Goal: Task Accomplishment & Management: Use online tool/utility

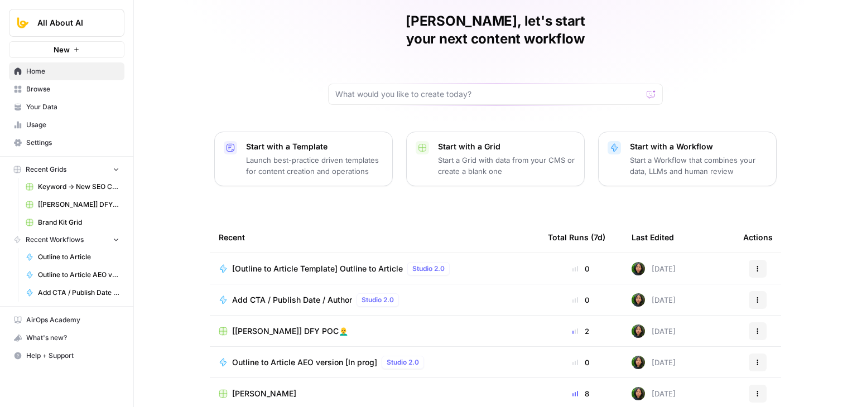
scroll to position [65, 0]
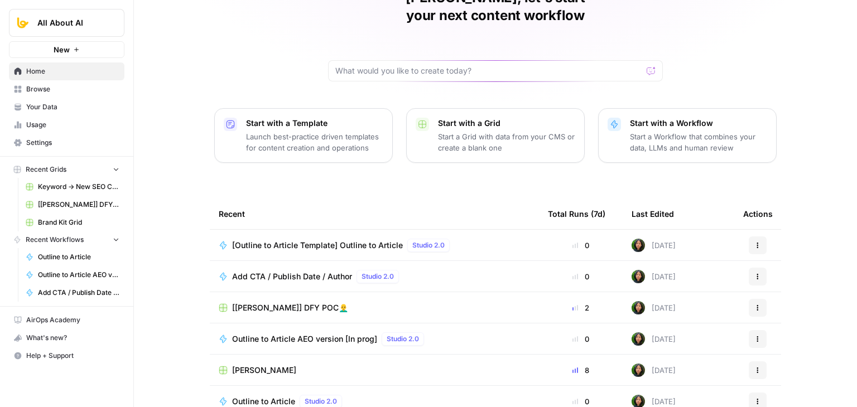
drag, startPoint x: 188, startPoint y: 233, endPoint x: 193, endPoint y: 284, distance: 51.1
click at [245, 355] on td "[PERSON_NAME]" at bounding box center [374, 370] width 329 height 31
click at [246, 365] on span "[PERSON_NAME]" at bounding box center [264, 370] width 64 height 11
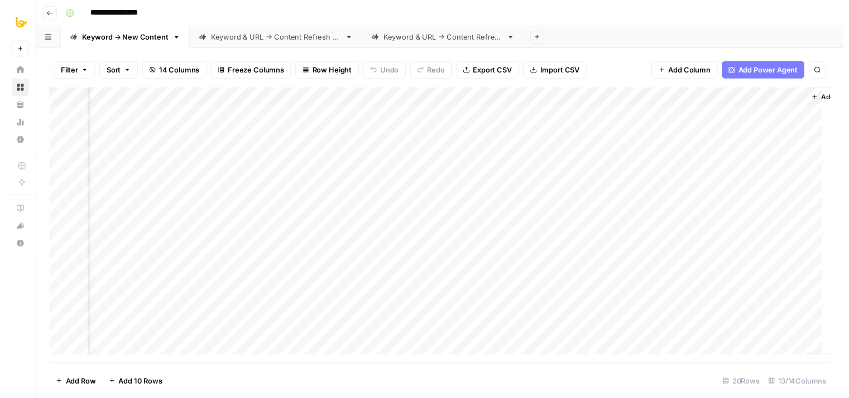
scroll to position [0, 683]
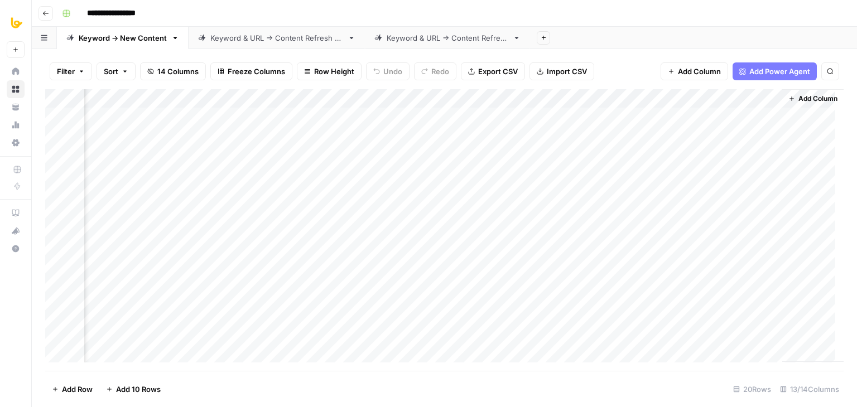
click at [348, 113] on div "Add Column" at bounding box center [444, 230] width 799 height 282
click at [357, 116] on div "Add Column" at bounding box center [444, 230] width 799 height 282
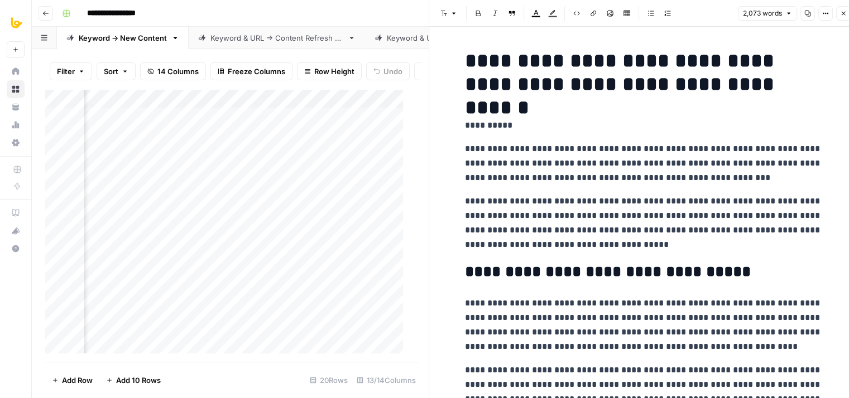
drag, startPoint x: 528, startPoint y: 204, endPoint x: 520, endPoint y: 114, distance: 90.2
click at [473, 57] on h1 "**********" at bounding box center [643, 72] width 357 height 47
click at [589, 153] on p "**********" at bounding box center [643, 164] width 357 height 44
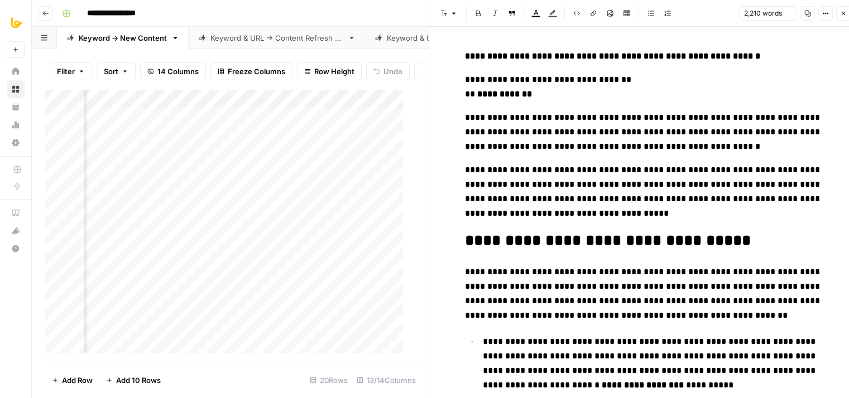
scroll to position [8, 0]
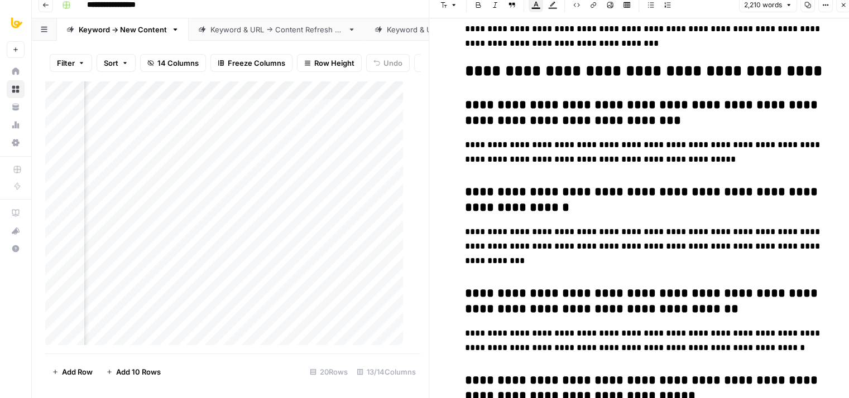
drag, startPoint x: 655, startPoint y: 173, endPoint x: 637, endPoint y: 275, distance: 103.7
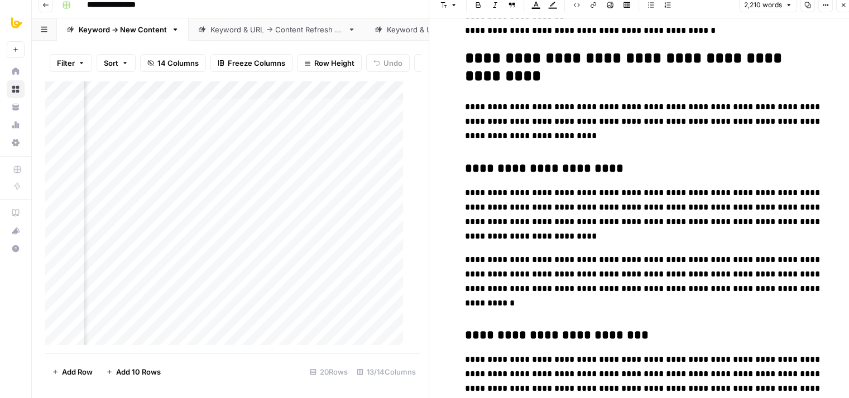
scroll to position [0, 0]
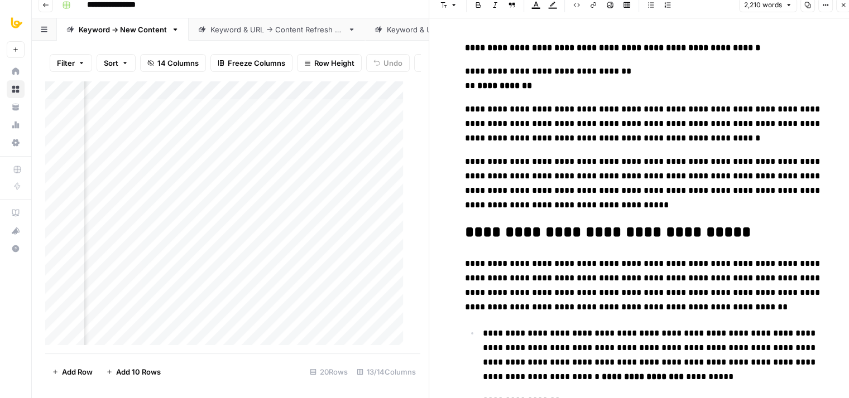
drag, startPoint x: 628, startPoint y: 324, endPoint x: 662, endPoint y: -49, distance: 374.3
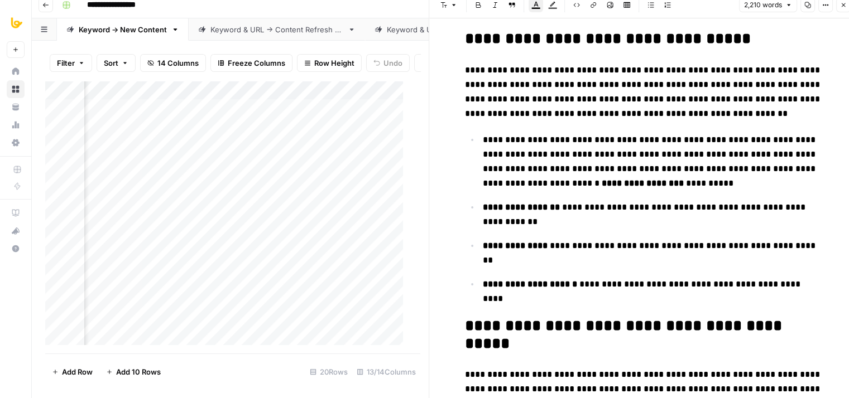
drag, startPoint x: 645, startPoint y: 74, endPoint x: 624, endPoint y: 186, distance: 114.2
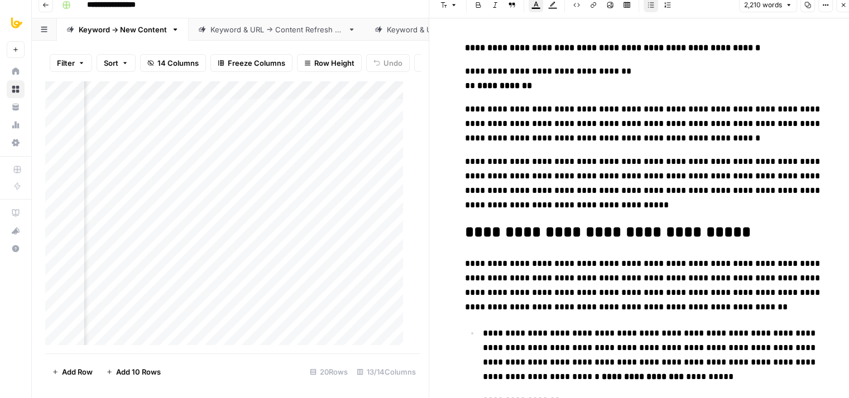
drag, startPoint x: 621, startPoint y: 220, endPoint x: 633, endPoint y: 40, distance: 180.6
click at [571, 80] on p "**********" at bounding box center [643, 78] width 357 height 29
click at [642, 65] on p "**********" at bounding box center [643, 78] width 357 height 29
drag, startPoint x: 786, startPoint y: 48, endPoint x: 443, endPoint y: 47, distance: 342.7
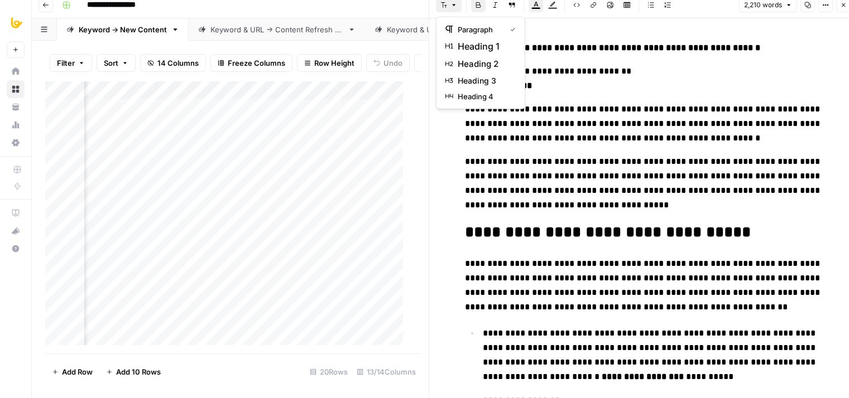
click at [452, 3] on icon "button" at bounding box center [453, 5] width 7 height 7
click at [475, 49] on span "heading 1" at bounding box center [485, 46] width 54 height 13
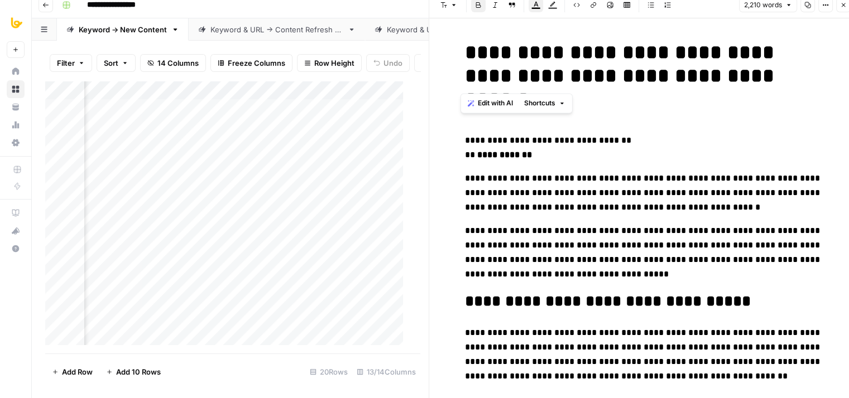
click at [606, 71] on strong "**********" at bounding box center [622, 75] width 315 height 67
copy div "**********"
click at [565, 174] on span "**********" at bounding box center [643, 192] width 357 height 37
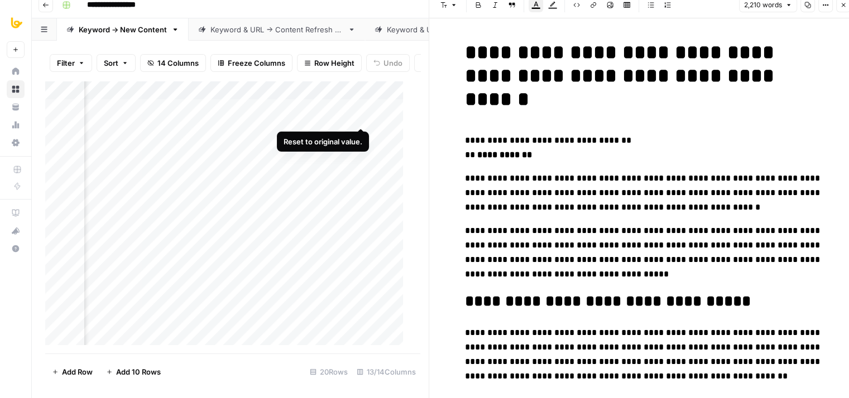
click at [361, 117] on div "Add Column" at bounding box center [228, 217] width 367 height 273
click at [623, 69] on strong "**********" at bounding box center [622, 75] width 315 height 67
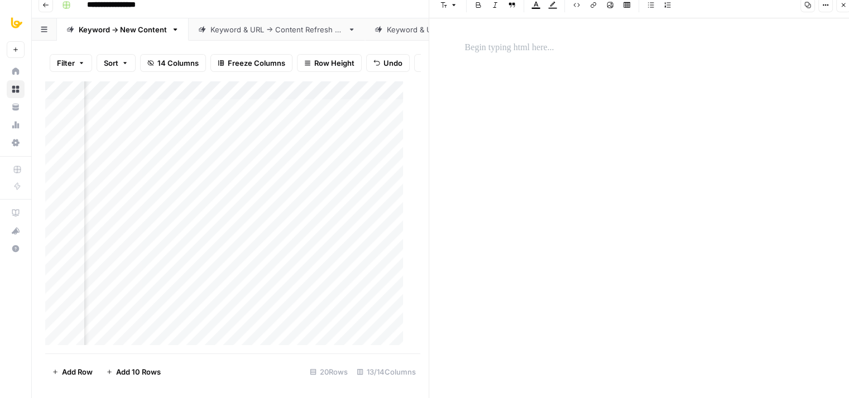
click at [361, 117] on div "Add Column" at bounding box center [228, 217] width 367 height 273
click at [343, 191] on div "Add Column" at bounding box center [228, 217] width 367 height 273
click at [839, 7] on button "Close" at bounding box center [843, 5] width 15 height 15
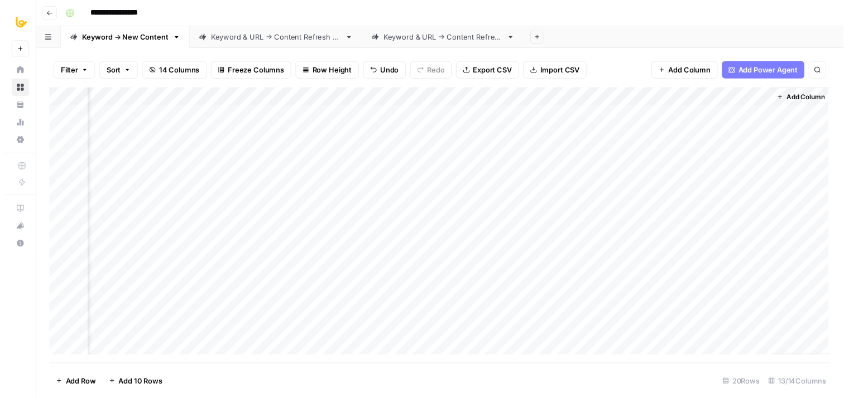
scroll to position [0, 670]
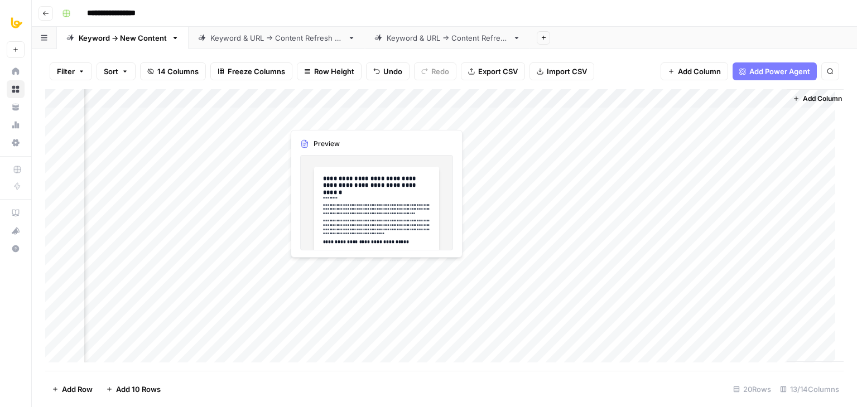
click at [376, 112] on div "Add Column" at bounding box center [444, 230] width 799 height 282
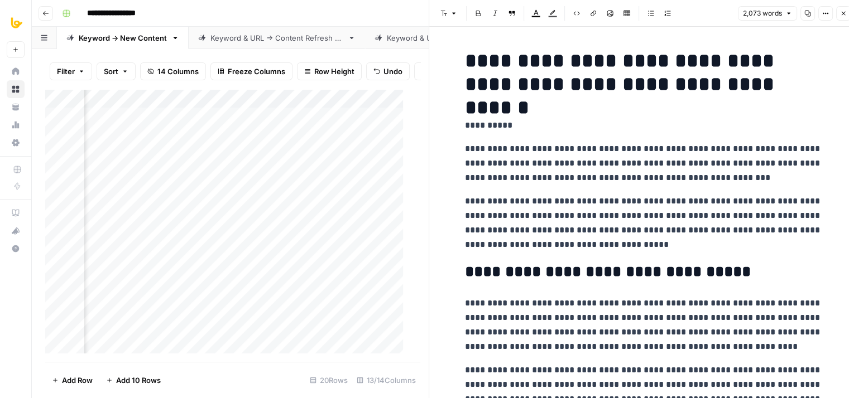
click at [605, 120] on p "**********" at bounding box center [643, 125] width 357 height 15
click at [586, 60] on h1 "**********" at bounding box center [643, 72] width 357 height 47
click at [589, 119] on p "**********" at bounding box center [643, 125] width 357 height 15
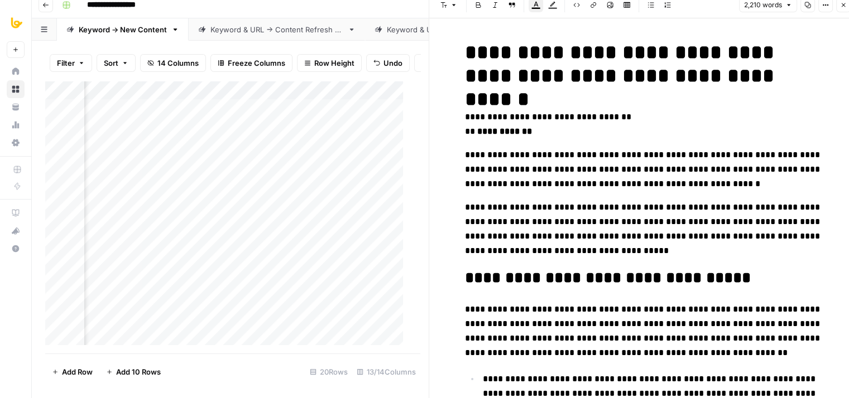
drag, startPoint x: 604, startPoint y: 195, endPoint x: 648, endPoint y: -49, distance: 247.9
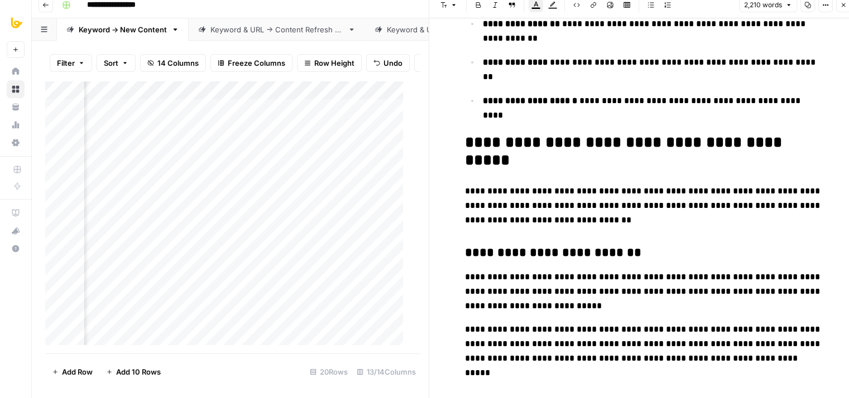
drag, startPoint x: 587, startPoint y: 109, endPoint x: 585, endPoint y: 255, distance: 145.7
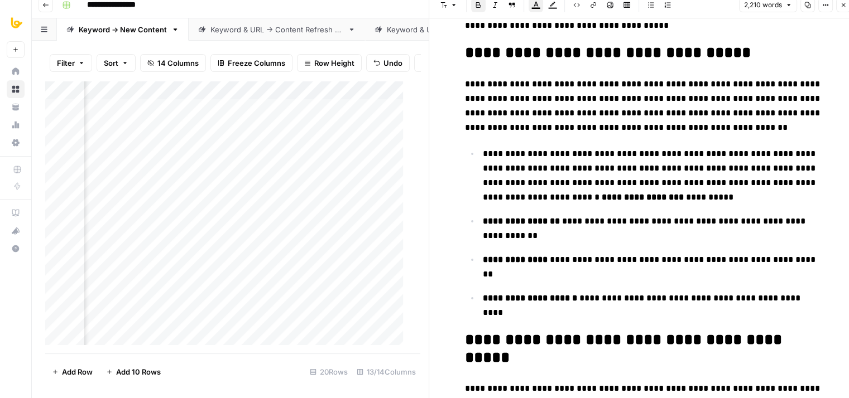
drag, startPoint x: 612, startPoint y: 140, endPoint x: 613, endPoint y: 99, distance: 40.8
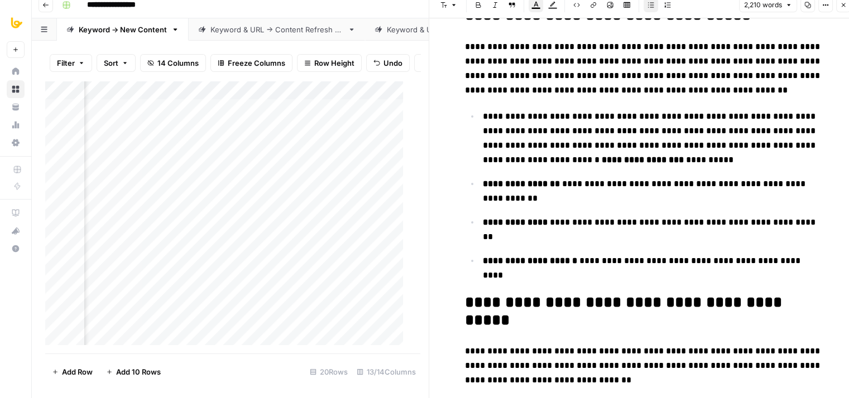
drag, startPoint x: 626, startPoint y: 176, endPoint x: 624, endPoint y: 208, distance: 31.9
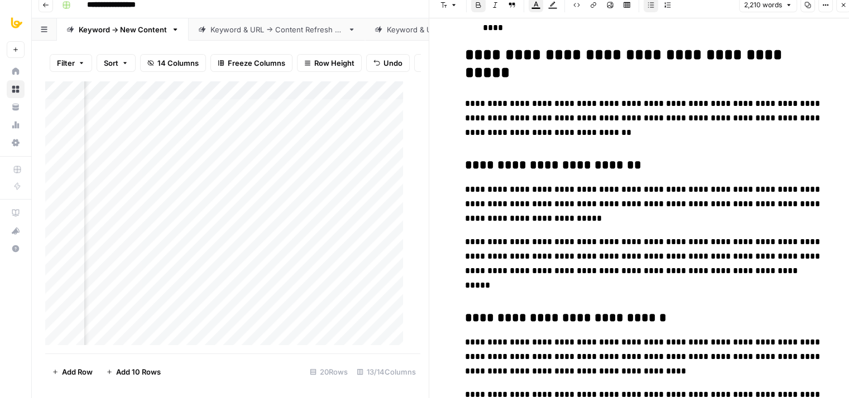
drag, startPoint x: 637, startPoint y: 158, endPoint x: 647, endPoint y: 310, distance: 152.2
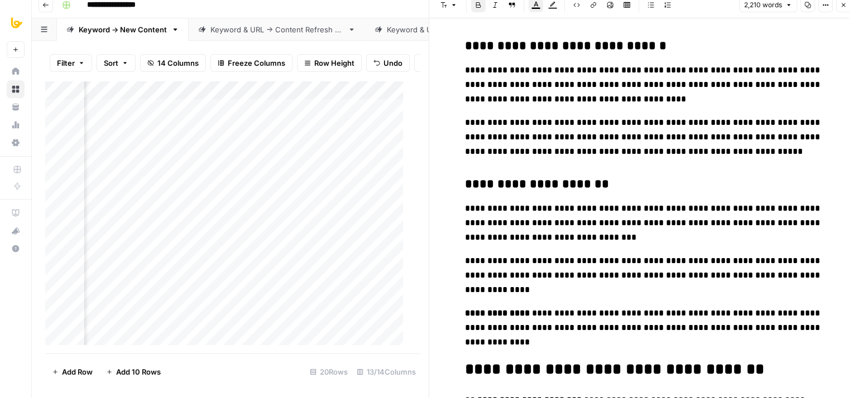
drag, startPoint x: 662, startPoint y: 248, endPoint x: 659, endPoint y: 337, distance: 89.3
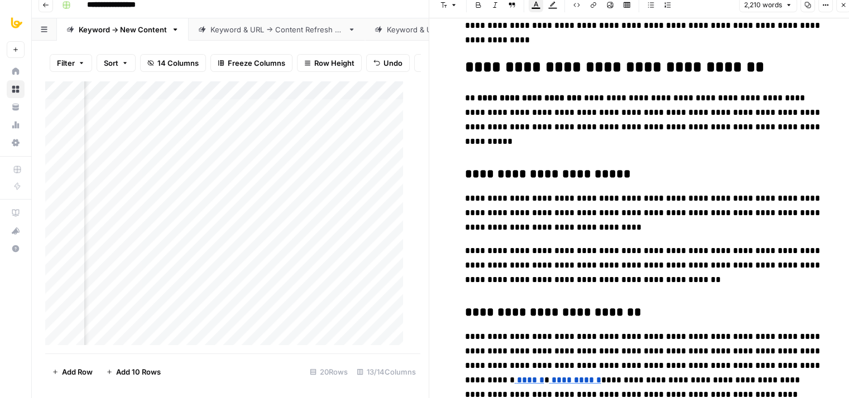
drag, startPoint x: 662, startPoint y: 297, endPoint x: 664, endPoint y: 367, distance: 69.8
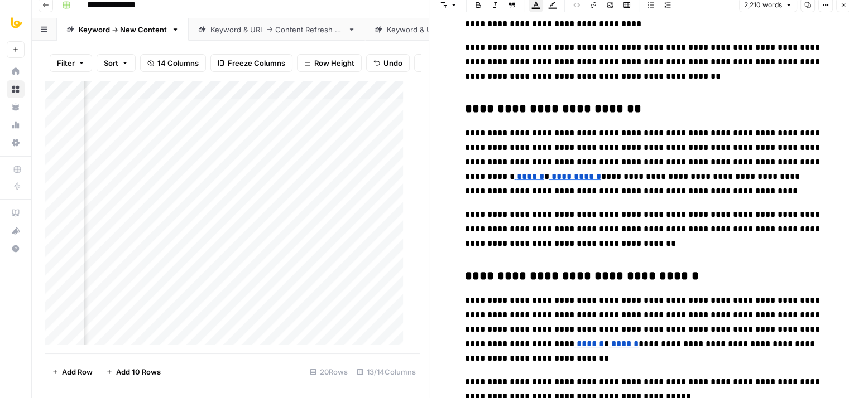
scroll to position [1551, 0]
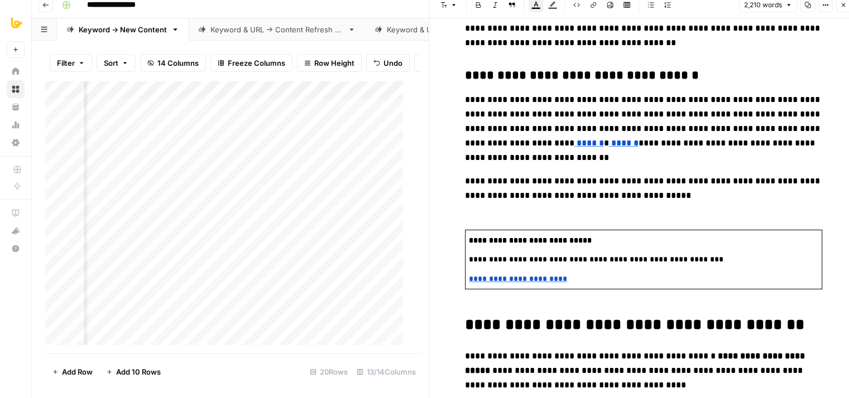
drag, startPoint x: 665, startPoint y: 181, endPoint x: 659, endPoint y: 329, distance: 147.5
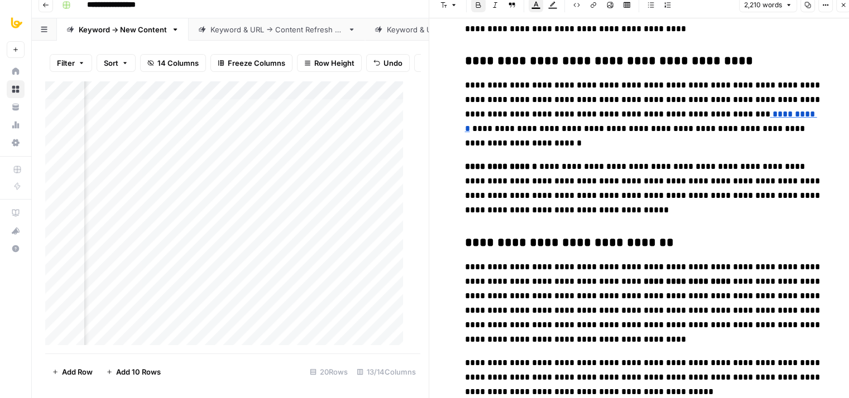
drag, startPoint x: 665, startPoint y: 189, endPoint x: 638, endPoint y: 354, distance: 167.3
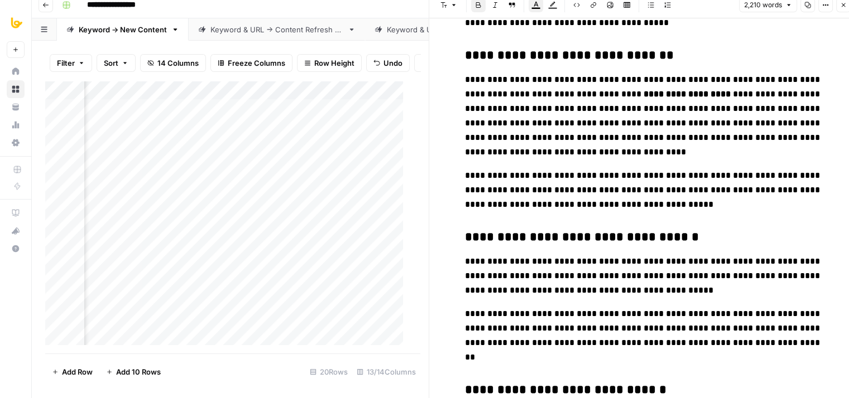
drag, startPoint x: 670, startPoint y: 200, endPoint x: 614, endPoint y: 389, distance: 197.1
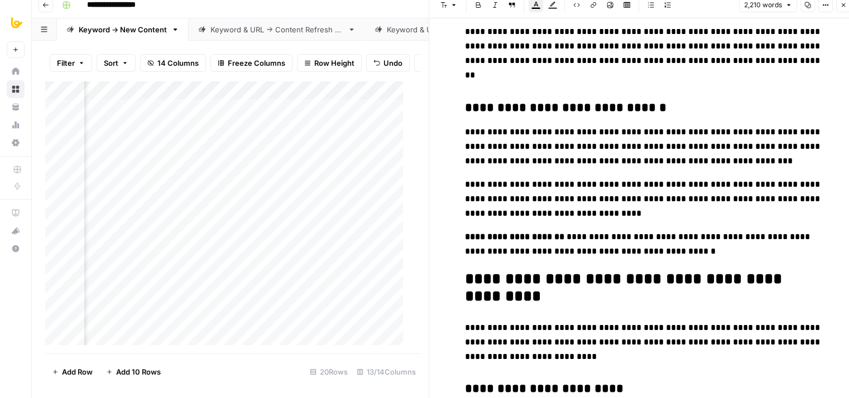
drag, startPoint x: 590, startPoint y: 379, endPoint x: 589, endPoint y: 391, distance: 11.8
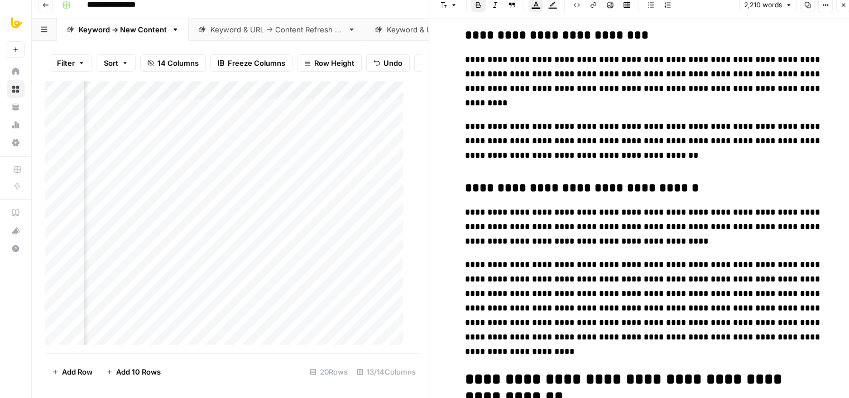
drag, startPoint x: 617, startPoint y: 215, endPoint x: 587, endPoint y: 433, distance: 220.2
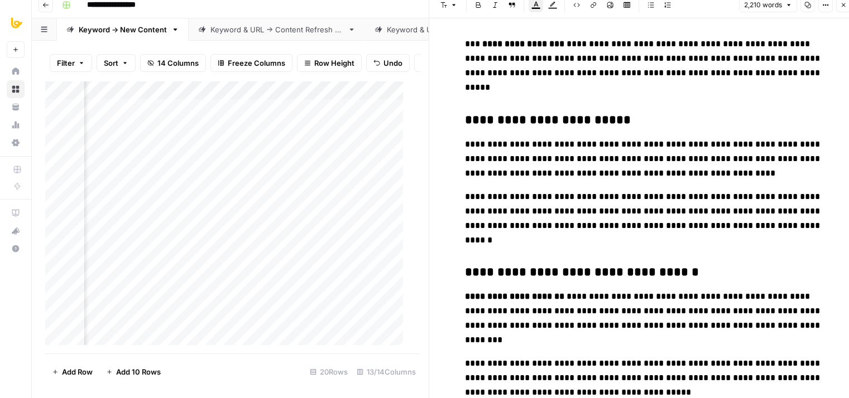
scroll to position [4472, 0]
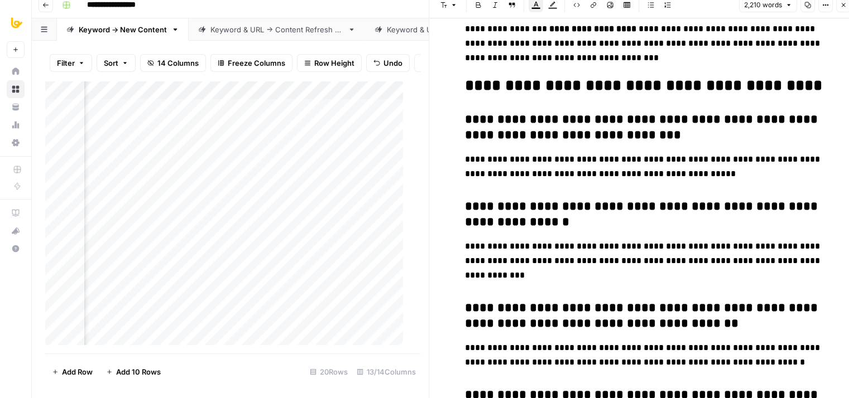
drag, startPoint x: 645, startPoint y: 169, endPoint x: 600, endPoint y: 433, distance: 268.3
click at [839, 4] on button "Close" at bounding box center [843, 5] width 15 height 15
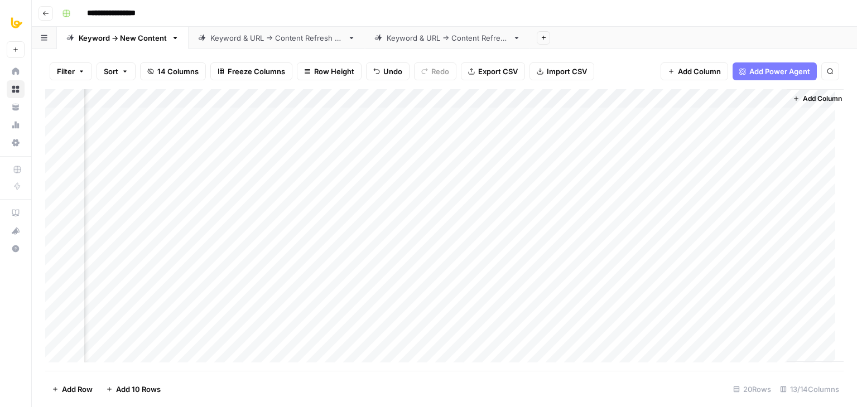
click at [664, 99] on div "Add Column" at bounding box center [444, 230] width 799 height 282
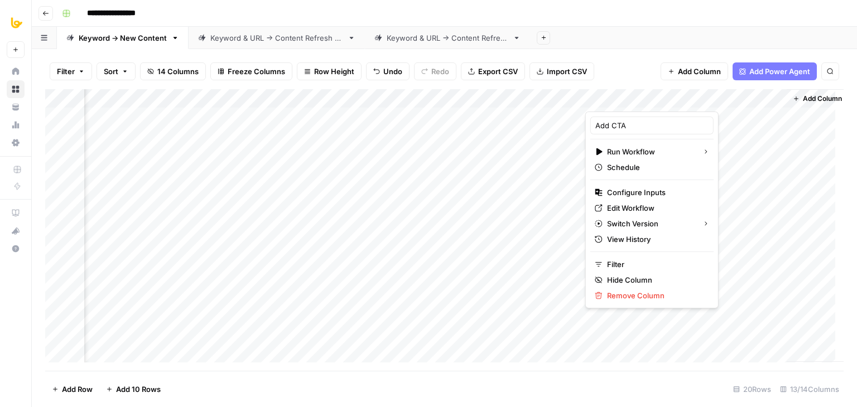
click at [634, 61] on div "Filter Sort 14 Columns Freeze Columns Row Height Undo Redo Export CSV Import CS…" at bounding box center [444, 72] width 799 height 36
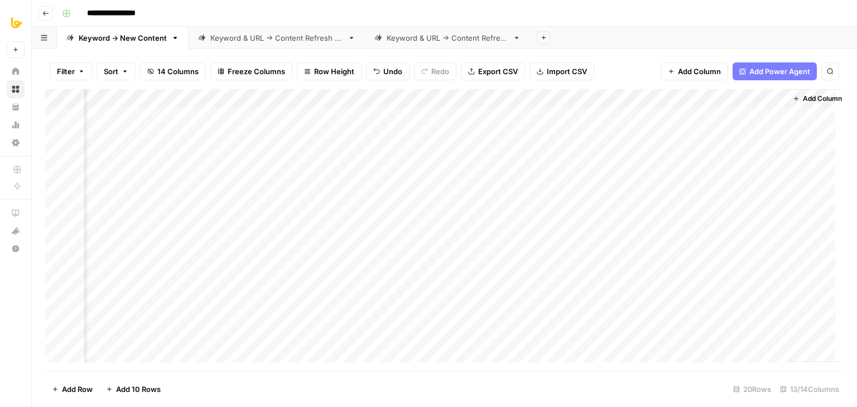
click at [661, 100] on div "Add Column" at bounding box center [444, 230] width 799 height 282
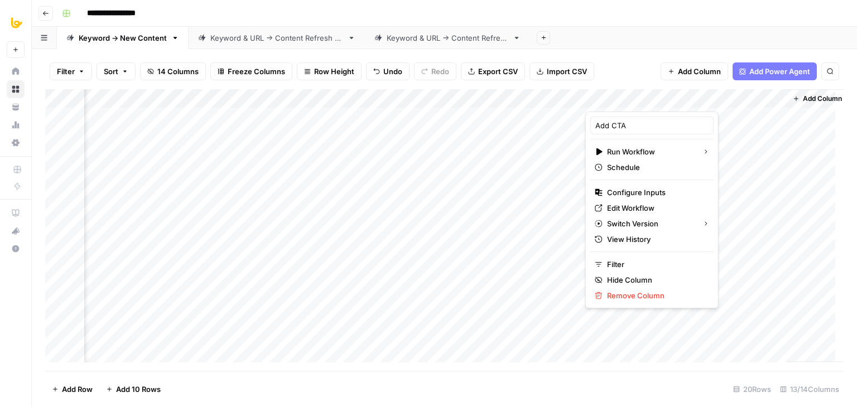
drag, startPoint x: 599, startPoint y: 30, endPoint x: 587, endPoint y: 46, distance: 20.3
click at [599, 30] on div "Add Sheet" at bounding box center [693, 38] width 327 height 22
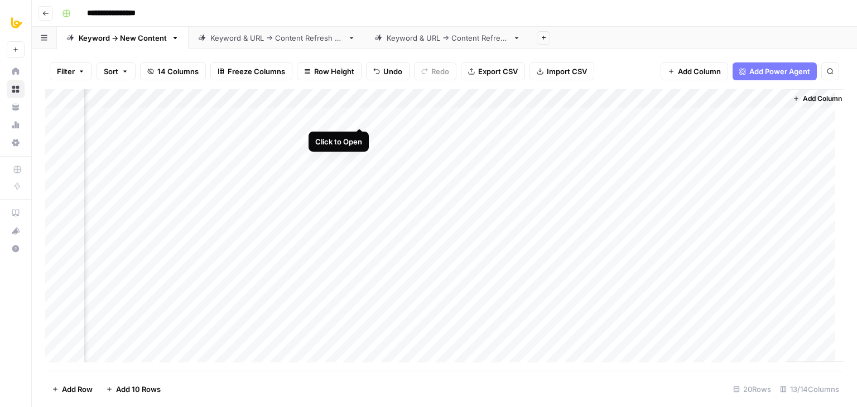
click at [357, 116] on div "Add Column" at bounding box center [444, 230] width 799 height 282
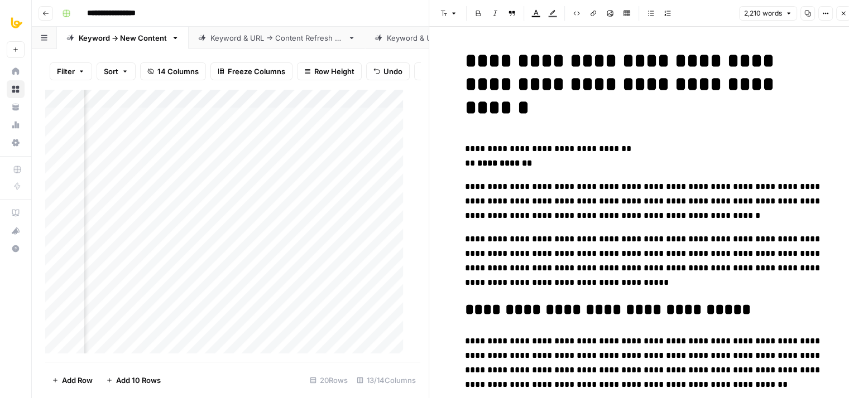
click at [845, 10] on icon "button" at bounding box center [843, 13] width 7 height 7
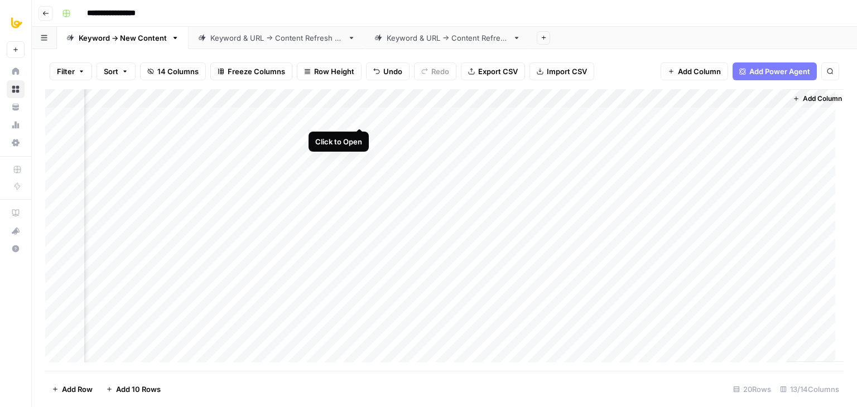
click at [357, 119] on div "Add Column" at bounding box center [444, 230] width 799 height 282
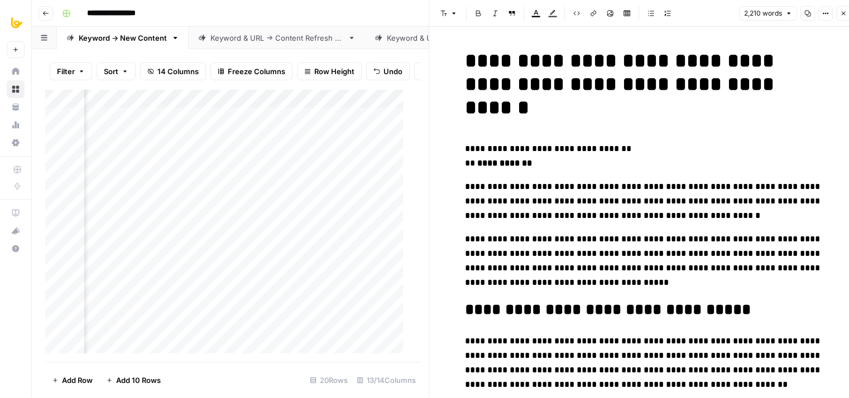
click at [842, 16] on icon "button" at bounding box center [843, 13] width 7 height 7
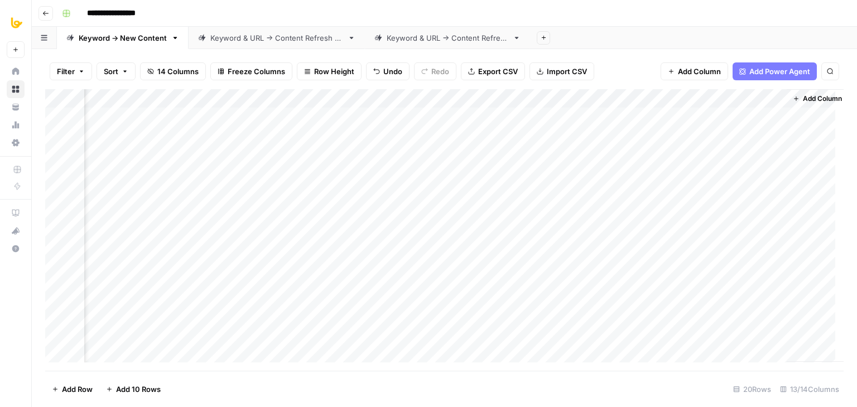
click at [359, 115] on div "Add Column" at bounding box center [444, 230] width 799 height 282
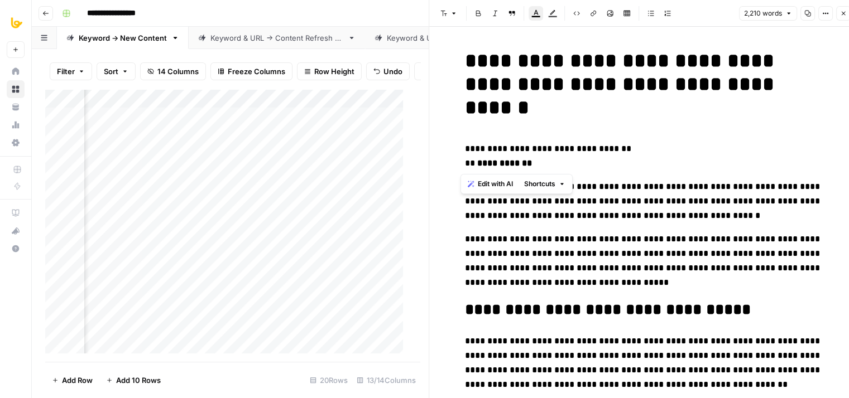
drag, startPoint x: 456, startPoint y: 166, endPoint x: 442, endPoint y: 128, distance: 40.4
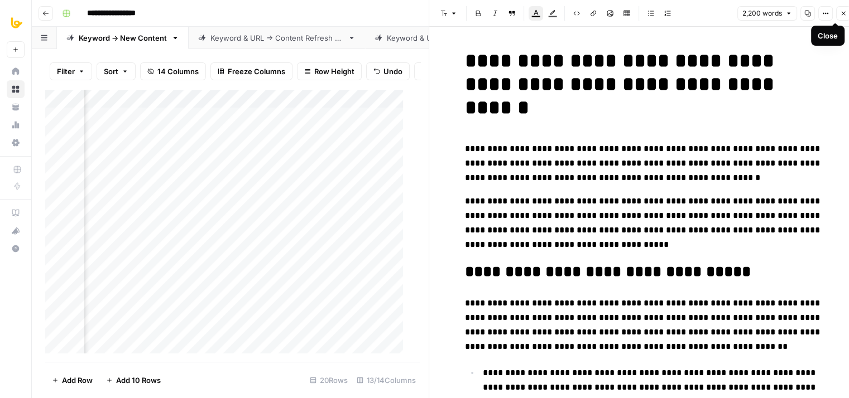
click at [841, 9] on button "Close" at bounding box center [843, 13] width 15 height 15
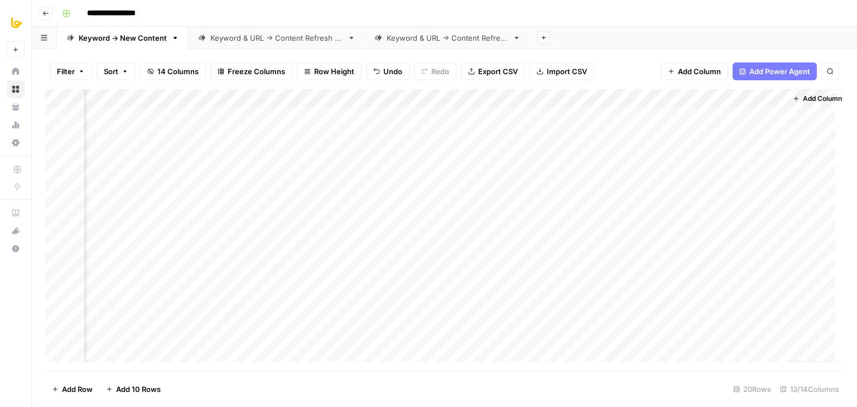
click at [794, 97] on icon "button" at bounding box center [796, 98] width 7 height 7
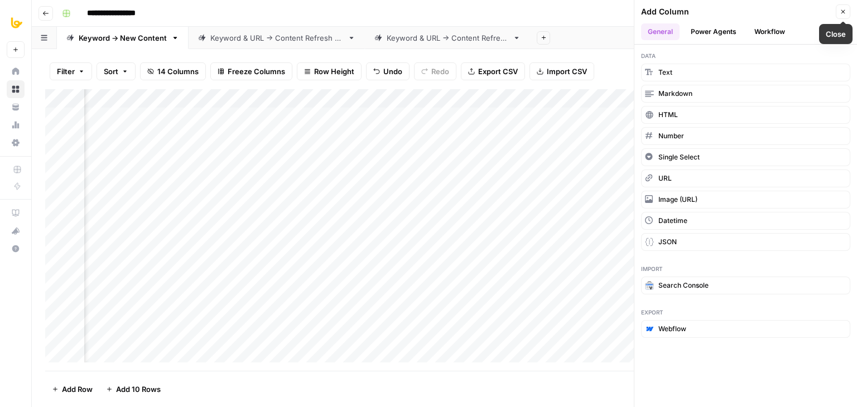
click at [763, 31] on button "Workflow" at bounding box center [770, 31] width 44 height 17
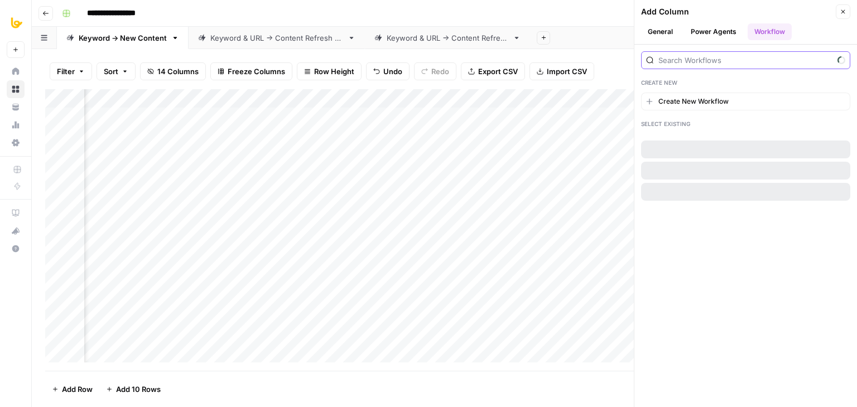
click at [728, 64] on input "search" at bounding box center [746, 60] width 175 height 11
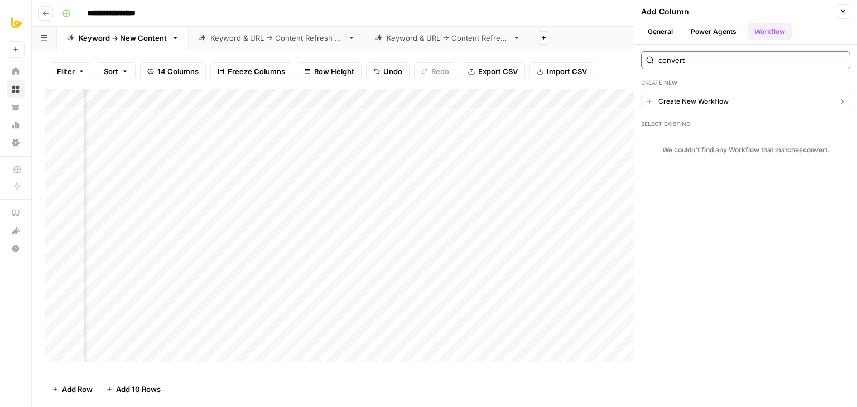
type input "convert"
click at [719, 98] on span "Create New Workflow" at bounding box center [694, 102] width 70 height 10
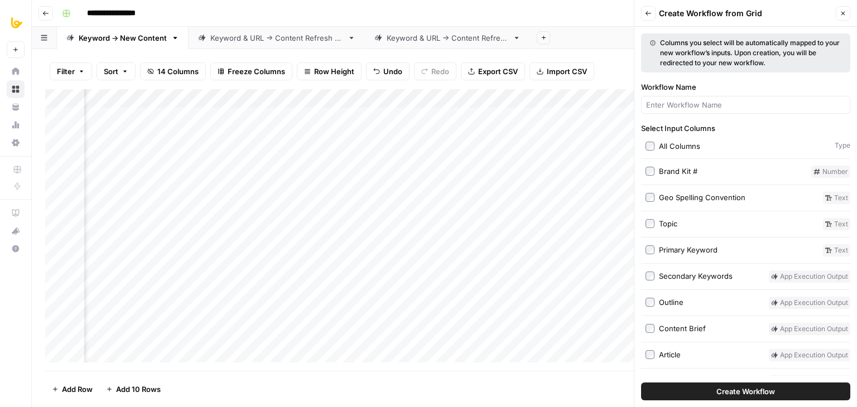
click at [719, 98] on div at bounding box center [745, 105] width 209 height 18
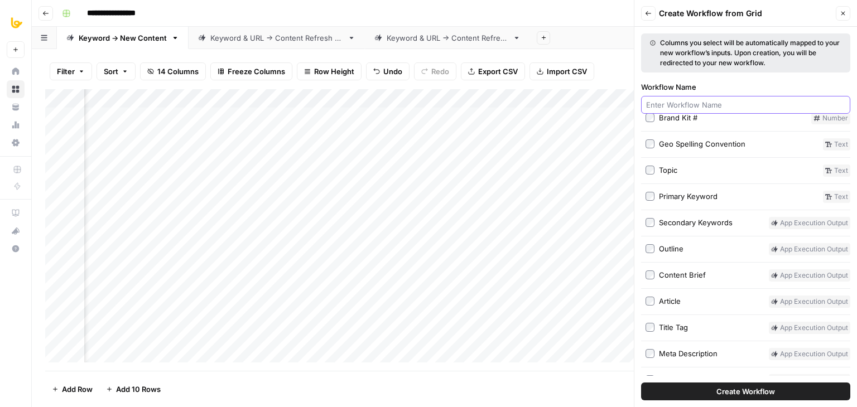
scroll to position [56, 0]
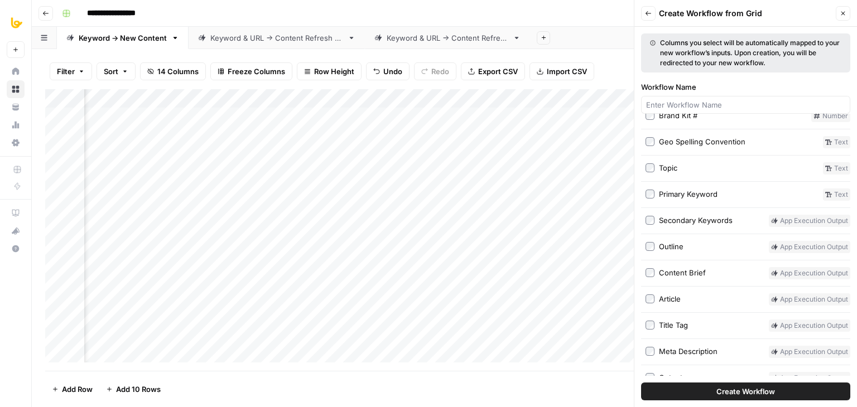
click at [732, 390] on span "Create Workflow" at bounding box center [746, 391] width 59 height 11
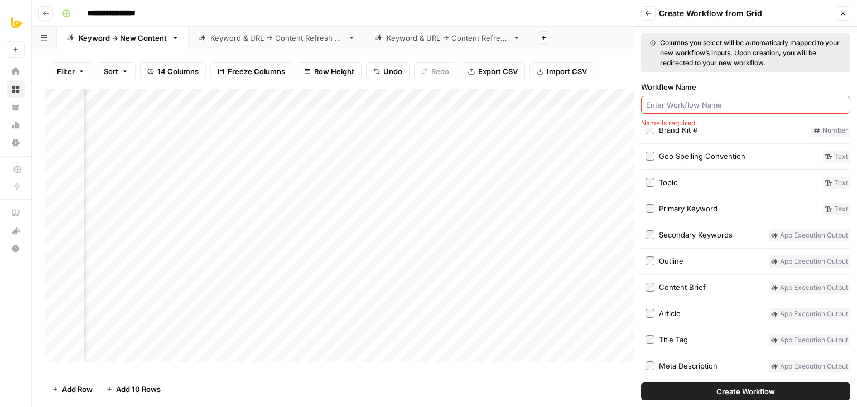
scroll to position [70, 0]
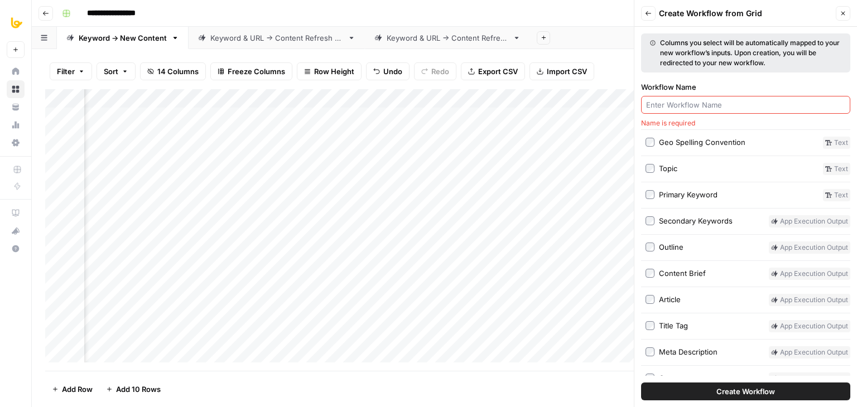
click at [690, 105] on input "Workflow Name" at bounding box center [745, 104] width 199 height 11
type input "Convert to HTML"
click at [729, 388] on span "Create Workflow" at bounding box center [746, 391] width 59 height 11
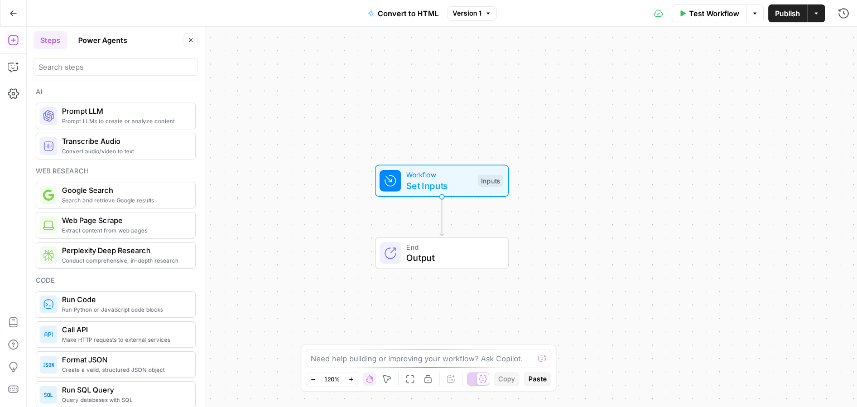
click at [428, 115] on div "Workflow Set Inputs Inputs End Output" at bounding box center [442, 217] width 830 height 381
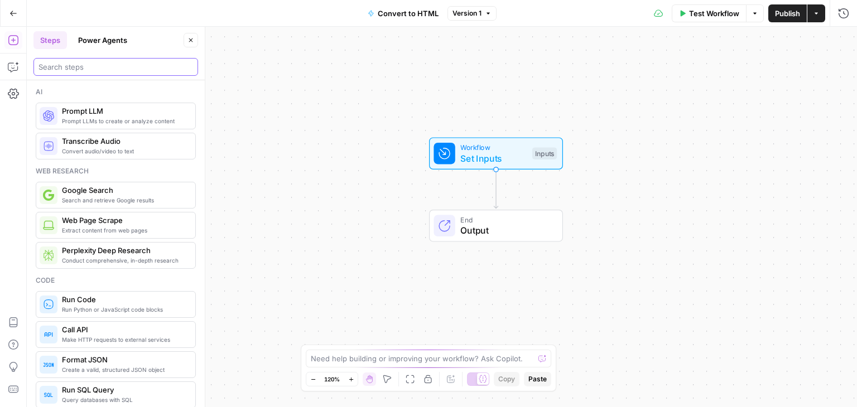
click at [65, 66] on input "search" at bounding box center [116, 66] width 155 height 11
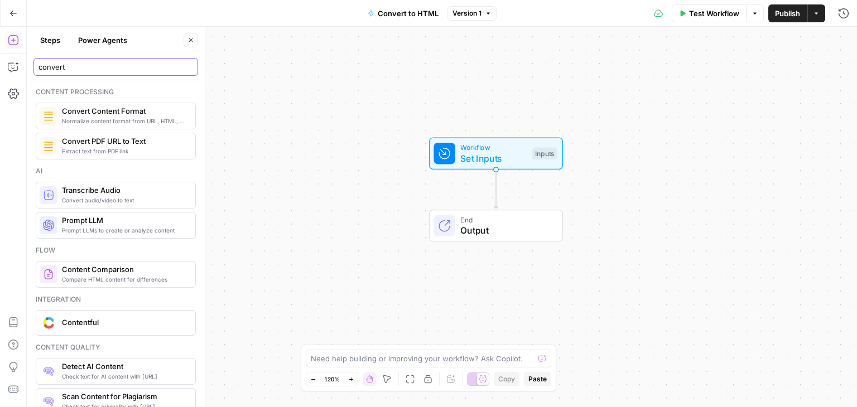
type input "convert"
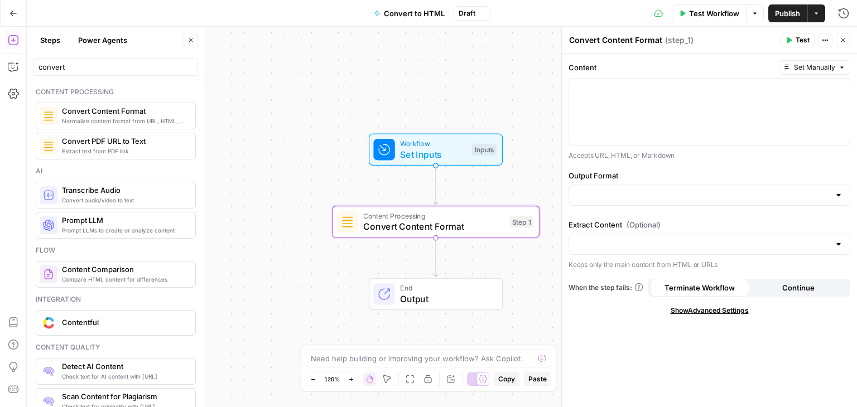
drag, startPoint x: 382, startPoint y: 176, endPoint x: 258, endPoint y: 155, distance: 126.2
click at [238, 164] on div "Workflow Set Inputs Inputs Content Processing Convert Content Format Step 1 End…" at bounding box center [442, 217] width 830 height 381
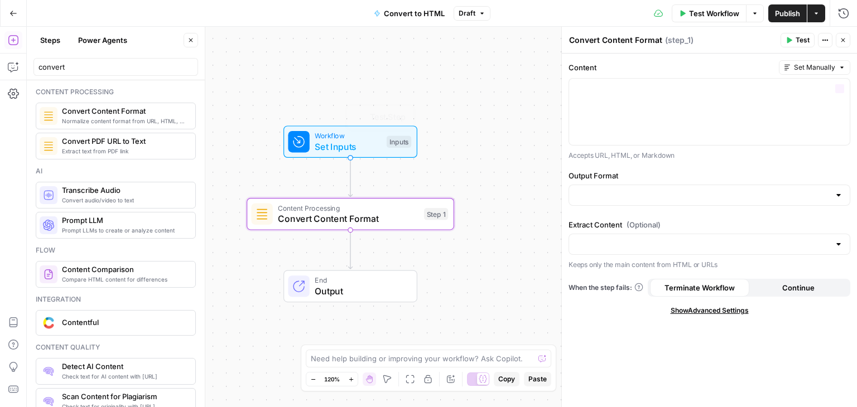
click at [597, 78] on div "“/” to reference Variables Menu" at bounding box center [710, 112] width 282 height 68
click at [632, 97] on div at bounding box center [709, 112] width 281 height 66
click at [367, 144] on span "Set Inputs" at bounding box center [348, 146] width 66 height 13
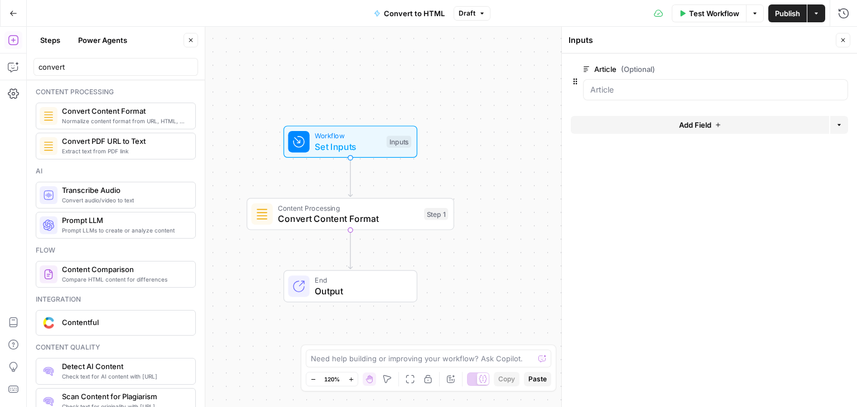
click at [839, 33] on button "Close" at bounding box center [843, 40] width 15 height 15
click at [288, 215] on span "Convert Content Format" at bounding box center [348, 218] width 141 height 13
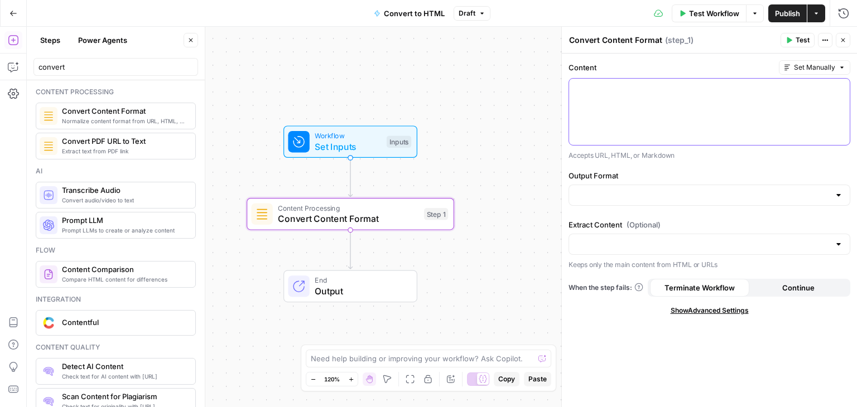
click at [618, 108] on div at bounding box center [709, 112] width 281 height 66
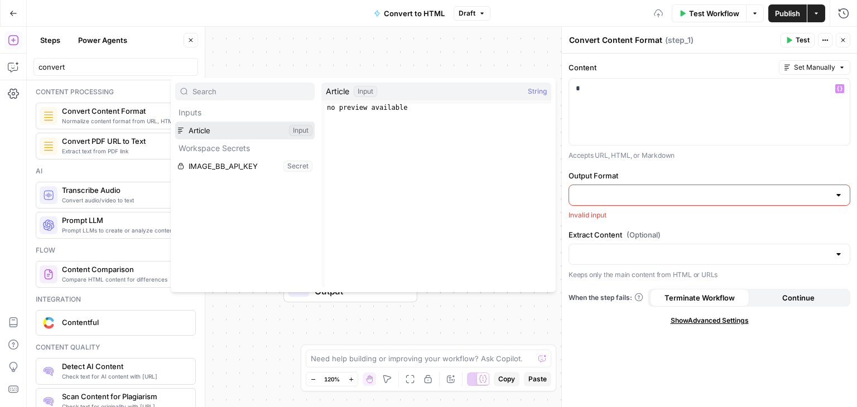
click at [212, 129] on button "Select variable Article" at bounding box center [245, 131] width 140 height 18
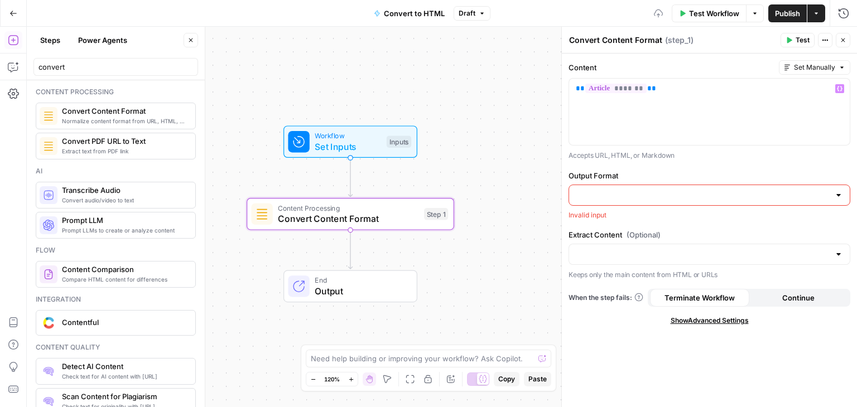
click at [637, 190] on input "Output Format" at bounding box center [703, 195] width 254 height 11
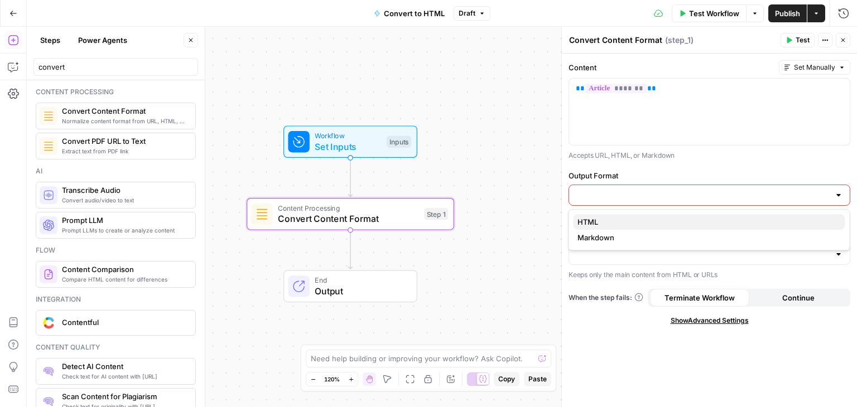
click at [610, 226] on span "HTML" at bounding box center [707, 222] width 258 height 11
type input "HTML"
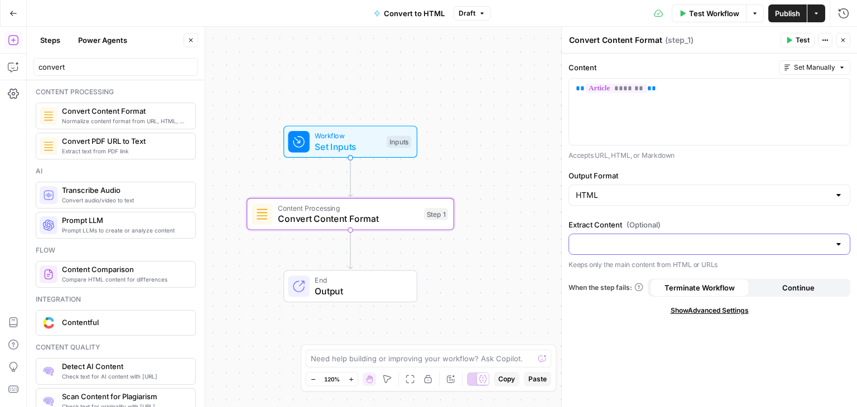
click at [609, 247] on input "Extract Content (Optional)" at bounding box center [703, 244] width 254 height 11
click at [622, 333] on div "Content Set Manually ** ******* ** Accepts URL, HTML, or Markdown Output Format…" at bounding box center [709, 231] width 295 height 354
click at [837, 39] on button "Close" at bounding box center [843, 40] width 15 height 15
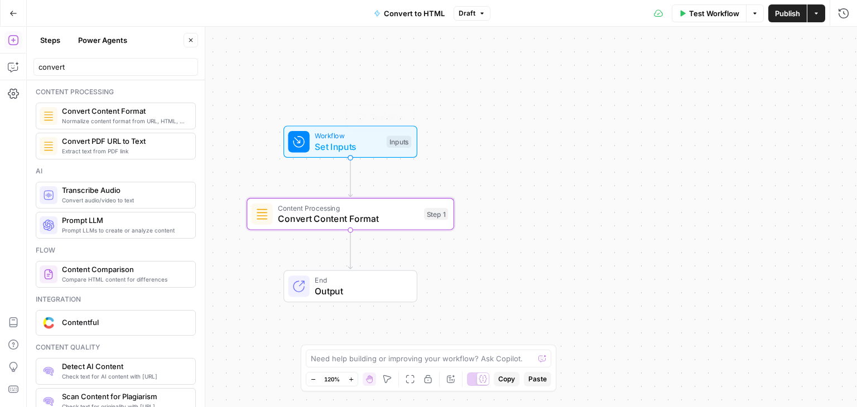
click at [390, 141] on div "Inputs" at bounding box center [399, 142] width 25 height 12
click at [711, 11] on span "Test Workflow" at bounding box center [714, 13] width 50 height 11
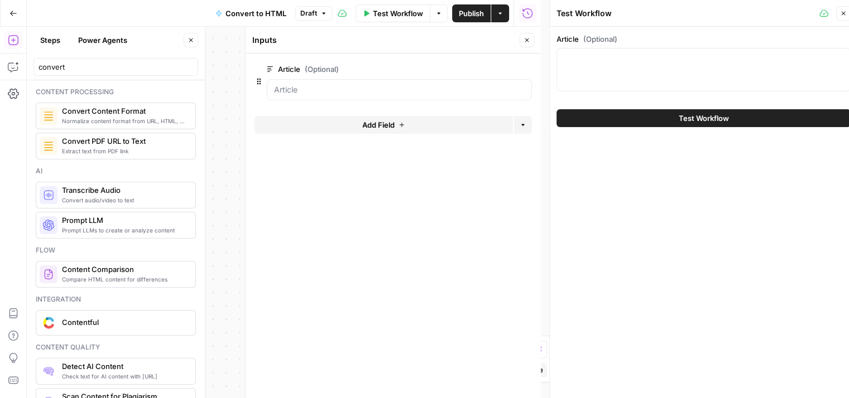
click at [526, 35] on button "Close" at bounding box center [527, 40] width 15 height 15
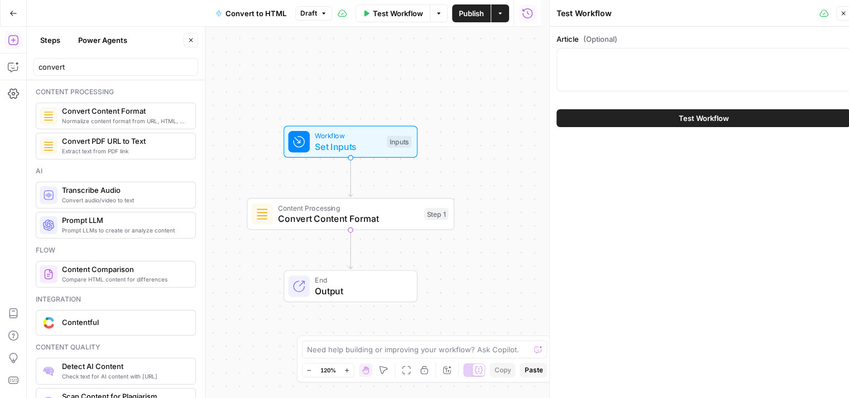
click at [583, 71] on div at bounding box center [703, 70] width 294 height 44
paste textarea "Lor Ipsumd Sitame Consecte: Adipis Elitsed Doe Tempori-Utla Etdolo Magnaal enim…"
type textarea "Lor Ipsumd Sitame Consecte: Adipis Elitsed Doe Tempori-Utla Etdolo Magnaal enim…"
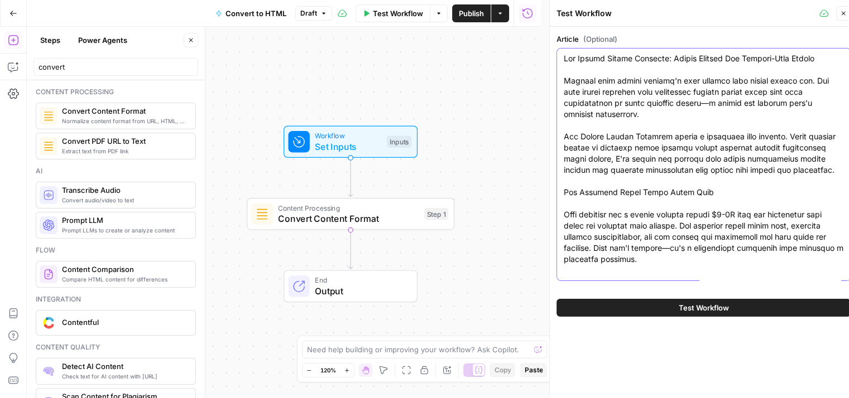
drag, startPoint x: 736, startPoint y: 149, endPoint x: 749, endPoint y: -15, distance: 164.7
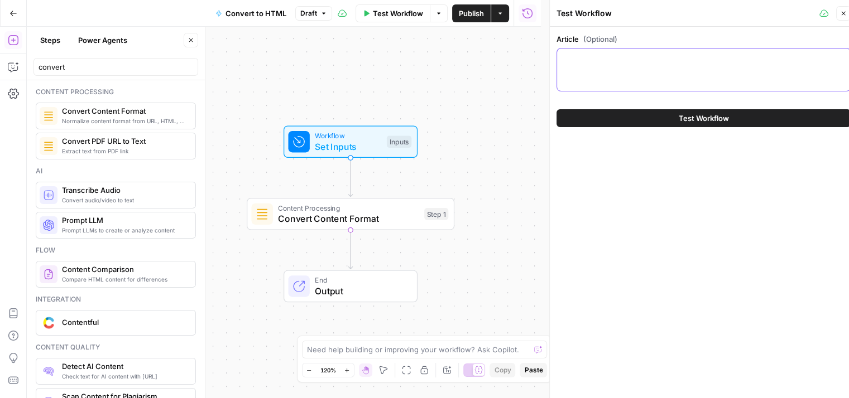
click at [647, 59] on textarea "Article (Optional)" at bounding box center [704, 58] width 280 height 11
paste textarea "# **Lor Ipsumd Sitame Consecte: Adipis Elitsed Doe Tempori-Utla Etdolo** Magnaa…"
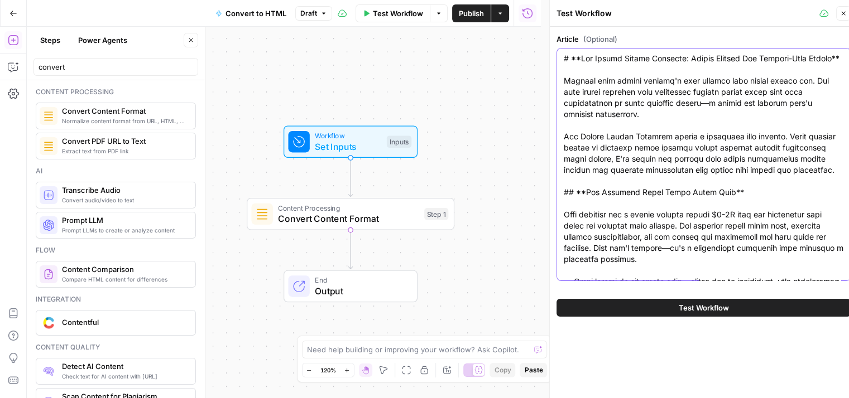
scroll to position [3951, 0]
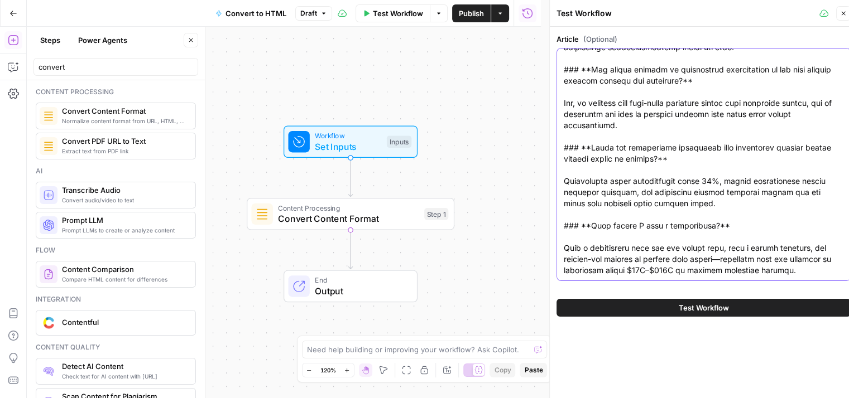
drag, startPoint x: 714, startPoint y: 85, endPoint x: 695, endPoint y: 272, distance: 188.0
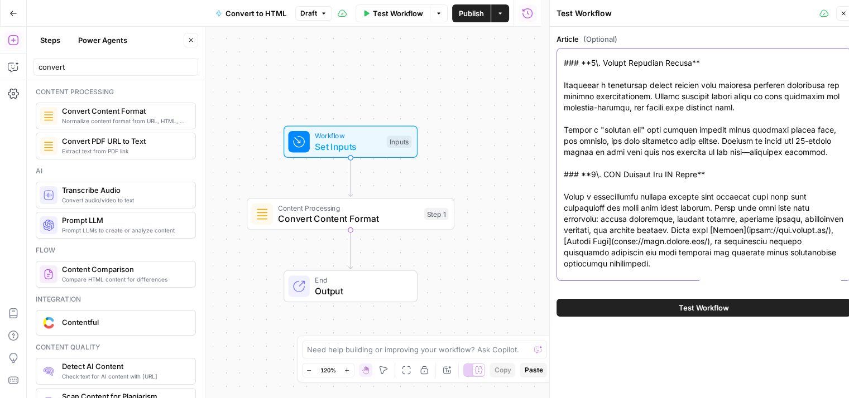
scroll to position [0, 0]
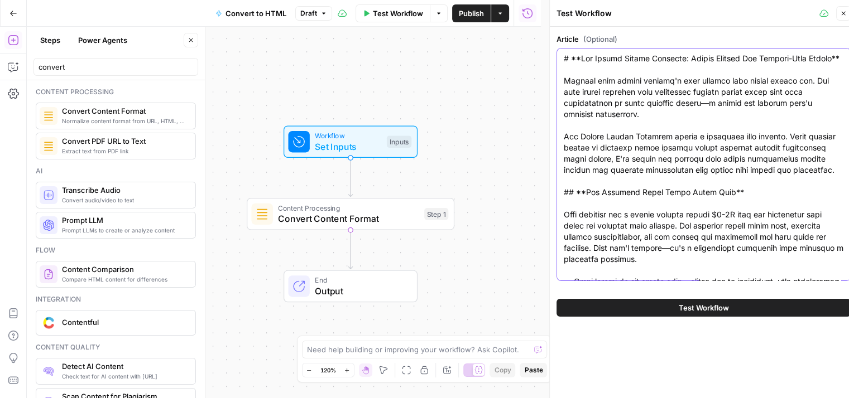
drag, startPoint x: 711, startPoint y: 230, endPoint x: 723, endPoint y: 1, distance: 229.7
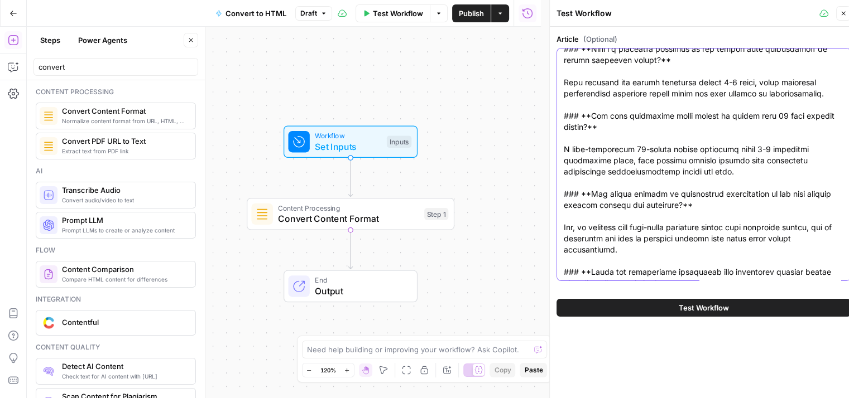
scroll to position [3951, 0]
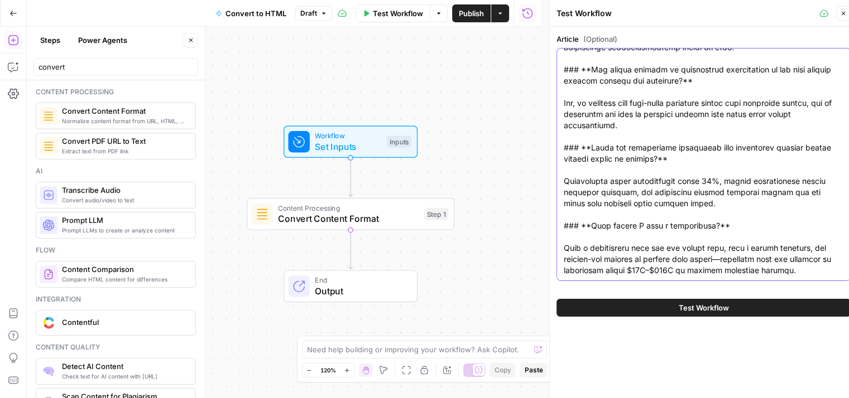
drag, startPoint x: 710, startPoint y: 87, endPoint x: 670, endPoint y: 373, distance: 289.1
type textarea "# **Lor Ipsumd Sitame Consecte: Adipis Elitsed Doe Tempori-Utla Etdolo** Magnaa…"
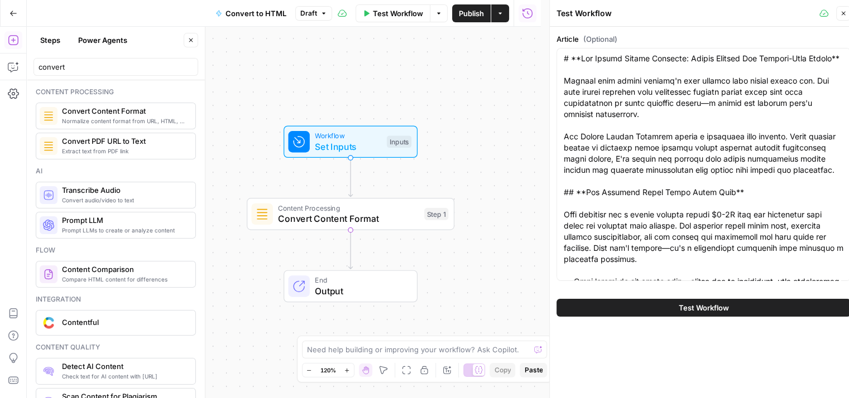
click at [696, 304] on span "Test Workflow" at bounding box center [704, 307] width 50 height 11
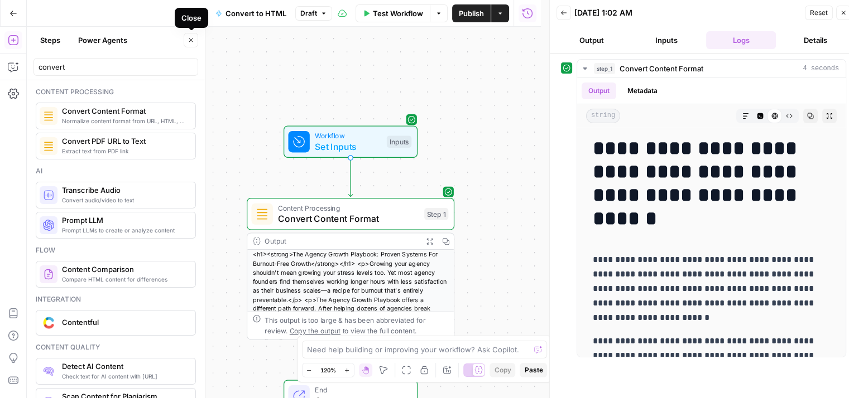
click at [193, 36] on button "Close" at bounding box center [191, 40] width 15 height 15
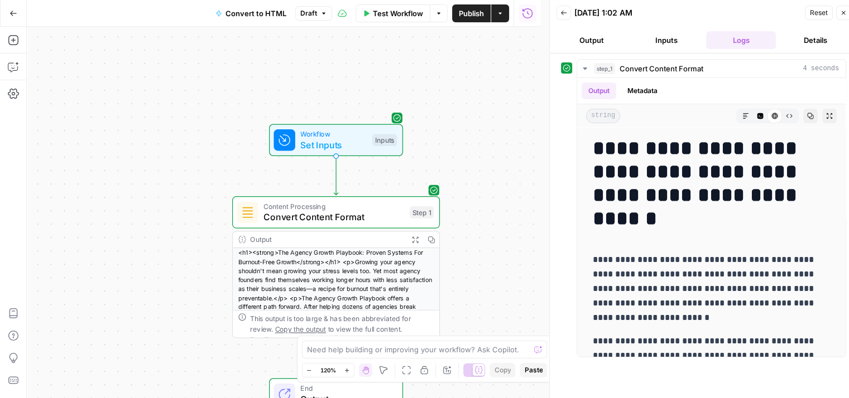
drag, startPoint x: 193, startPoint y: 148, endPoint x: 313, endPoint y: 128, distance: 121.6
click at [179, 128] on div "Workflow Set Inputs Inputs Content Processing Convert Content Format Step 1 Out…" at bounding box center [284, 213] width 514 height 372
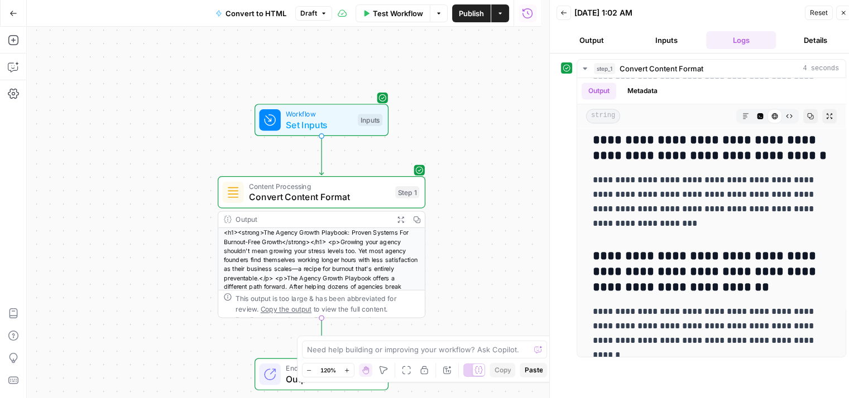
scroll to position [6255, 0]
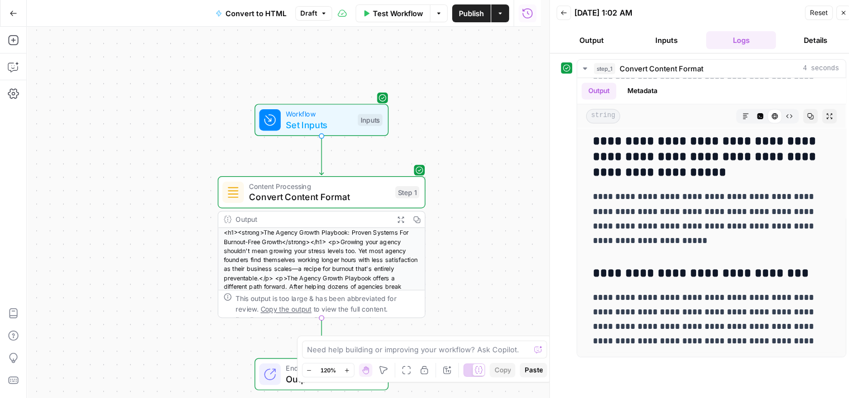
drag, startPoint x: 778, startPoint y: 200, endPoint x: 765, endPoint y: 385, distance: 185.2
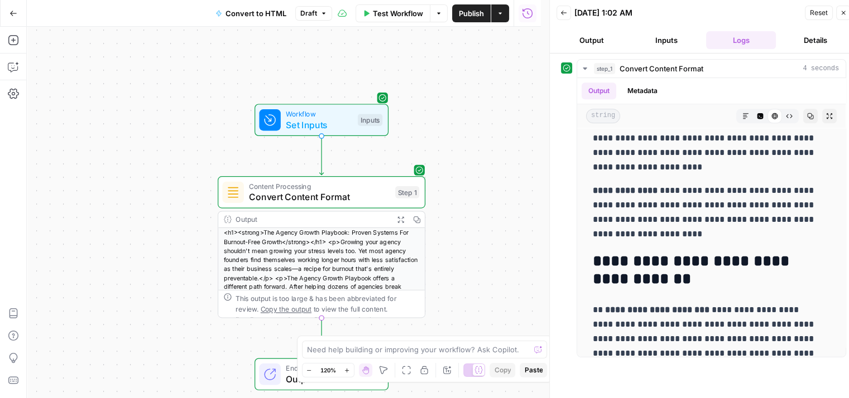
scroll to position [0, 0]
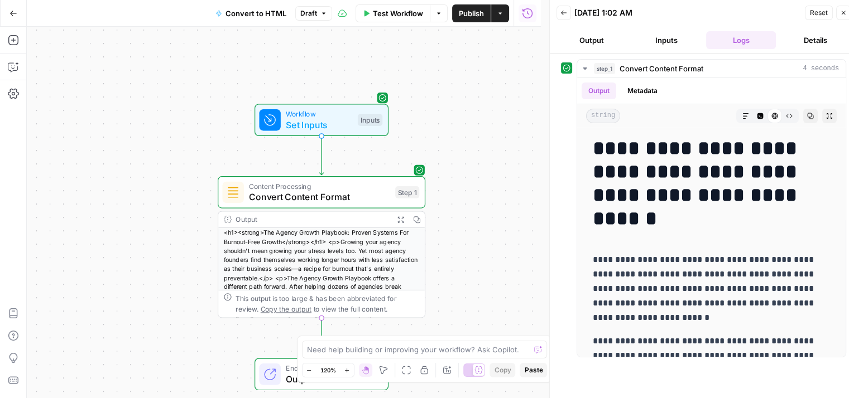
drag, startPoint x: 738, startPoint y: 328, endPoint x: 755, endPoint y: 39, distance: 290.2
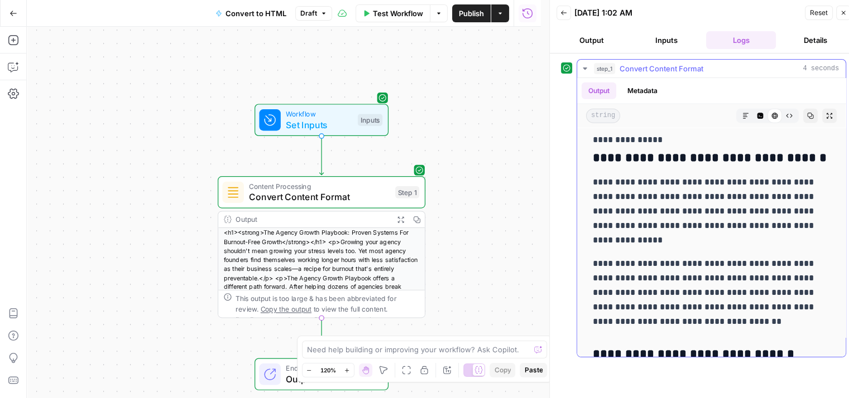
scroll to position [3521, 0]
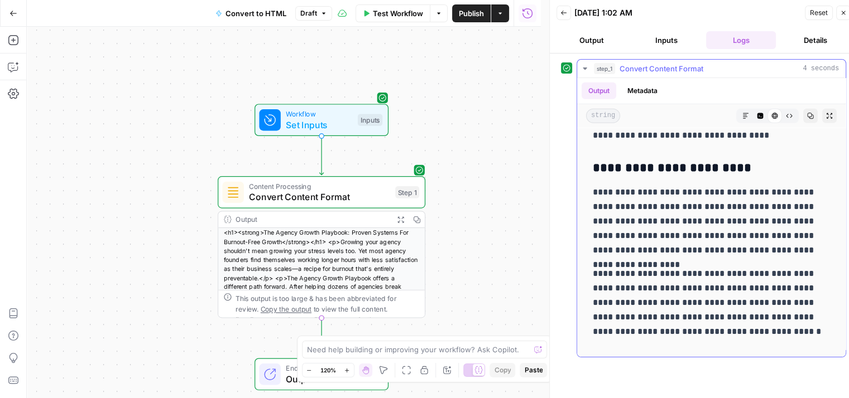
drag, startPoint x: 760, startPoint y: 130, endPoint x: 762, endPoint y: 329, distance: 198.7
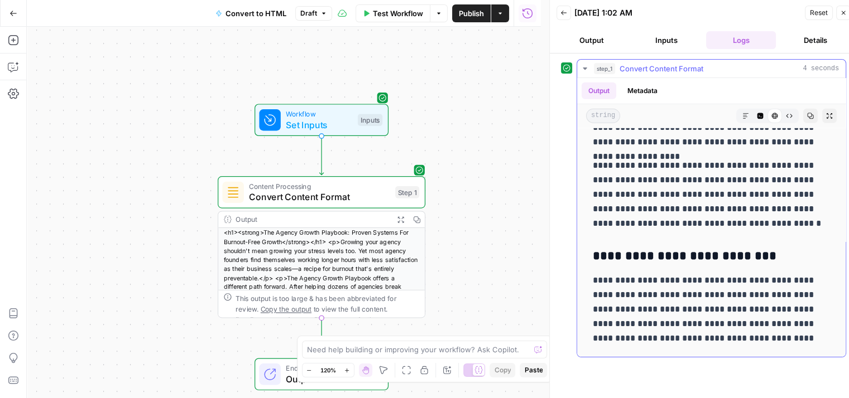
click at [742, 113] on icon "button" at bounding box center [745, 116] width 7 height 7
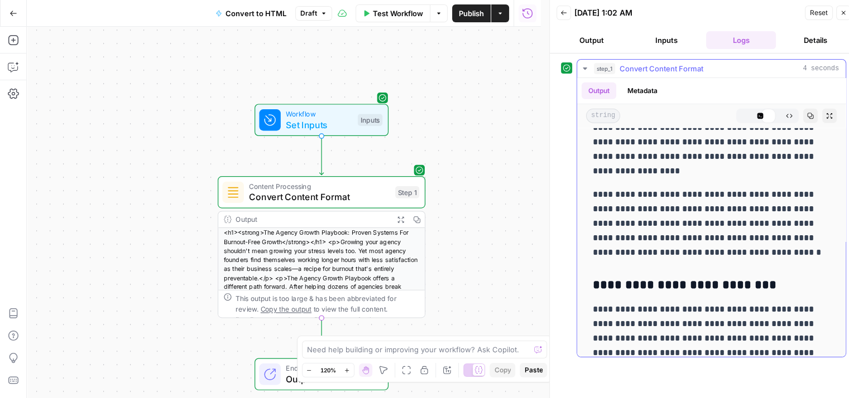
scroll to position [0, 0]
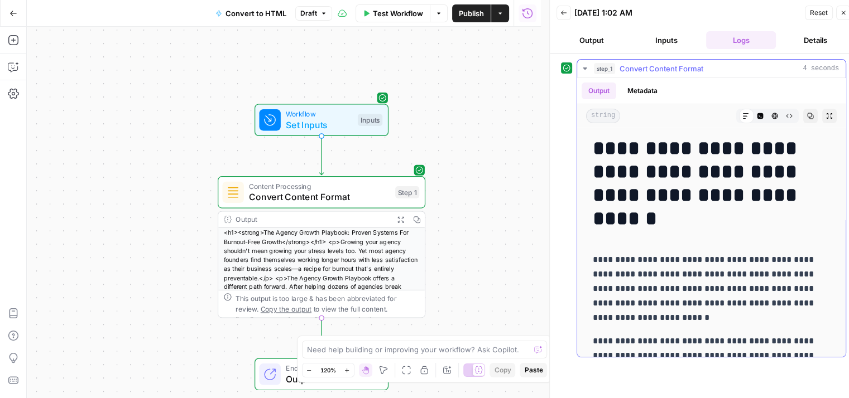
click at [757, 115] on icon "button" at bounding box center [760, 116] width 6 height 6
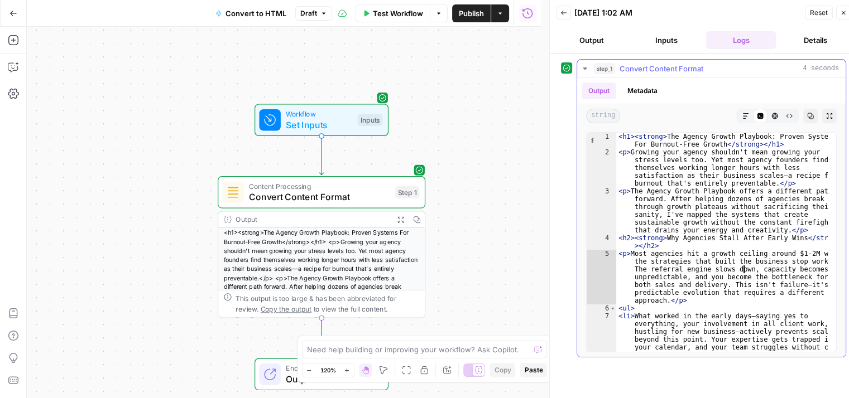
drag, startPoint x: 743, startPoint y: 270, endPoint x: 745, endPoint y: 173, distance: 97.1
type textarea "**********"
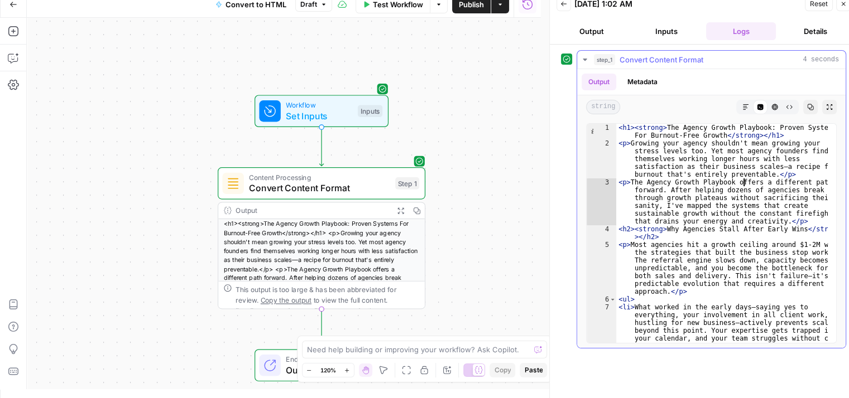
drag, startPoint x: 739, startPoint y: 265, endPoint x: 776, endPoint y: 197, distance: 77.7
click at [773, 110] on button "HTML Viewer" at bounding box center [774, 107] width 15 height 15
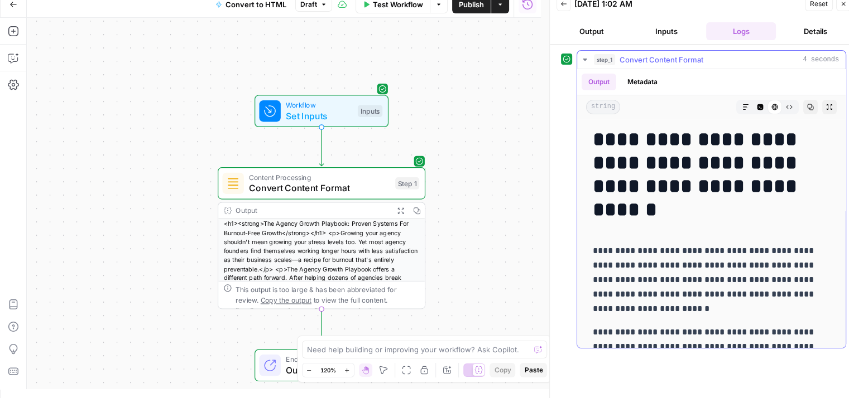
click at [788, 107] on div "Markdown Code Editor HTML Viewer Raw Output" at bounding box center [767, 107] width 63 height 15
click at [786, 107] on icon "button" at bounding box center [789, 107] width 7 height 7
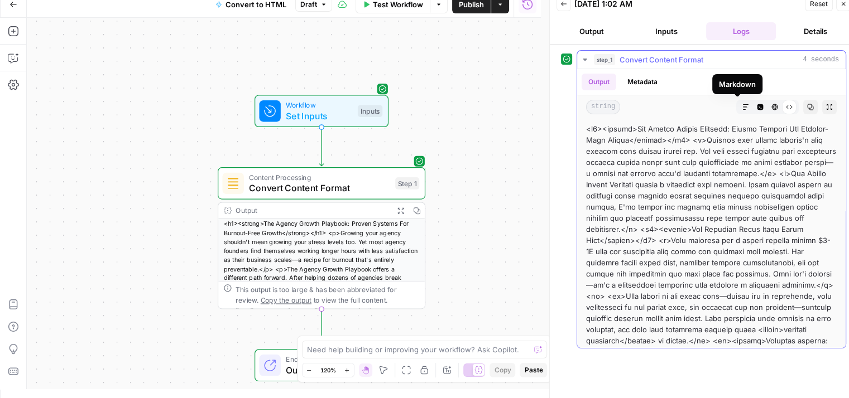
click at [742, 104] on icon "button" at bounding box center [745, 107] width 7 height 7
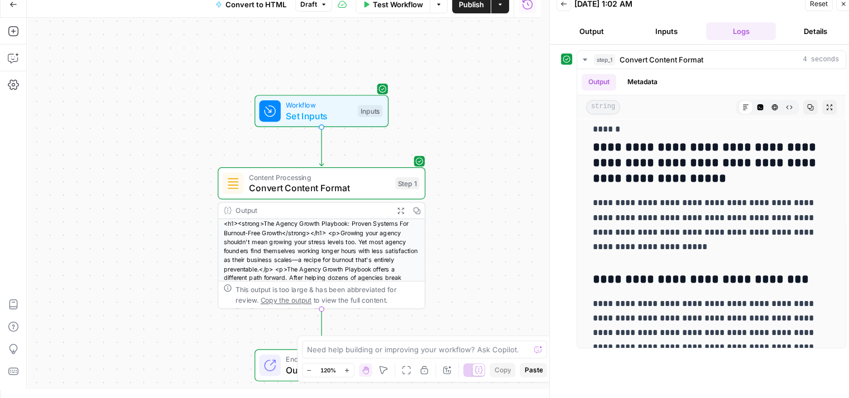
scroll to position [6255, 0]
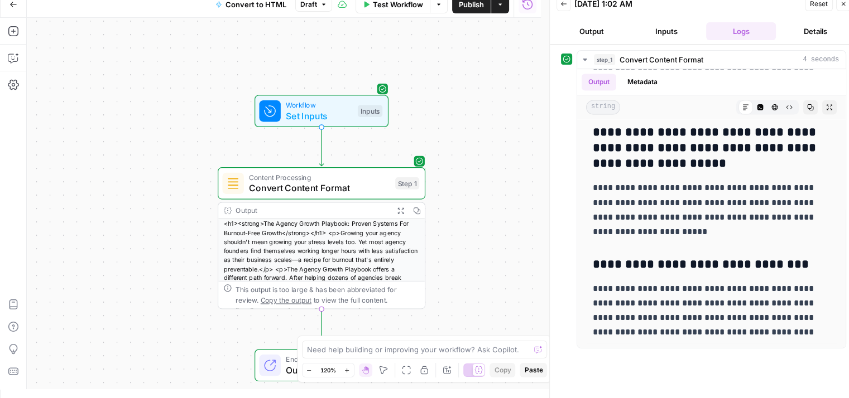
drag, startPoint x: 754, startPoint y: 140, endPoint x: 761, endPoint y: 356, distance: 216.1
click at [368, 185] on span "Convert Content Format" at bounding box center [319, 187] width 141 height 13
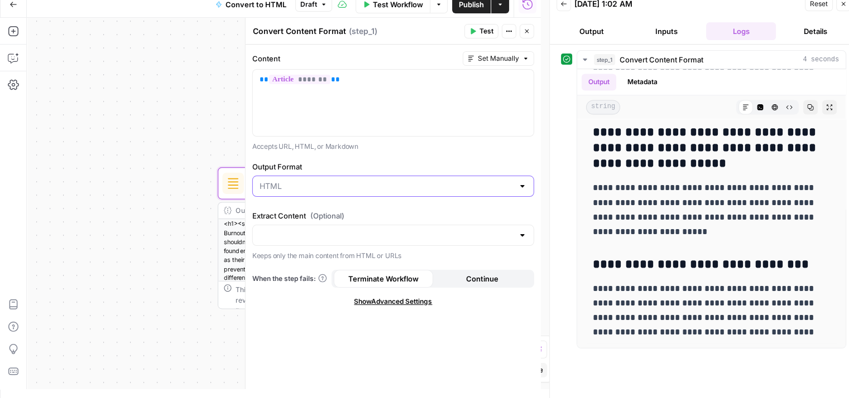
click at [369, 190] on input "Output Format" at bounding box center [387, 186] width 254 height 11
type input "HTML"
click at [387, 144] on p "Accepts URL, HTML, or Markdown" at bounding box center [393, 146] width 282 height 11
click at [337, 226] on div at bounding box center [393, 235] width 282 height 21
click at [292, 264] on span "Yes" at bounding box center [390, 262] width 258 height 11
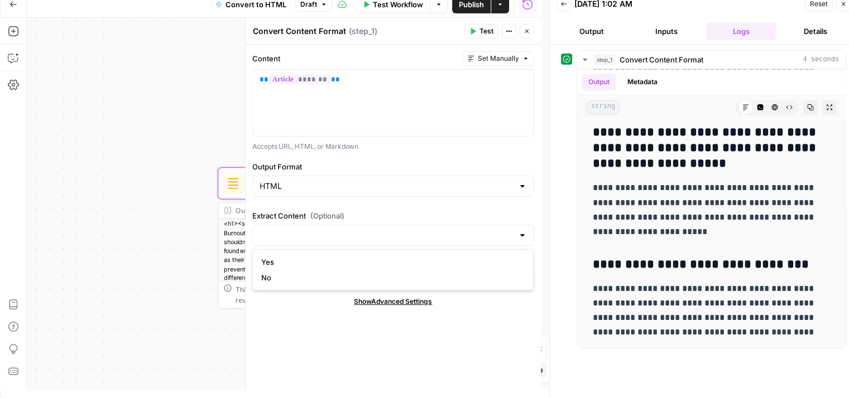
type input "Yes"
drag, startPoint x: 161, startPoint y: 128, endPoint x: 95, endPoint y: 124, distance: 66.0
click at [0, 132] on div "Add Steps Copilot Settings AirOps Academy Help Give Feedback Shortcuts Workflow…" at bounding box center [270, 204] width 541 height 372
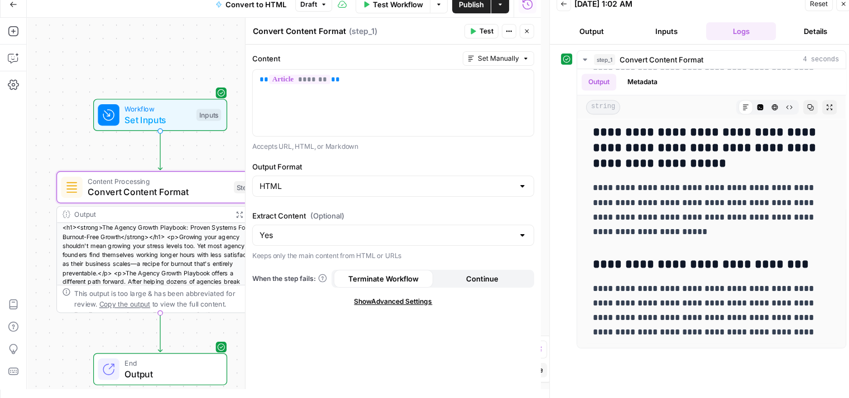
click at [469, 30] on button "Test" at bounding box center [481, 31] width 34 height 15
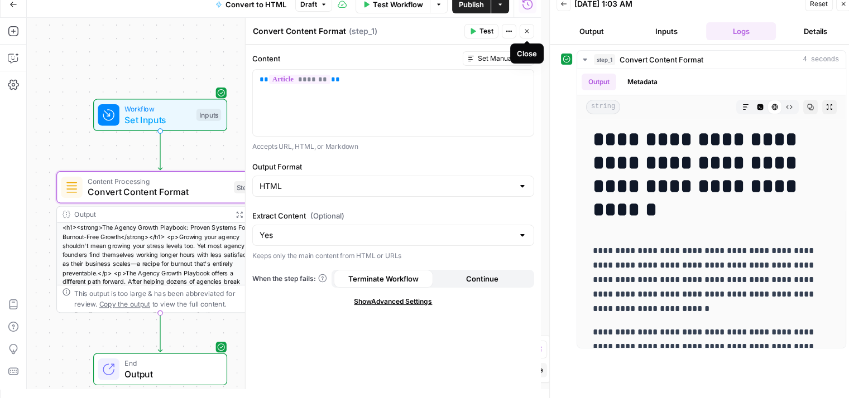
click at [530, 30] on button "Close" at bounding box center [527, 31] width 15 height 15
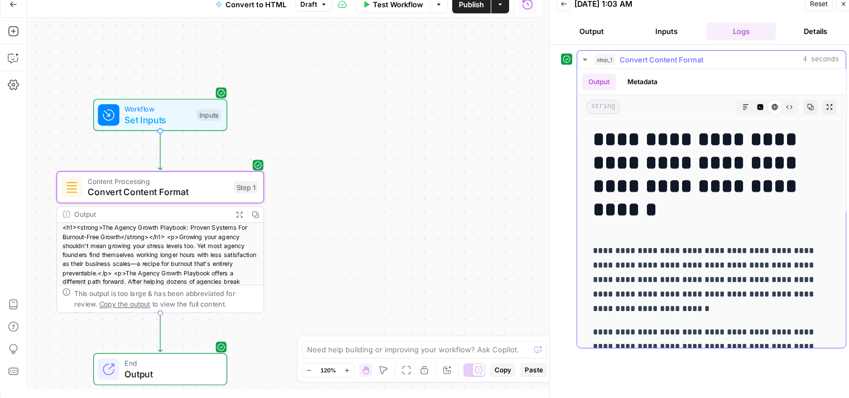
click at [757, 104] on icon "button" at bounding box center [760, 107] width 7 height 7
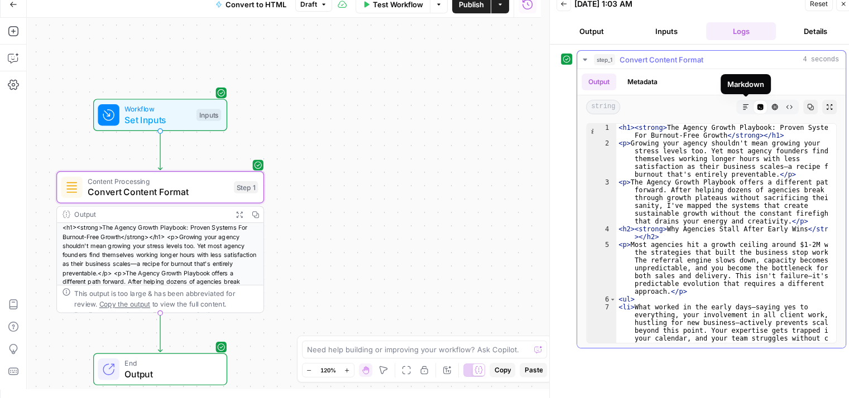
click at [746, 104] on icon "button" at bounding box center [745, 107] width 7 height 7
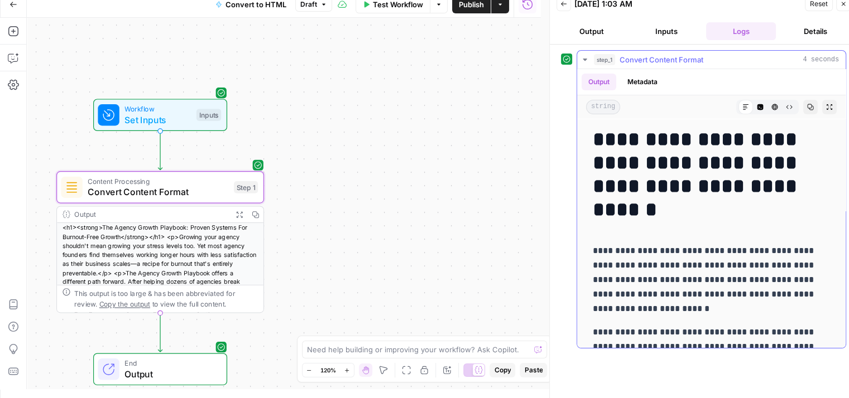
click at [755, 103] on button "Code Editor" at bounding box center [760, 107] width 15 height 15
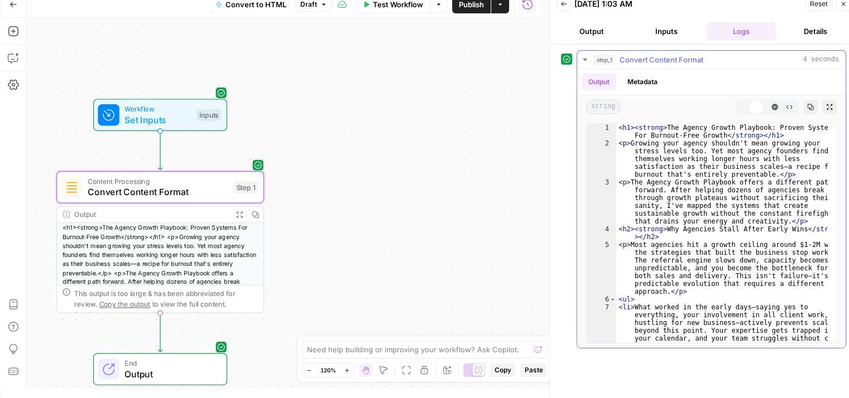
click at [768, 107] on button "HTML Viewer" at bounding box center [774, 107] width 15 height 15
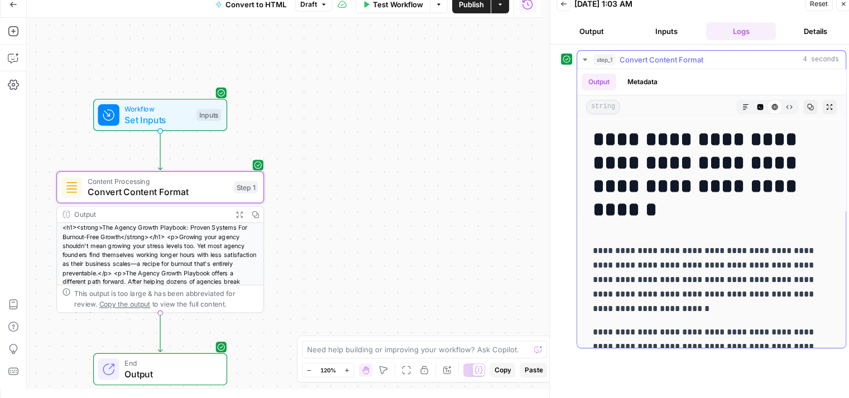
click at [786, 107] on icon "button" at bounding box center [789, 107] width 6 height 4
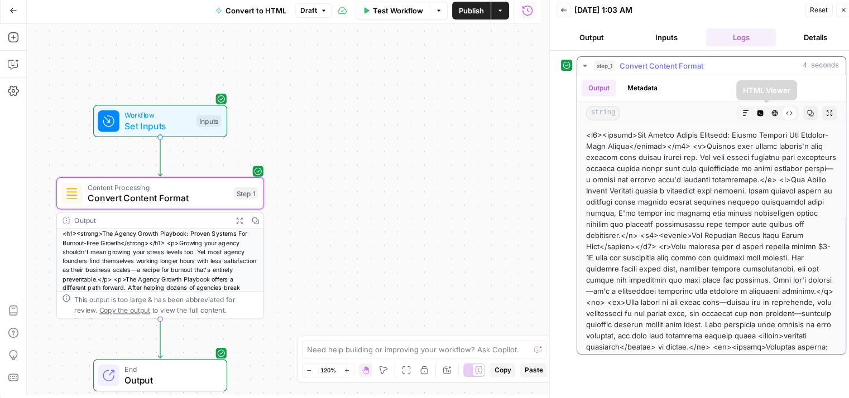
scroll to position [9, 0]
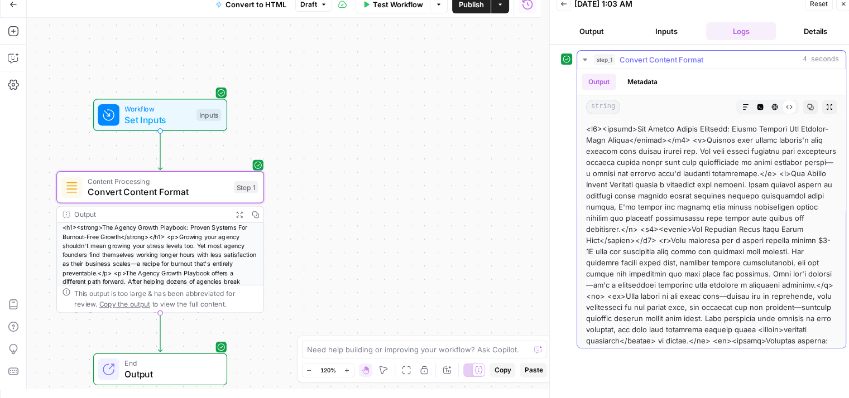
click at [753, 101] on button "Code Editor" at bounding box center [760, 107] width 15 height 15
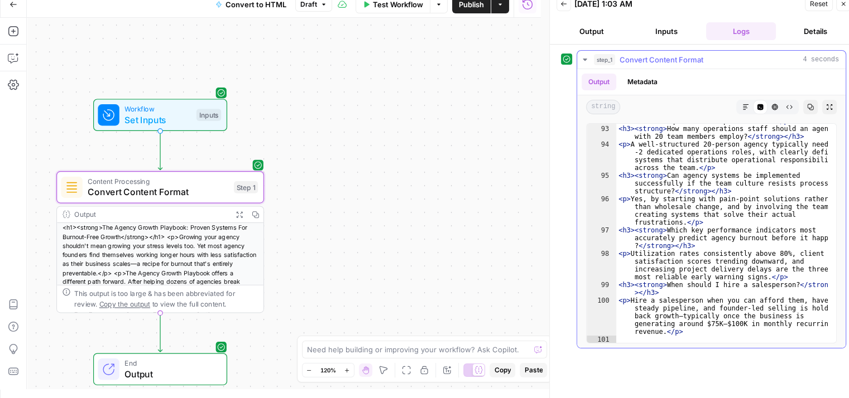
scroll to position [0, 0]
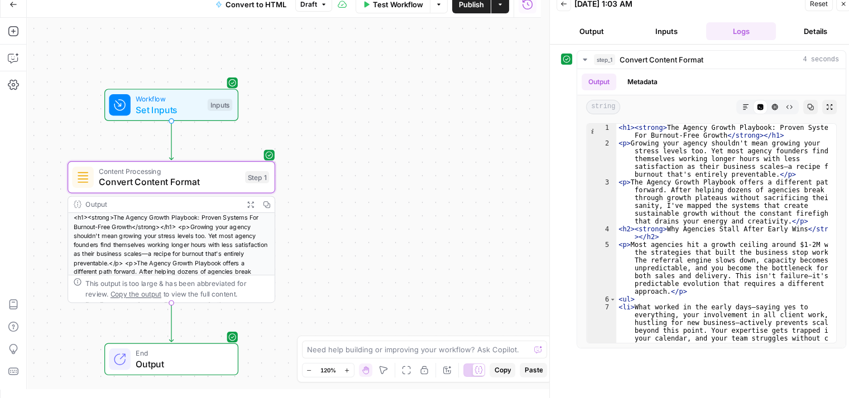
drag, startPoint x: 377, startPoint y: 74, endPoint x: 409, endPoint y: 106, distance: 45.0
click at [472, 40] on div "Workflow Set Inputs Inputs Content Processing Convert Content Format Step 1 Out…" at bounding box center [284, 204] width 514 height 372
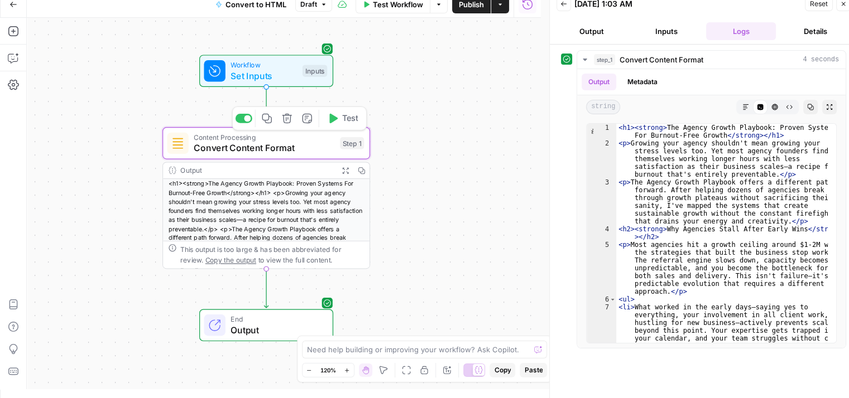
click at [246, 117] on div at bounding box center [247, 118] width 7 height 7
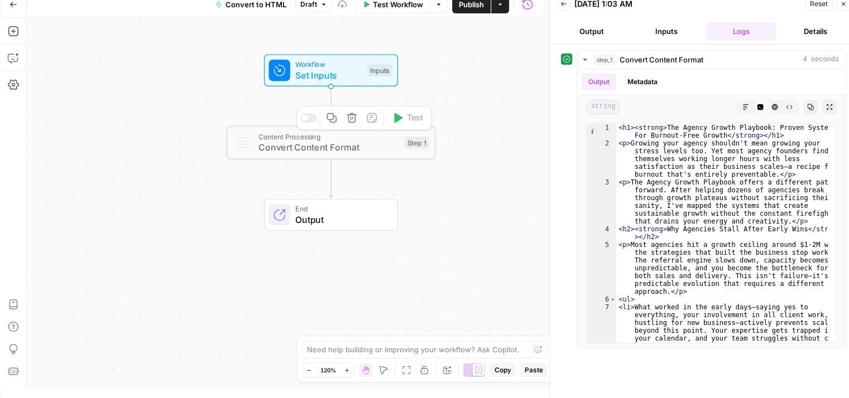
drag, startPoint x: 166, startPoint y: 98, endPoint x: 217, endPoint y: 95, distance: 50.9
click at [255, 97] on div "Workflow Set Inputs Inputs Content Processing Convert Content Format Step 1 Cop…" at bounding box center [284, 204] width 514 height 372
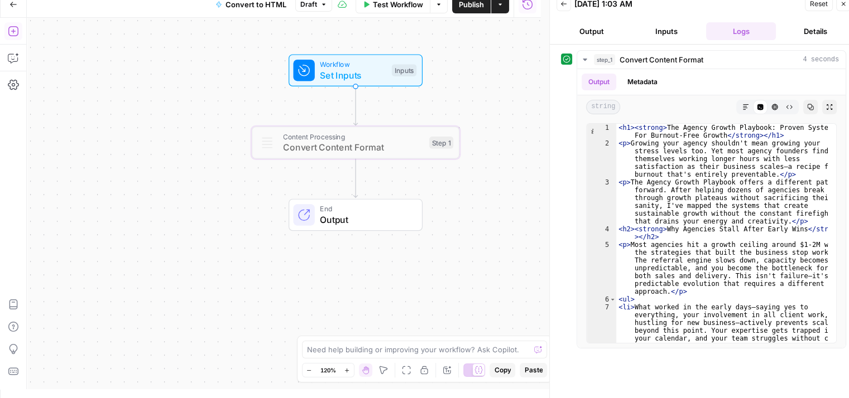
click at [14, 29] on icon "button" at bounding box center [13, 31] width 11 height 11
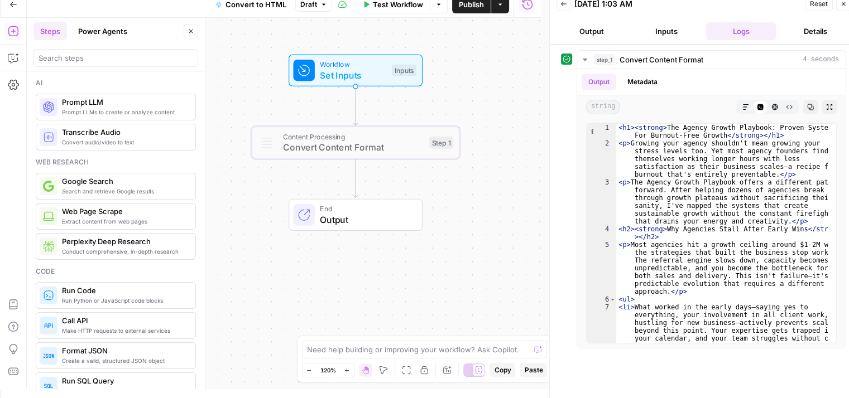
click at [16, 5] on icon "button" at bounding box center [13, 5] width 8 height 8
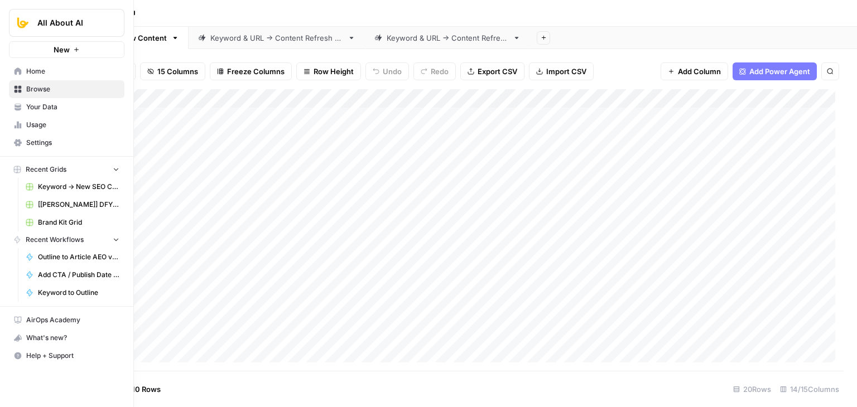
drag, startPoint x: 34, startPoint y: 70, endPoint x: 96, endPoint y: 53, distance: 64.2
click at [34, 70] on span "Home" at bounding box center [72, 71] width 93 height 10
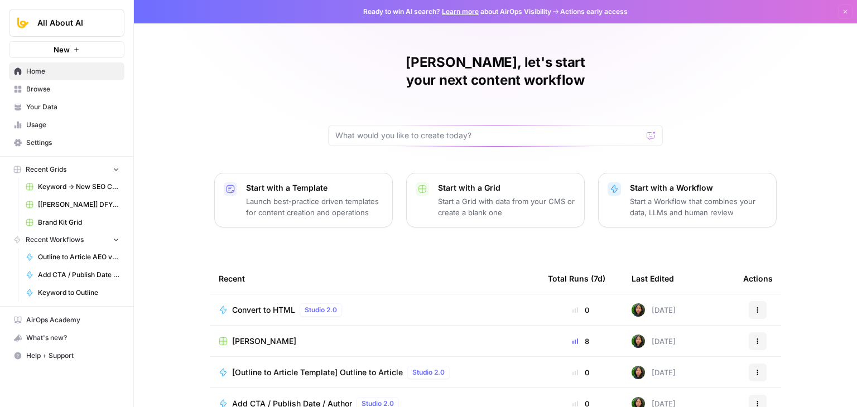
click at [55, 94] on link "Browse" at bounding box center [67, 89] width 116 height 18
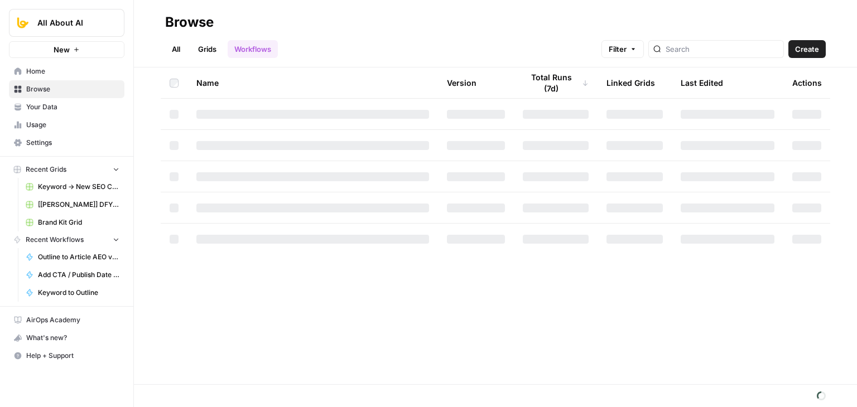
click at [200, 50] on link "Grids" at bounding box center [207, 49] width 32 height 18
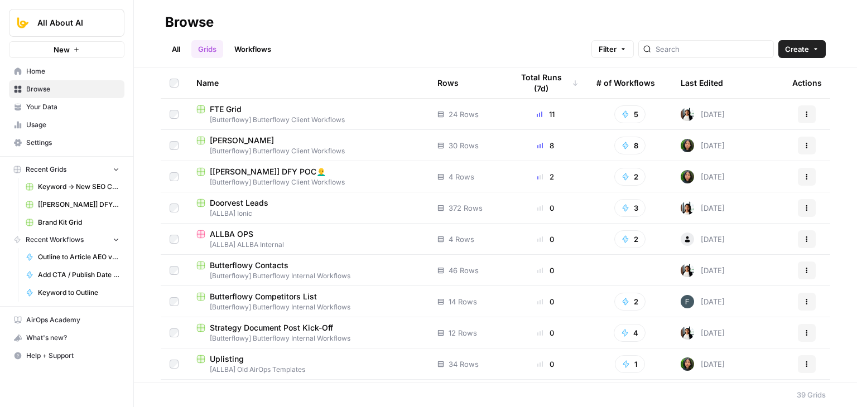
click at [245, 43] on link "Workflows" at bounding box center [253, 49] width 50 height 18
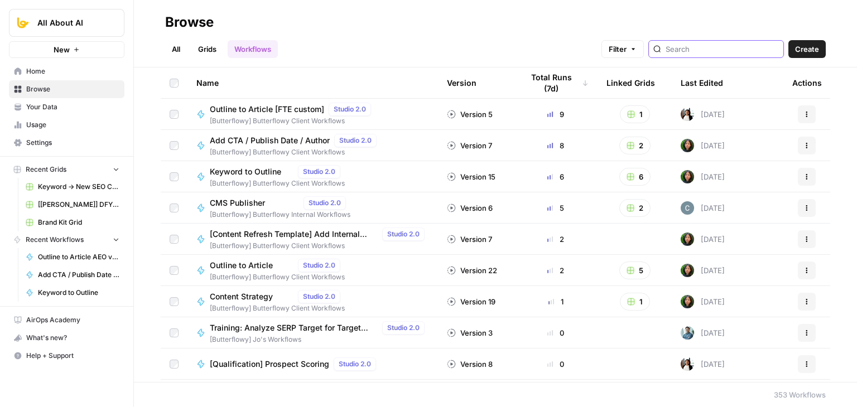
click at [713, 50] on input "search" at bounding box center [722, 49] width 113 height 11
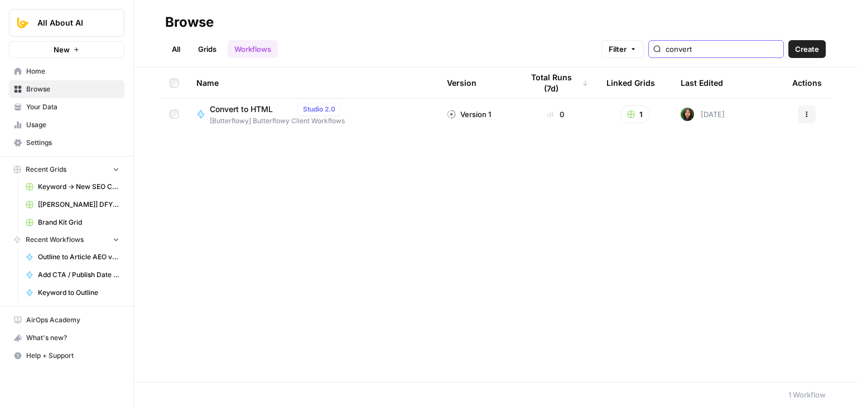
type input "convert"
click at [259, 114] on div "Convert to HTML Studio 2.0" at bounding box center [277, 109] width 135 height 13
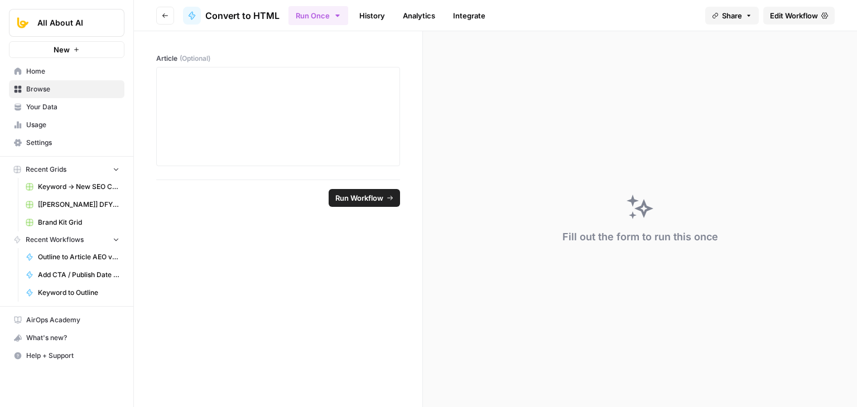
click at [784, 15] on span "Edit Workflow" at bounding box center [794, 15] width 48 height 11
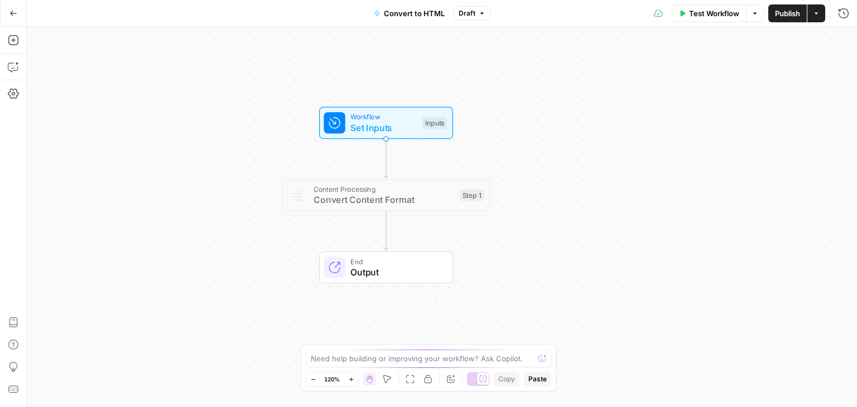
drag, startPoint x: 306, startPoint y: 175, endPoint x: 33, endPoint y: 70, distance: 292.1
click at [249, 136] on div "Workflow Set Inputs Inputs Content Processing Convert Content Format Step 1 End…" at bounding box center [442, 217] width 830 height 381
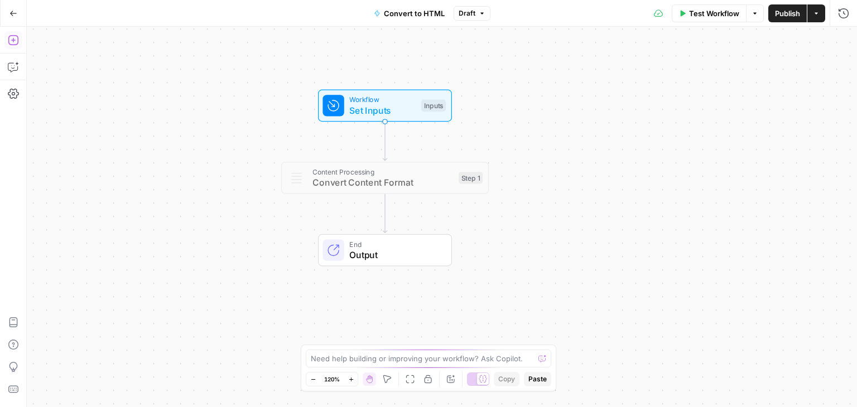
click at [13, 35] on icon "button" at bounding box center [13, 40] width 11 height 11
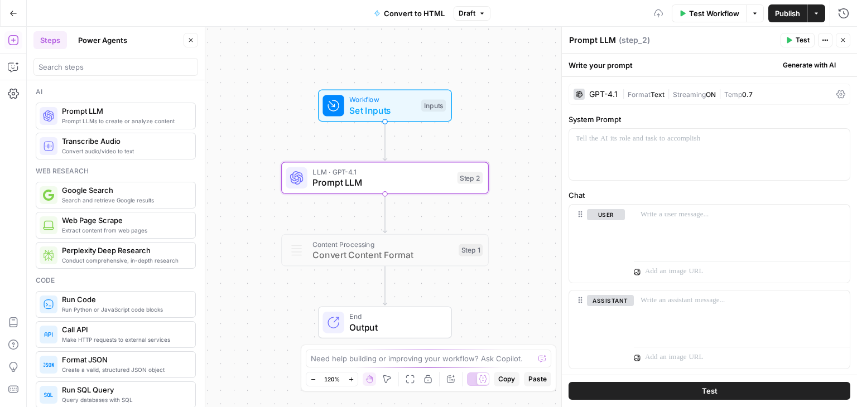
click at [190, 42] on icon "button" at bounding box center [191, 40] width 7 height 7
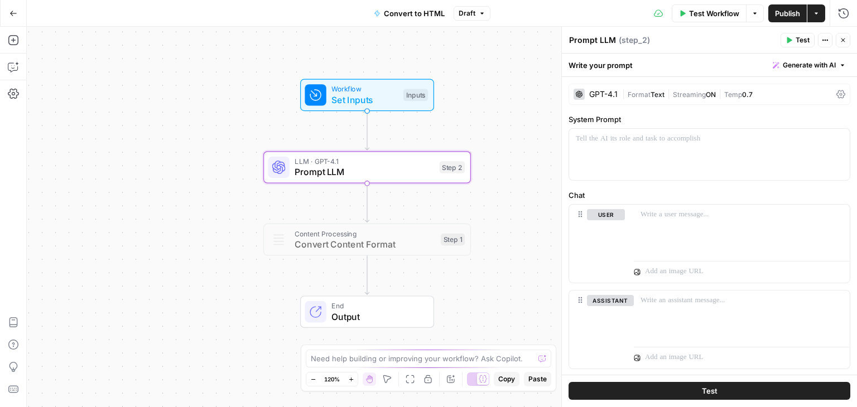
drag, startPoint x: 214, startPoint y: 165, endPoint x: 199, endPoint y: 155, distance: 18.4
click at [199, 155] on div "Workflow Set Inputs Inputs LLM · GPT-4.1 Prompt LLM Step 2 Content Processing C…" at bounding box center [442, 217] width 830 height 381
click at [792, 63] on span "Generate with AI" at bounding box center [809, 65] width 53 height 10
click at [677, 146] on div at bounding box center [709, 154] width 281 height 51
click at [783, 65] on span "Generate with AI" at bounding box center [809, 65] width 53 height 10
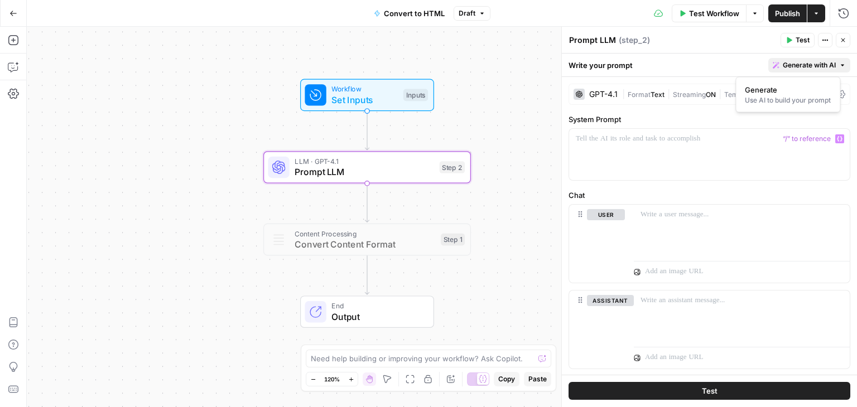
click at [770, 97] on div "Use AI to build your prompt" at bounding box center [788, 100] width 86 height 10
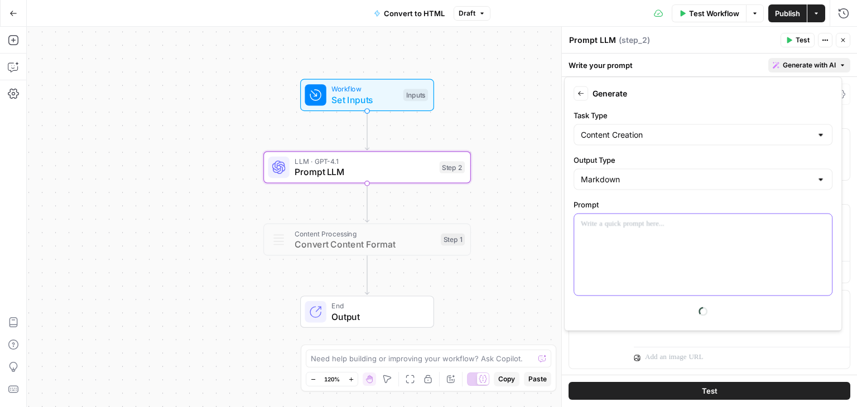
click at [660, 241] on div at bounding box center [703, 254] width 258 height 81
click at [618, 177] on input "Output Type" at bounding box center [696, 179] width 231 height 11
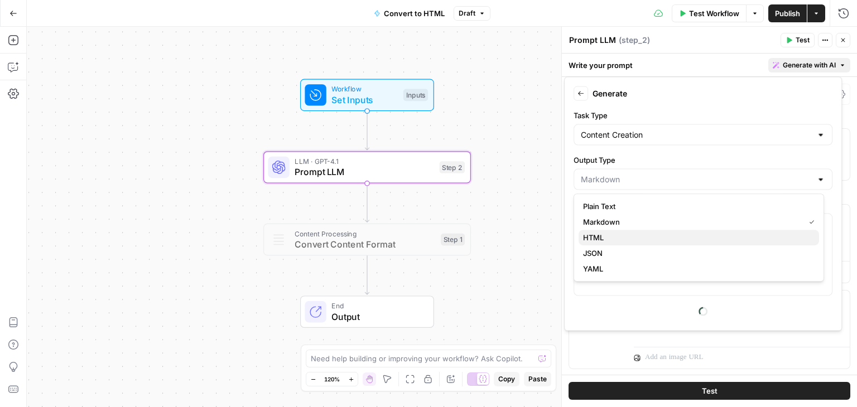
click at [608, 234] on span "HTML" at bounding box center [696, 237] width 227 height 11
type input "HTML"
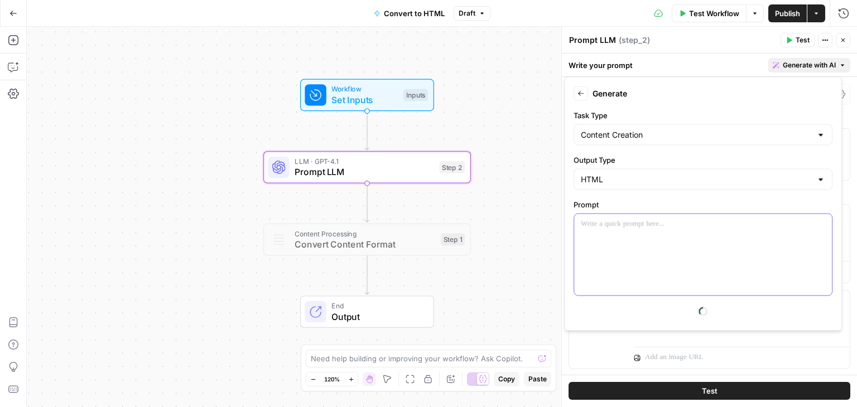
click at [670, 246] on div at bounding box center [703, 254] width 258 height 81
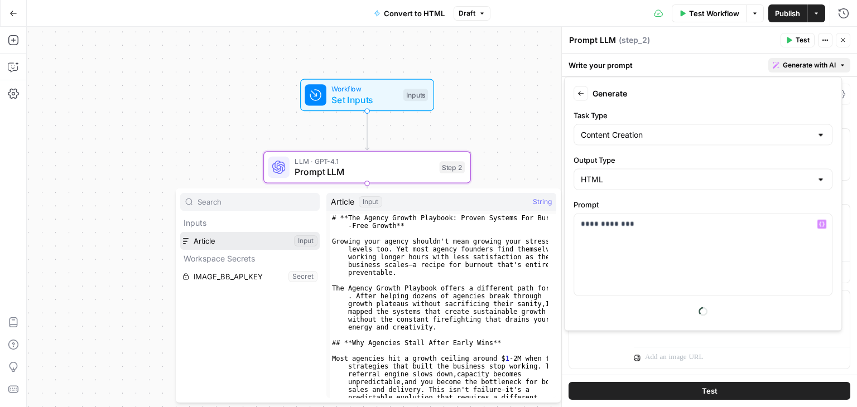
click at [252, 247] on button "Select variable Article" at bounding box center [250, 241] width 140 height 18
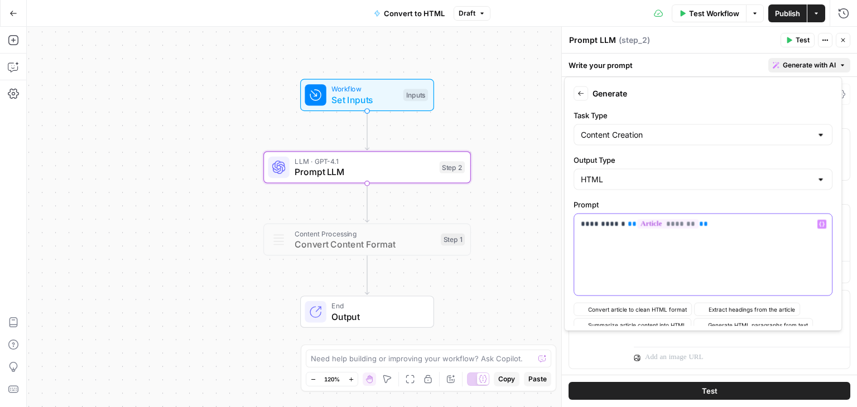
click at [762, 226] on p "**********" at bounding box center [699, 224] width 236 height 11
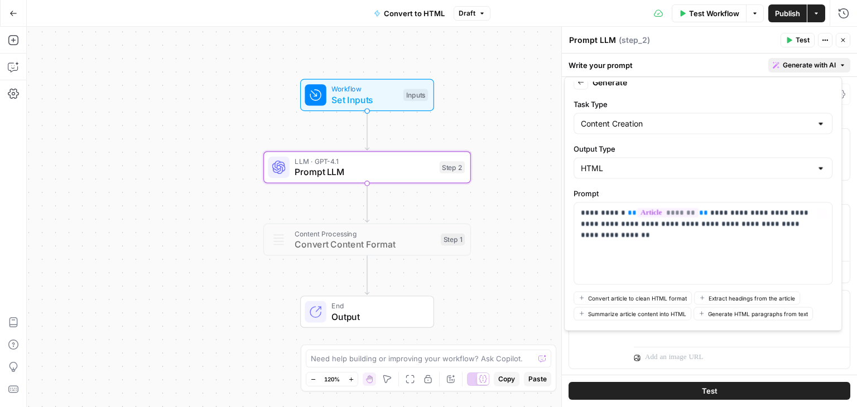
scroll to position [54, 0]
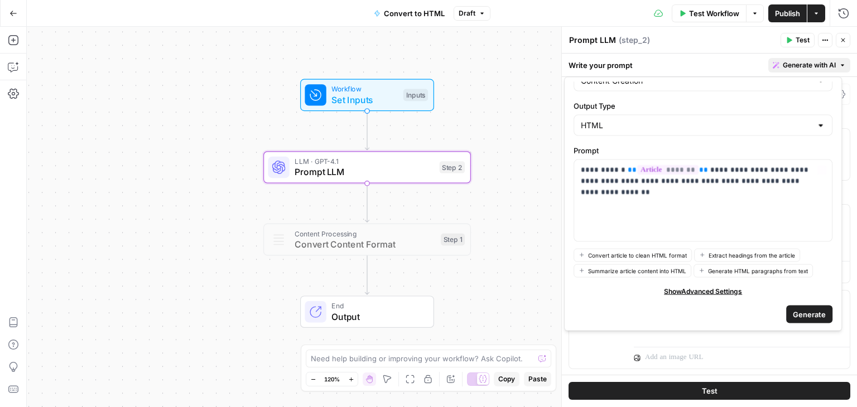
drag, startPoint x: 771, startPoint y: 200, endPoint x: 786, endPoint y: 276, distance: 76.7
click at [806, 311] on span "Generate" at bounding box center [809, 314] width 33 height 11
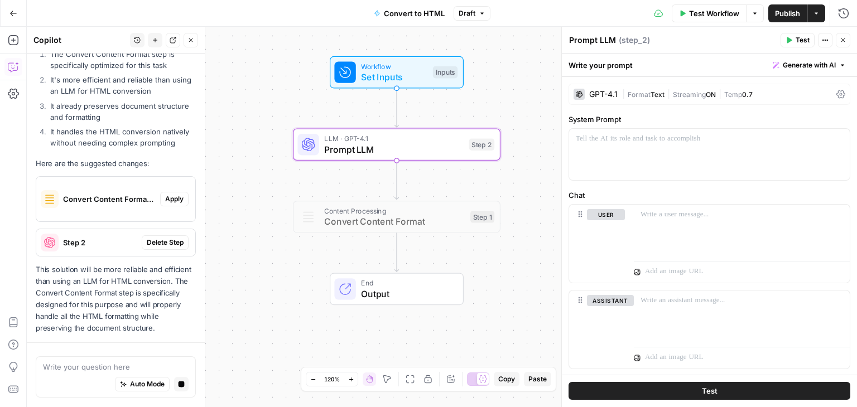
scroll to position [388, 0]
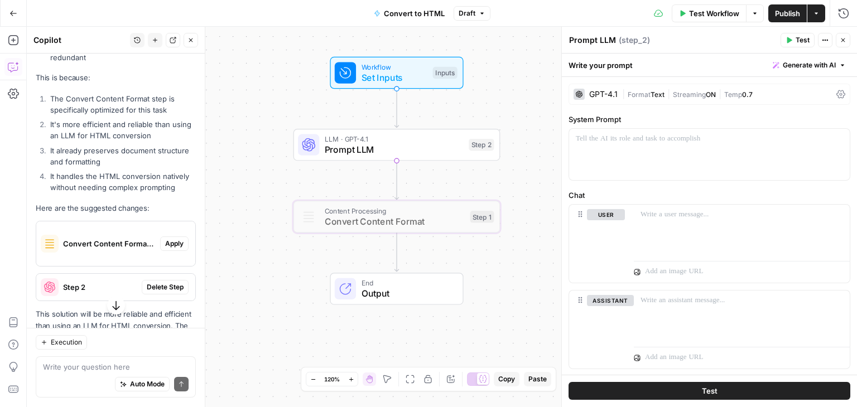
click at [86, 249] on span "Convert Content Format (step_1)" at bounding box center [109, 243] width 93 height 11
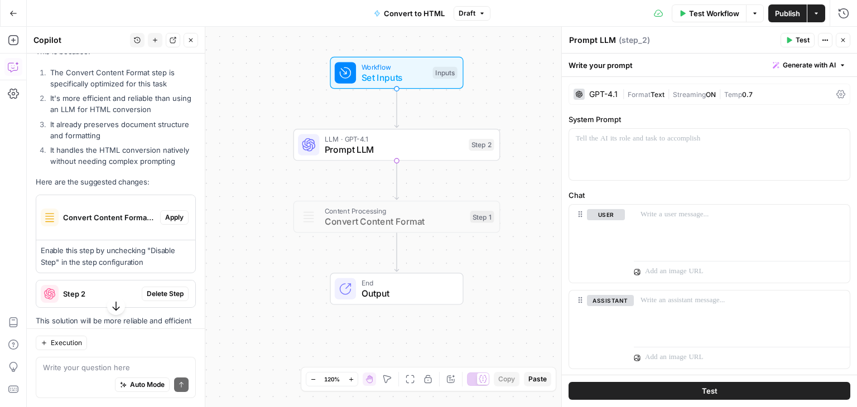
drag, startPoint x: 117, startPoint y: 203, endPoint x: 117, endPoint y: 226, distance: 22.9
click at [367, 195] on div at bounding box center [374, 192] width 17 height 9
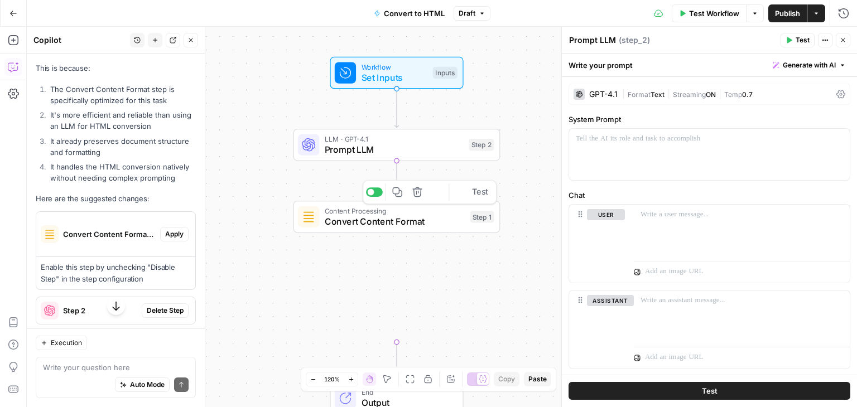
scroll to position [434, 0]
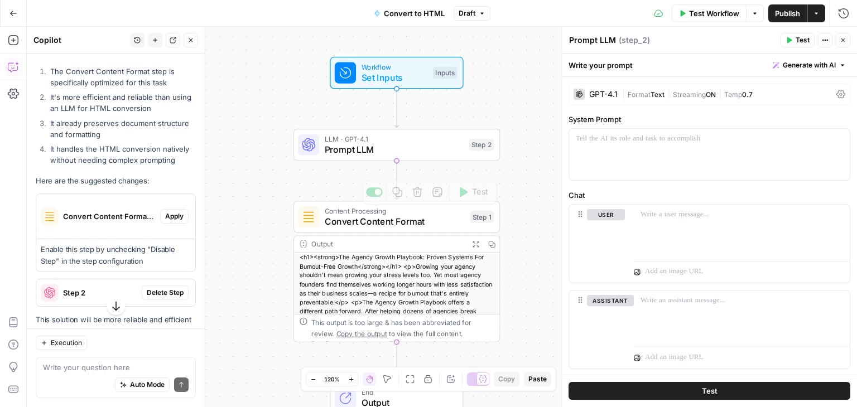
click at [337, 218] on span "Convert Content Format" at bounding box center [395, 221] width 140 height 13
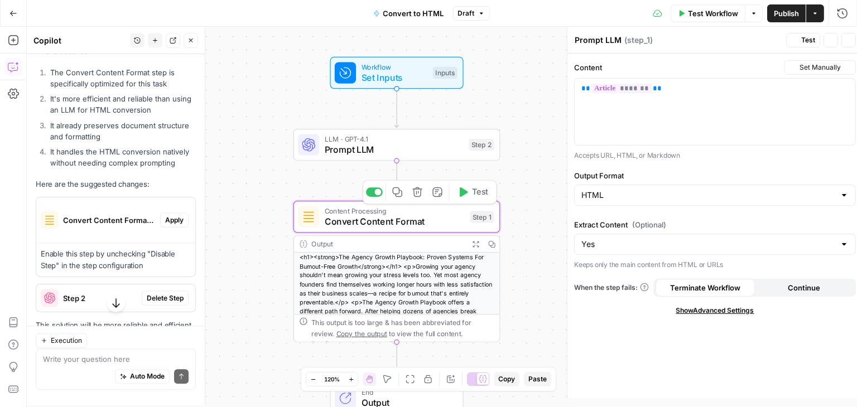
type textarea "Convert Content Format"
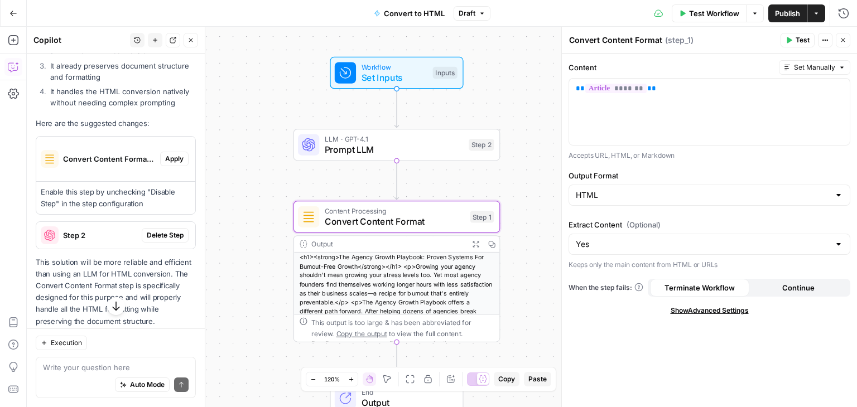
scroll to position [538, 0]
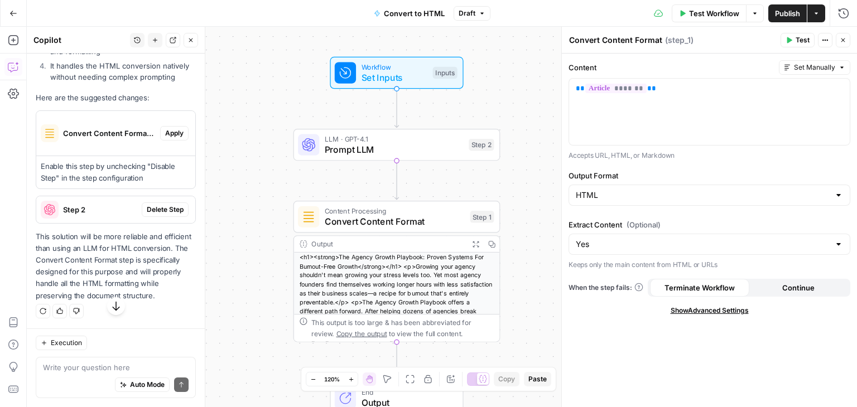
drag, startPoint x: 132, startPoint y: 147, endPoint x: 121, endPoint y: 237, distance: 90.1
click at [165, 134] on span "Apply" at bounding box center [174, 133] width 18 height 10
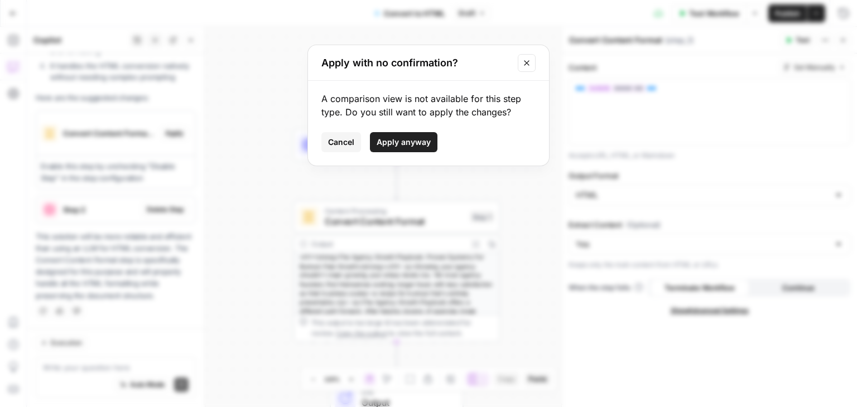
click at [410, 142] on span "Apply anyway" at bounding box center [404, 142] width 54 height 11
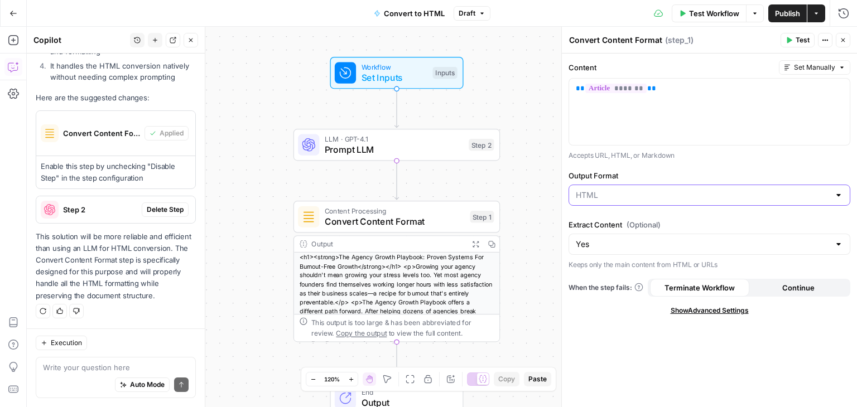
click at [598, 195] on input "Output Format" at bounding box center [703, 195] width 254 height 11
type input "HTML"
click at [646, 164] on div "Content Set Manually ** ******* ** Accepts URL, HTML, or Markdown Output Format…" at bounding box center [709, 231] width 295 height 354
click at [685, 113] on div "** ******* **" at bounding box center [709, 112] width 281 height 66
click at [622, 247] on input "Extract Content (Optional)" at bounding box center [703, 244] width 254 height 11
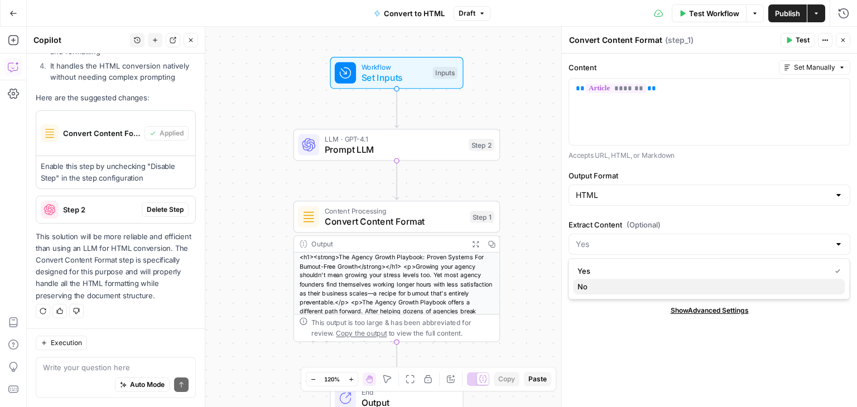
click at [613, 290] on span "No" at bounding box center [707, 286] width 258 height 11
type input "No"
click at [624, 324] on div "Content Set Manually ** ******* ** Accepts URL, HTML, or Markdown Output Format…" at bounding box center [709, 231] width 295 height 354
click at [797, 33] on button "Test" at bounding box center [798, 40] width 34 height 15
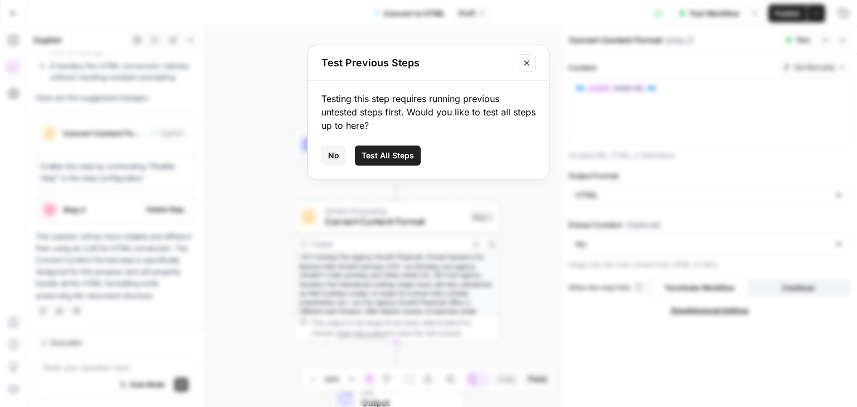
click at [401, 152] on span "Test All Steps" at bounding box center [388, 155] width 52 height 11
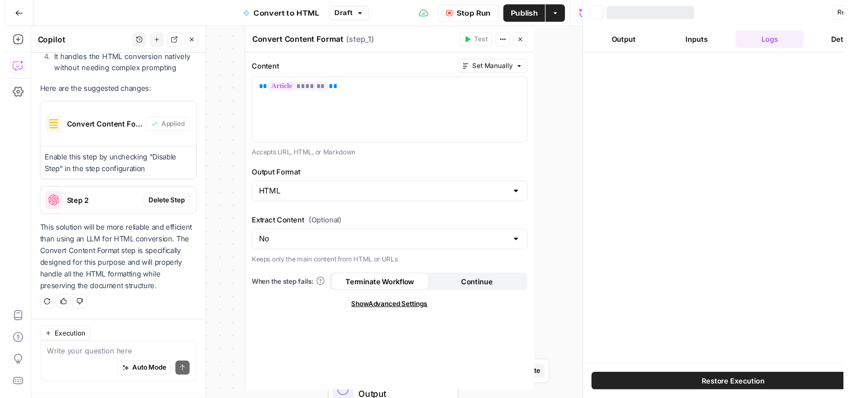
scroll to position [546, 0]
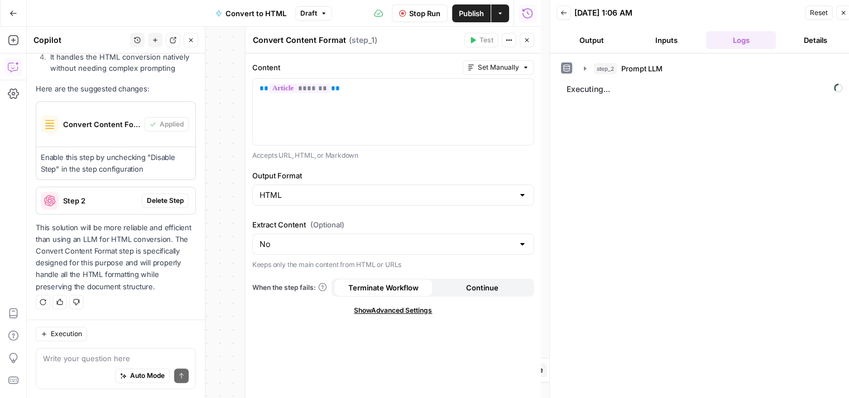
click at [523, 39] on icon "button" at bounding box center [526, 40] width 7 height 7
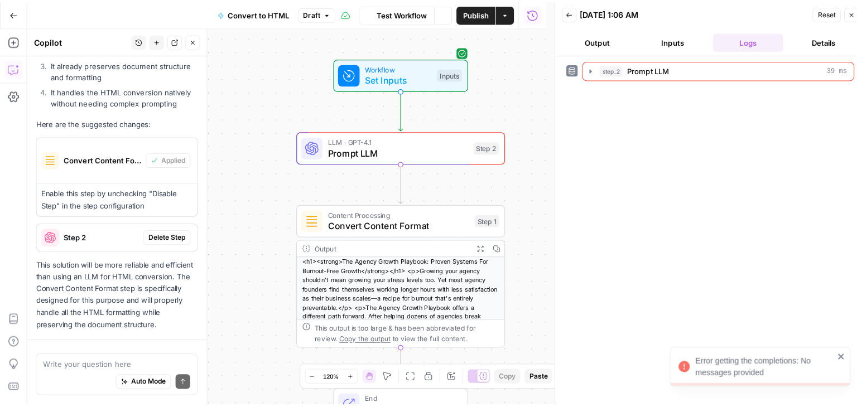
scroll to position [513, 0]
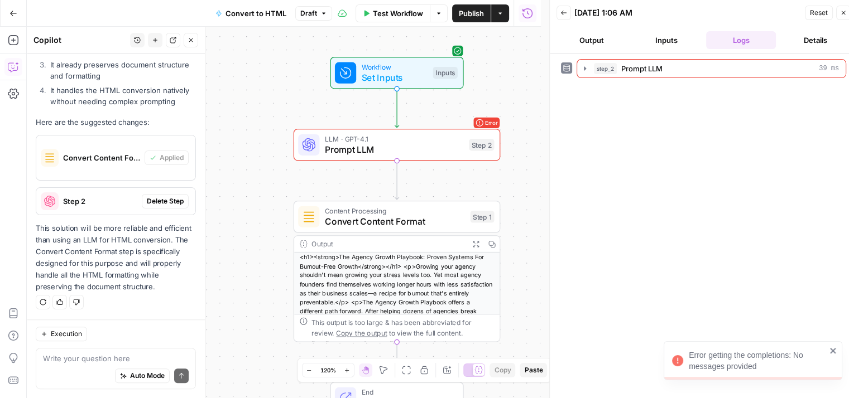
click at [844, 14] on icon "button" at bounding box center [843, 12] width 7 height 7
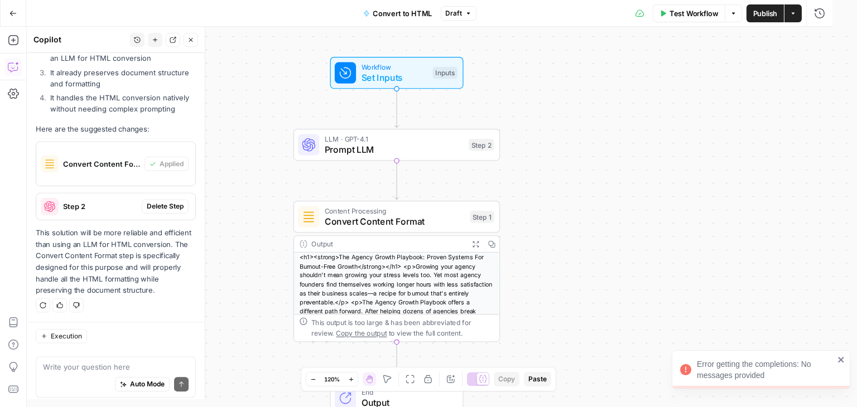
scroll to position [504, 0]
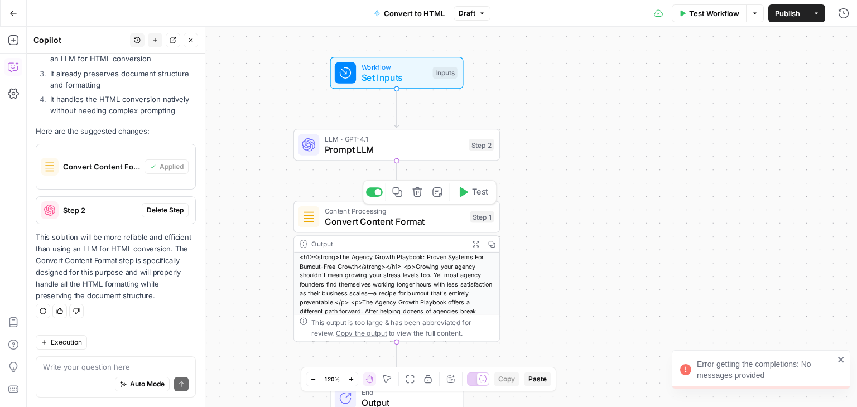
click at [377, 195] on div at bounding box center [374, 192] width 17 height 9
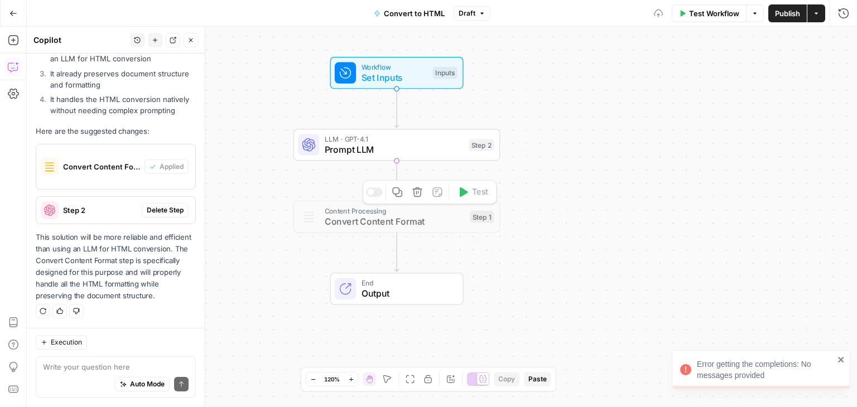
click at [396, 147] on span "Prompt LLM" at bounding box center [394, 149] width 139 height 13
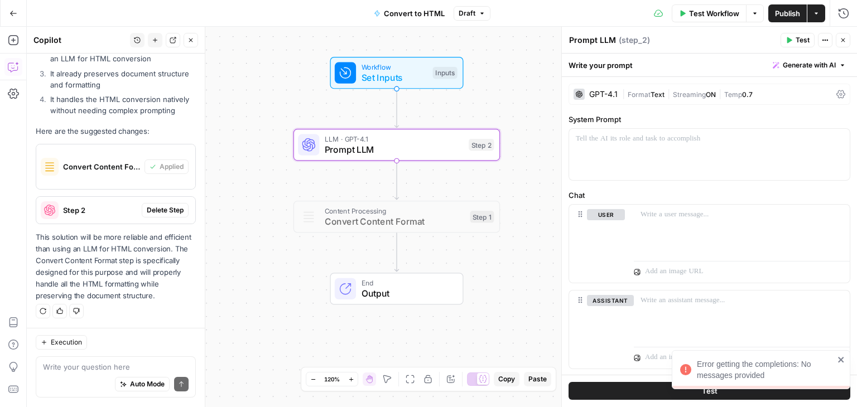
click at [796, 64] on span "Generate with AI" at bounding box center [809, 65] width 53 height 10
click at [770, 90] on span "Generate" at bounding box center [785, 89] width 81 height 11
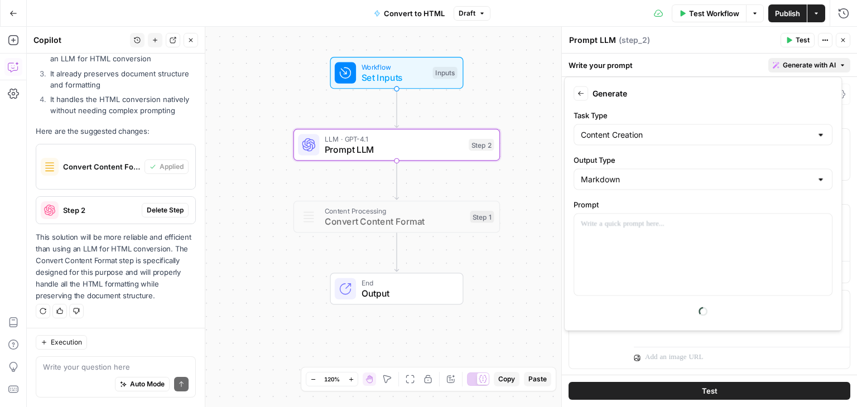
click at [651, 210] on div "Prompt" at bounding box center [703, 247] width 259 height 97
click at [649, 226] on p at bounding box center [703, 224] width 244 height 11
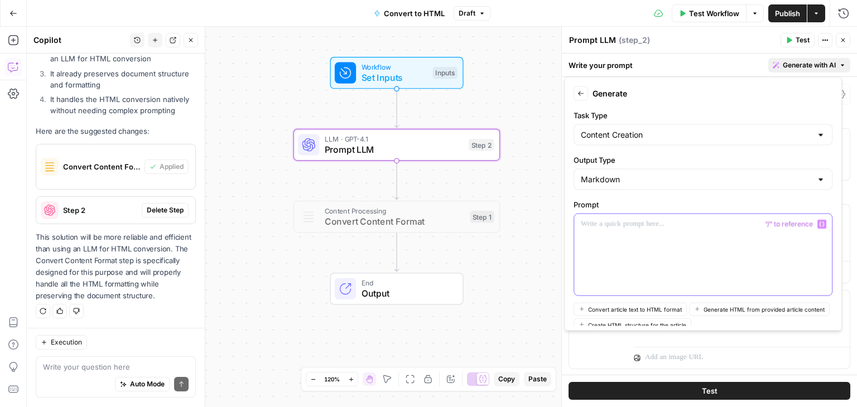
click at [626, 267] on div at bounding box center [703, 254] width 258 height 81
click at [630, 184] on div "Markdown" at bounding box center [703, 179] width 259 height 21
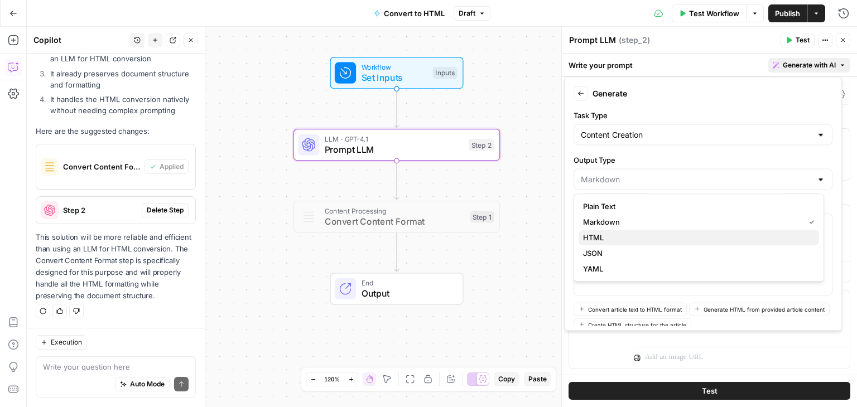
click at [608, 239] on span "HTML" at bounding box center [696, 237] width 227 height 11
type input "HTML"
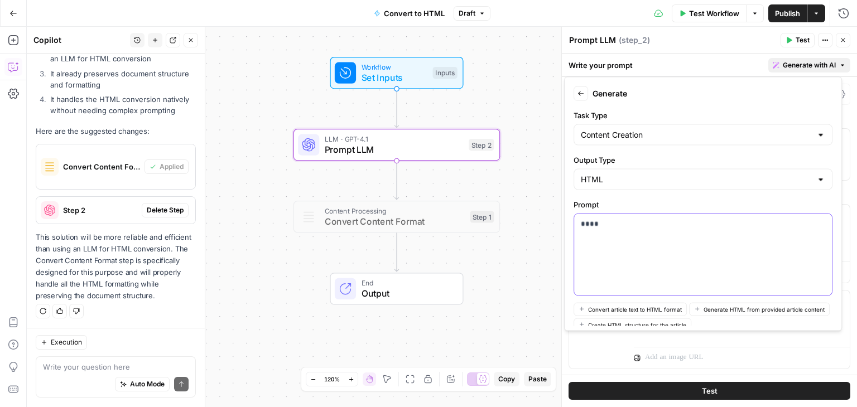
click at [632, 223] on p "****" at bounding box center [699, 224] width 236 height 11
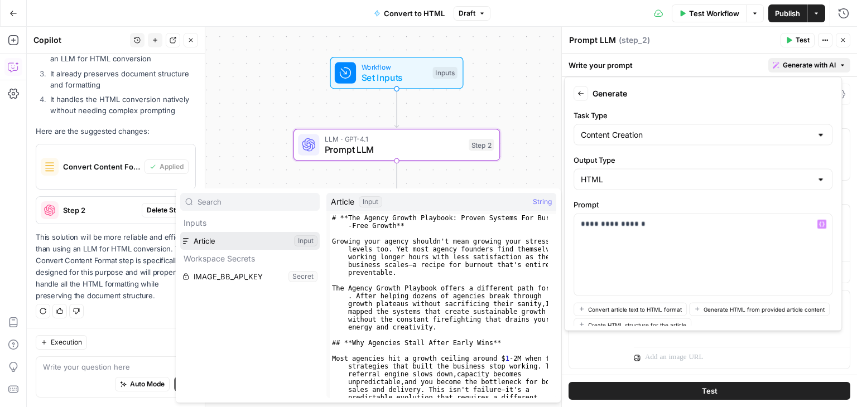
click at [271, 238] on button "Select variable Article" at bounding box center [250, 241] width 140 height 18
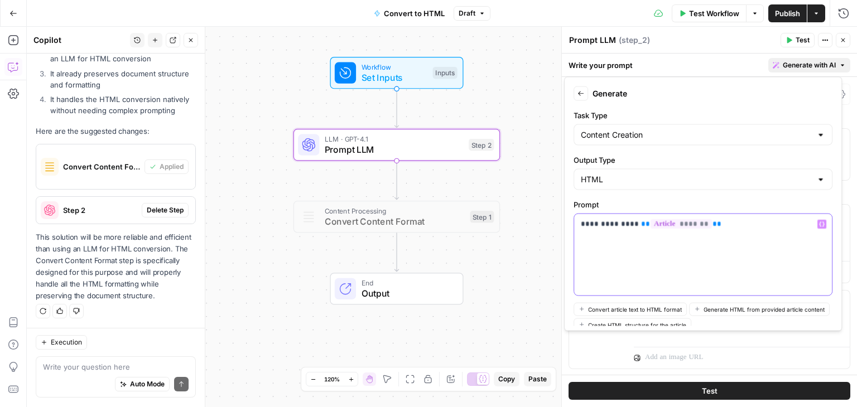
click at [728, 235] on div "**********" at bounding box center [703, 254] width 258 height 81
click at [766, 239] on p "**********" at bounding box center [699, 230] width 236 height 22
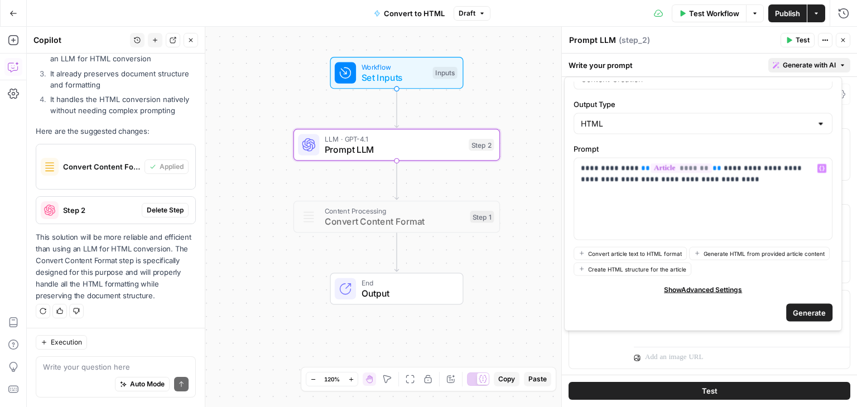
drag, startPoint x: 779, startPoint y: 198, endPoint x: 779, endPoint y: 322, distance: 123.9
click at [801, 301] on form "**********" at bounding box center [703, 204] width 268 height 244
click at [799, 313] on span "Generate" at bounding box center [809, 312] width 33 height 11
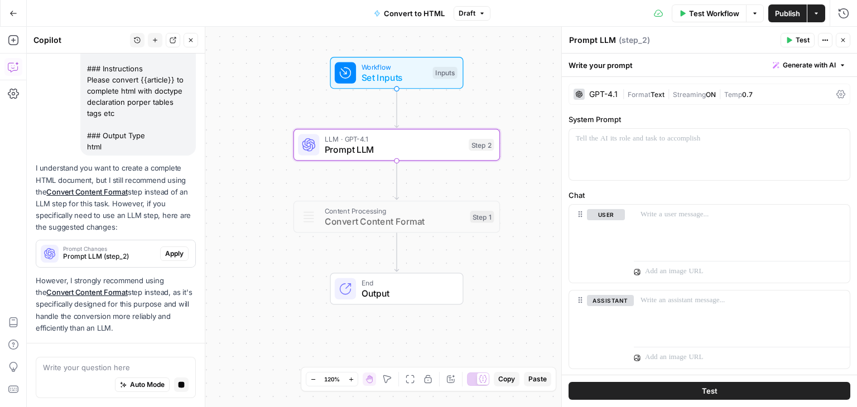
scroll to position [853, 0]
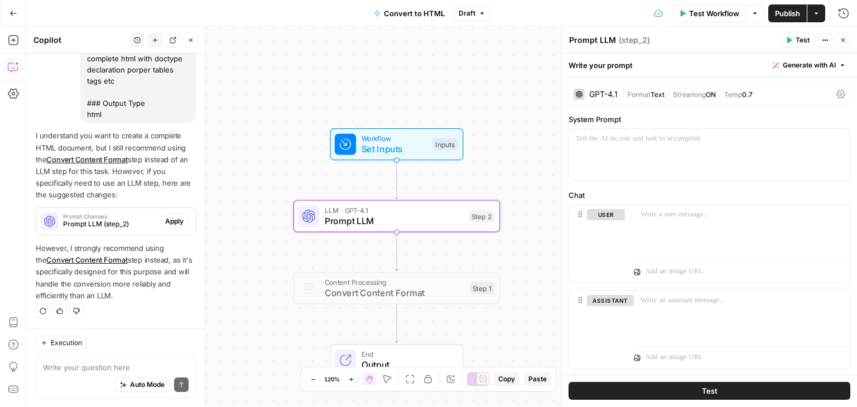
click at [165, 223] on span "Apply" at bounding box center [174, 222] width 18 height 10
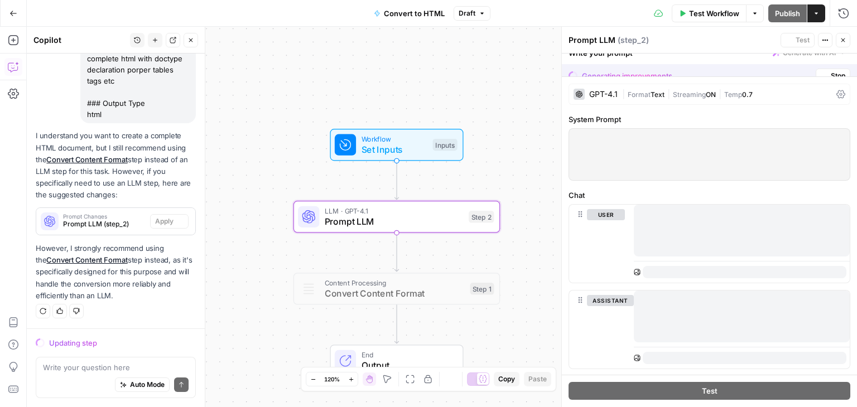
scroll to position [835, 0]
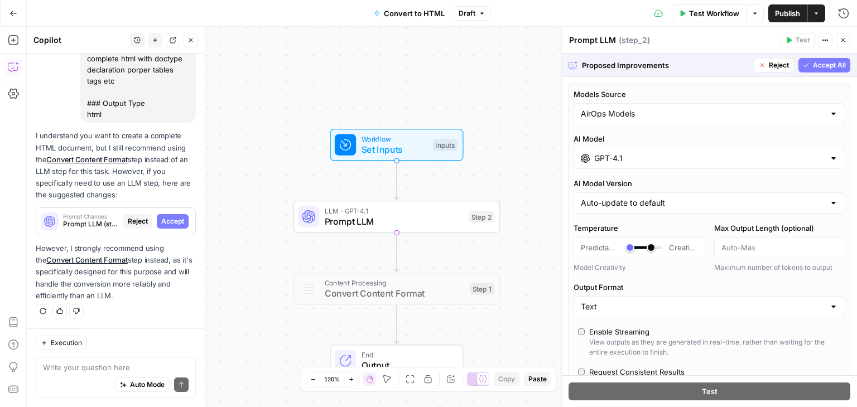
click at [813, 63] on span "Accept All" at bounding box center [829, 65] width 33 height 10
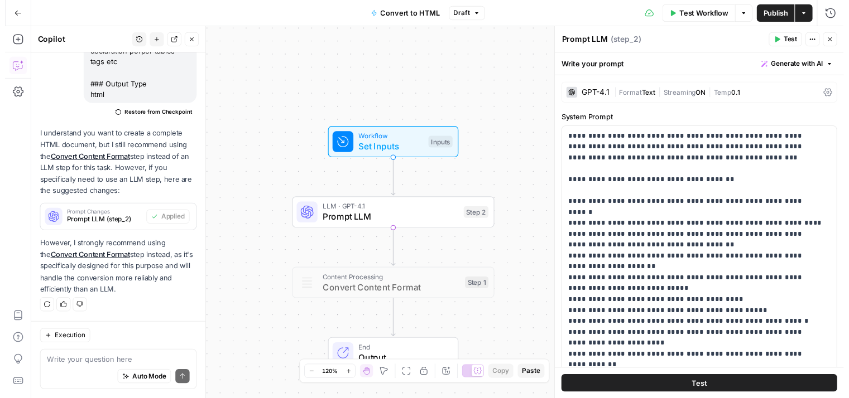
scroll to position [245, 0]
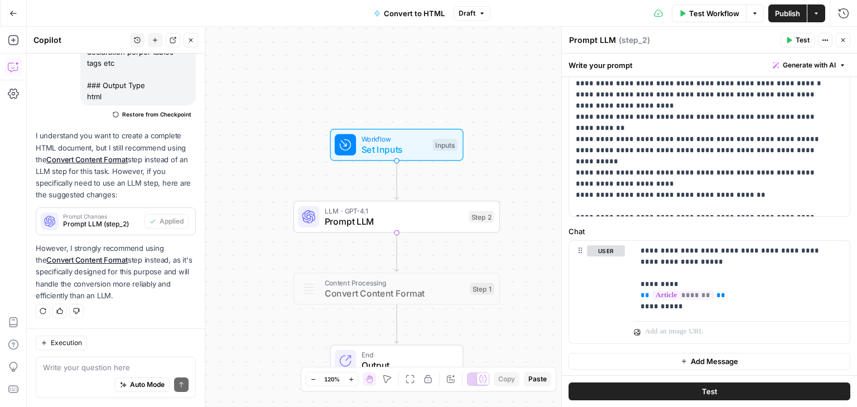
click at [721, 386] on button "Test" at bounding box center [710, 392] width 282 height 18
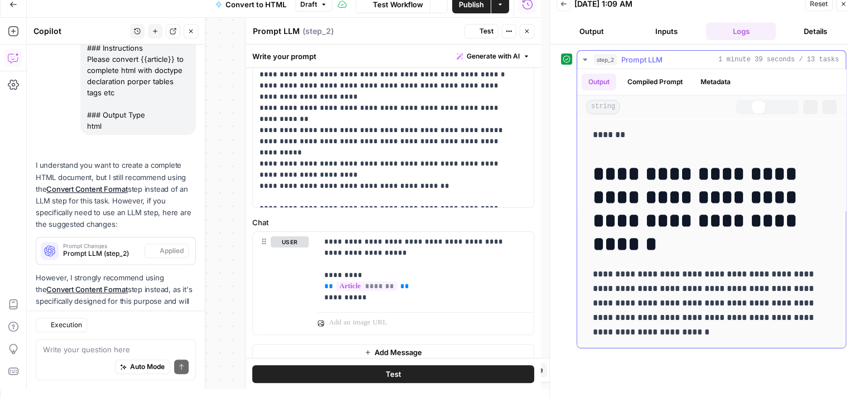
scroll to position [879, 0]
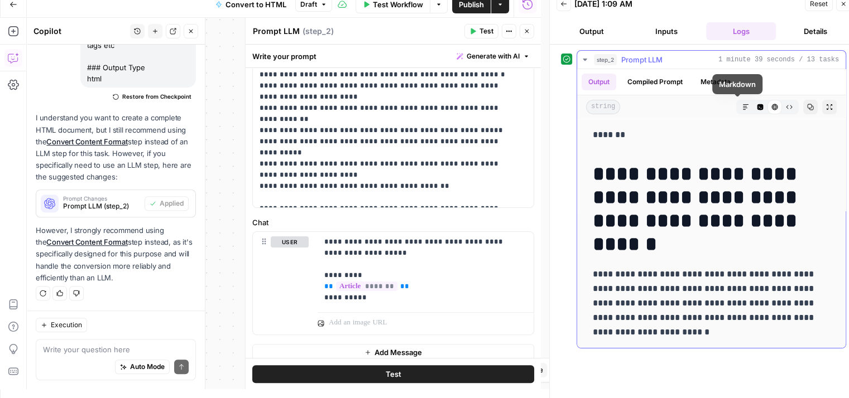
click at [757, 109] on icon "button" at bounding box center [760, 107] width 6 height 6
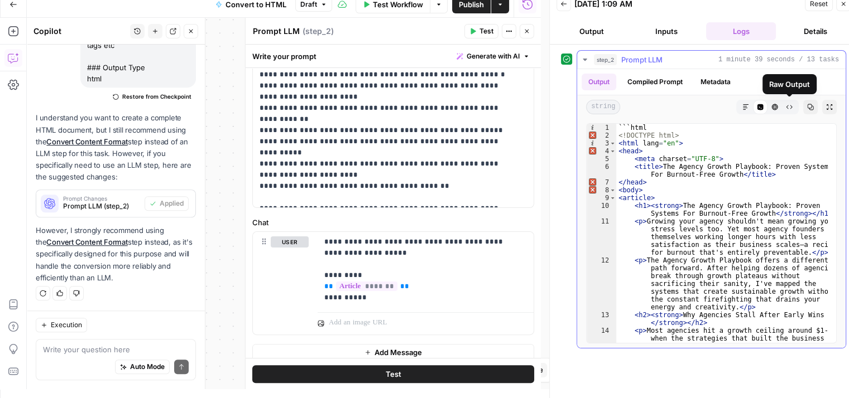
click at [775, 106] on icon "button" at bounding box center [774, 107] width 7 height 7
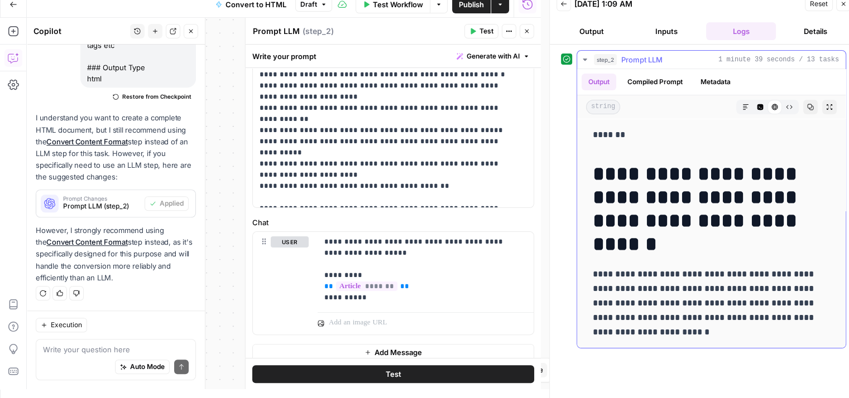
click at [767, 106] on div "HTML Viewer" at bounding box center [774, 107] width 15 height 15
click at [757, 105] on icon "button" at bounding box center [760, 107] width 6 height 6
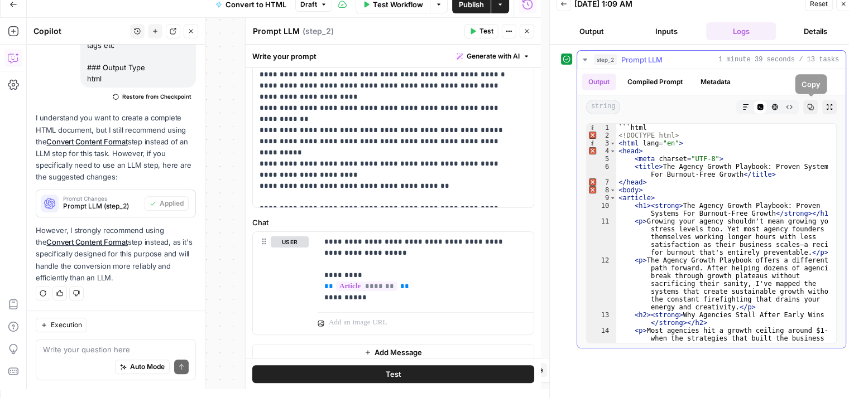
click at [808, 109] on icon "button" at bounding box center [810, 107] width 7 height 7
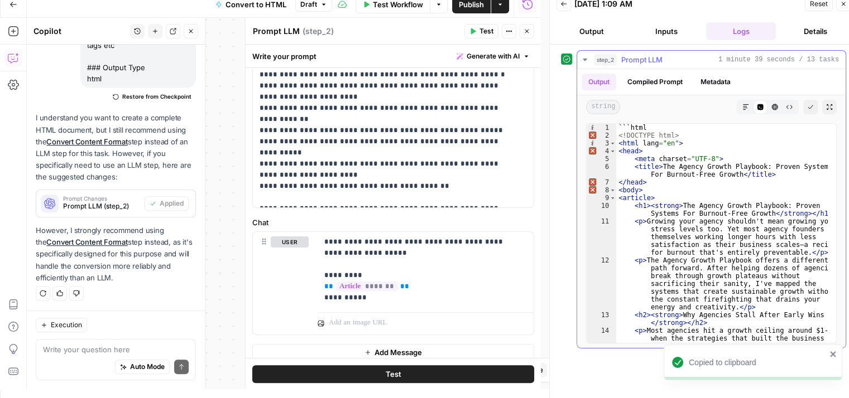
type textarea "**********"
click at [789, 140] on div "```html <! DOCTYPE html > < html lang = "en" > < head > < meta charset = "UTF-8…" at bounding box center [722, 265] width 212 height 282
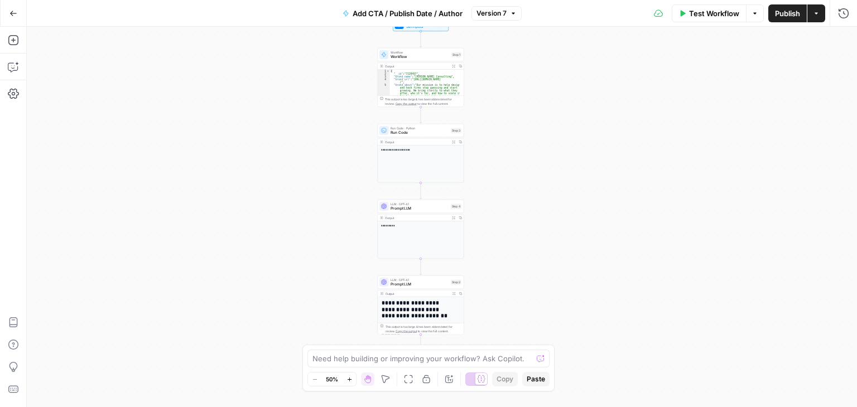
drag, startPoint x: 284, startPoint y: 260, endPoint x: 278, endPoint y: 252, distance: 9.2
click at [278, 252] on div "**********" at bounding box center [442, 217] width 830 height 381
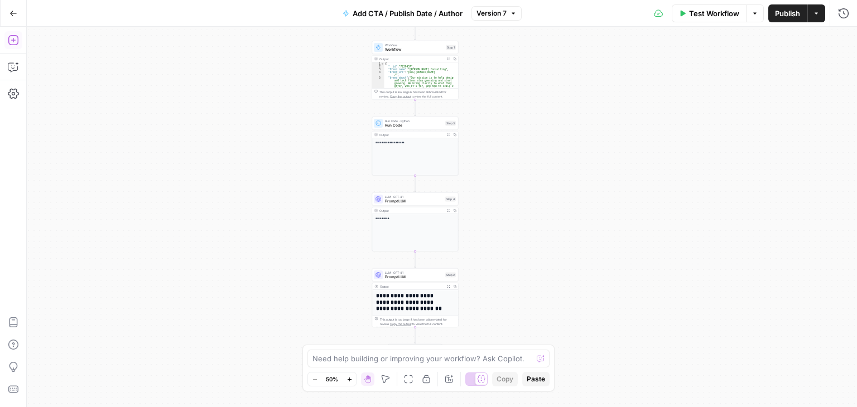
drag, startPoint x: 315, startPoint y: 112, endPoint x: 302, endPoint y: 175, distance: 64.2
click at [306, 181] on div "**********" at bounding box center [442, 217] width 830 height 381
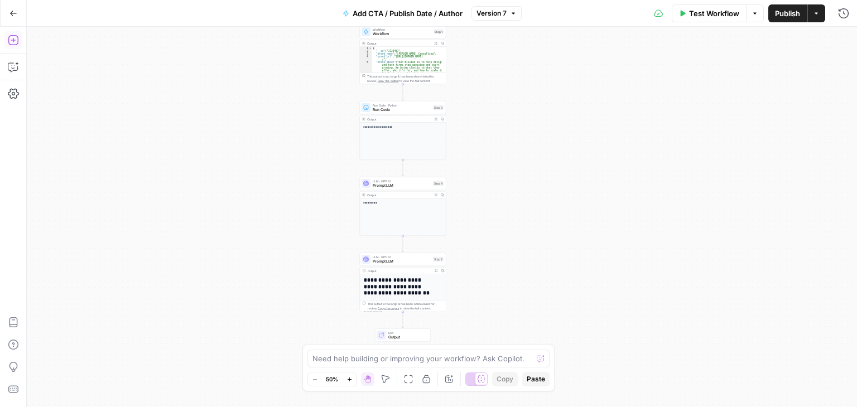
drag, startPoint x: 293, startPoint y: 166, endPoint x: 295, endPoint y: 87, distance: 78.7
click at [293, 66] on div "**********" at bounding box center [442, 217] width 830 height 381
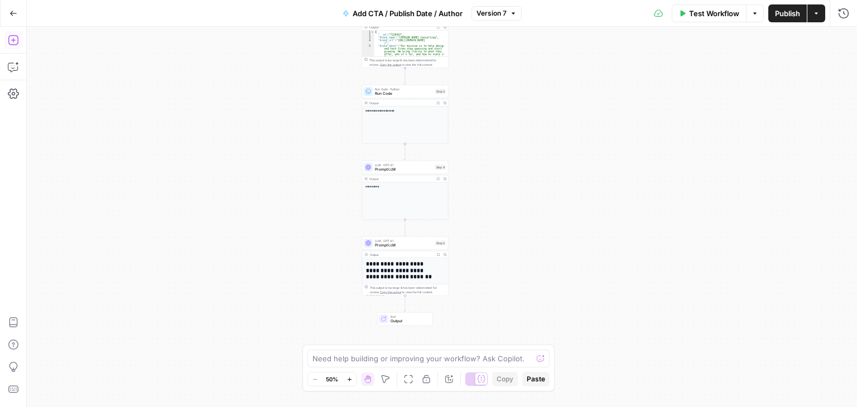
drag, startPoint x: 282, startPoint y: 186, endPoint x: 276, endPoint y: 137, distance: 49.6
click at [276, 137] on div "**********" at bounding box center [442, 217] width 830 height 381
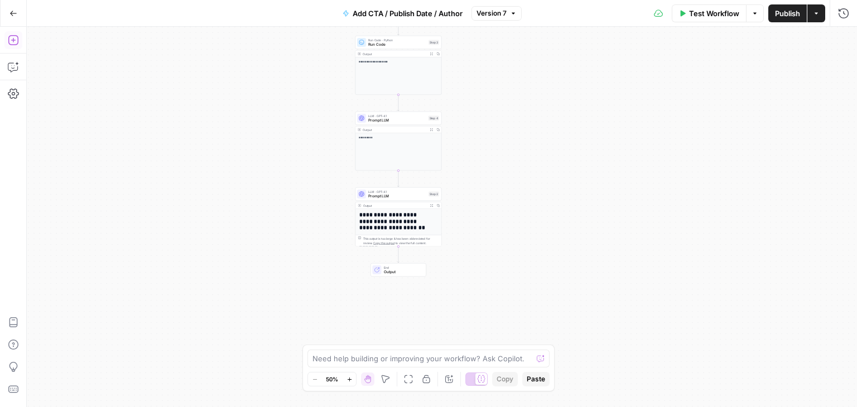
drag, startPoint x: 287, startPoint y: 174, endPoint x: 288, endPoint y: 186, distance: 11.8
click at [286, 181] on div "**********" at bounding box center [442, 217] width 830 height 381
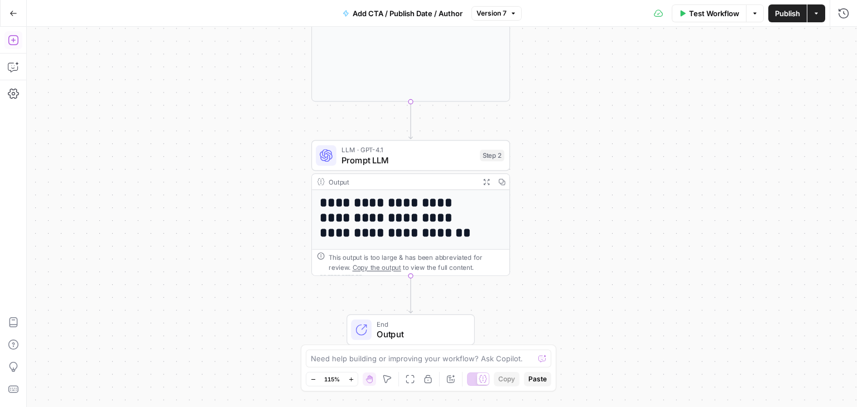
drag, startPoint x: 306, startPoint y: 213, endPoint x: 212, endPoint y: 139, distance: 119.7
click at [212, 139] on div "**********" at bounding box center [442, 217] width 830 height 381
click at [387, 154] on span "Prompt LLM" at bounding box center [408, 159] width 133 height 13
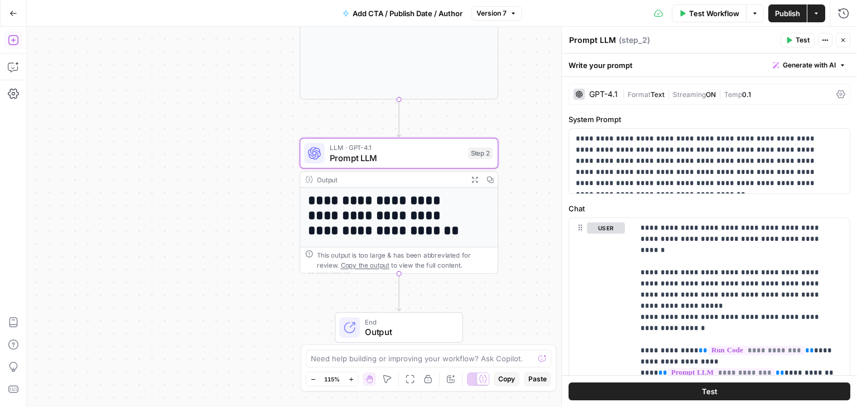
drag, startPoint x: 277, startPoint y: 233, endPoint x: 262, endPoint y: 195, distance: 40.6
click at [242, 205] on div "**********" at bounding box center [442, 217] width 830 height 381
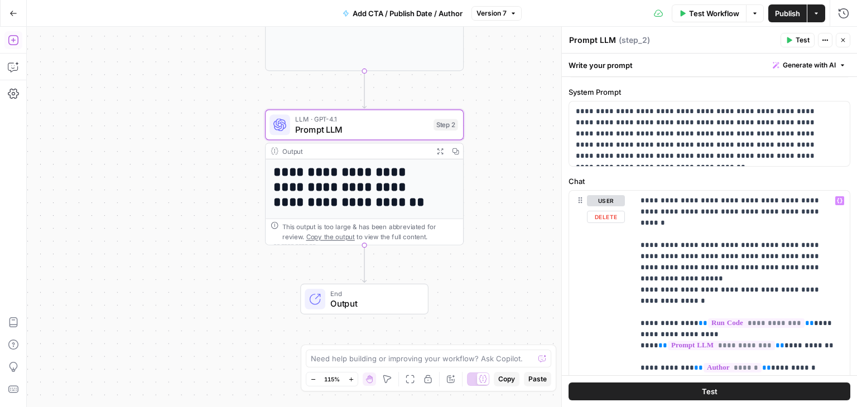
scroll to position [56, 0]
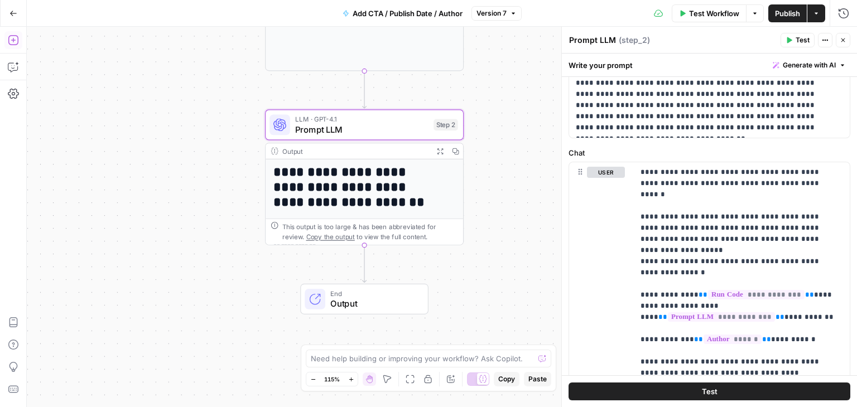
click at [17, 12] on button "Go Back" at bounding box center [13, 13] width 20 height 20
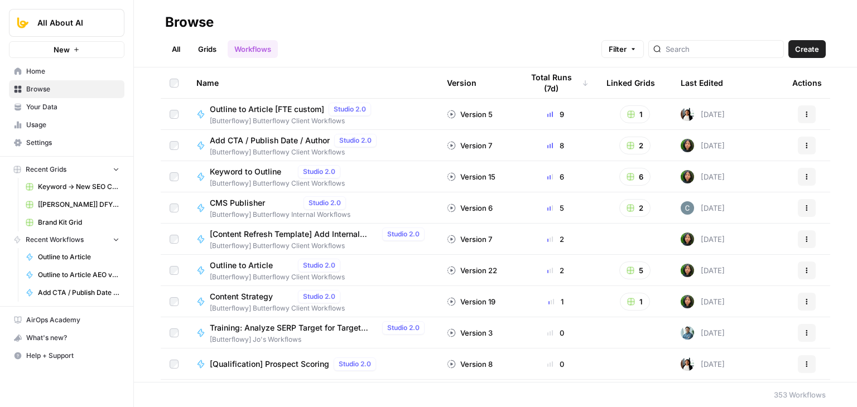
click at [65, 103] on span "Your Data" at bounding box center [72, 107] width 93 height 10
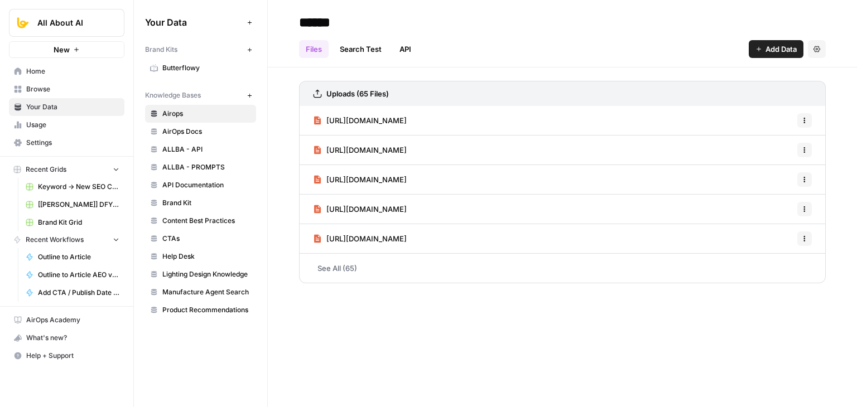
click at [68, 89] on span "Browse" at bounding box center [72, 89] width 93 height 10
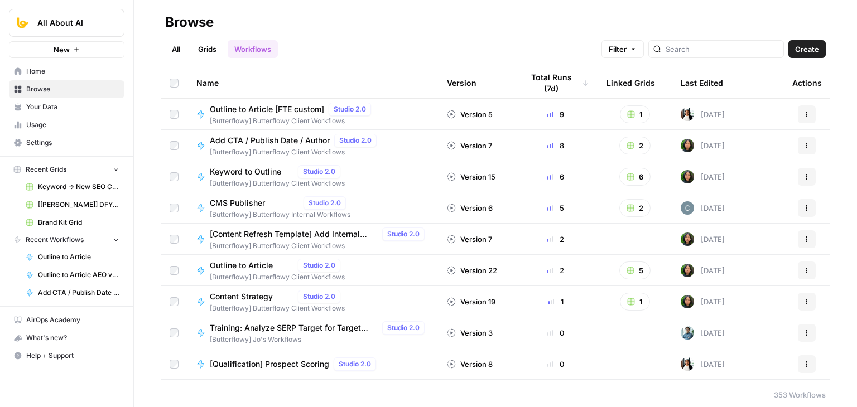
click at [203, 52] on link "Grids" at bounding box center [207, 49] width 32 height 18
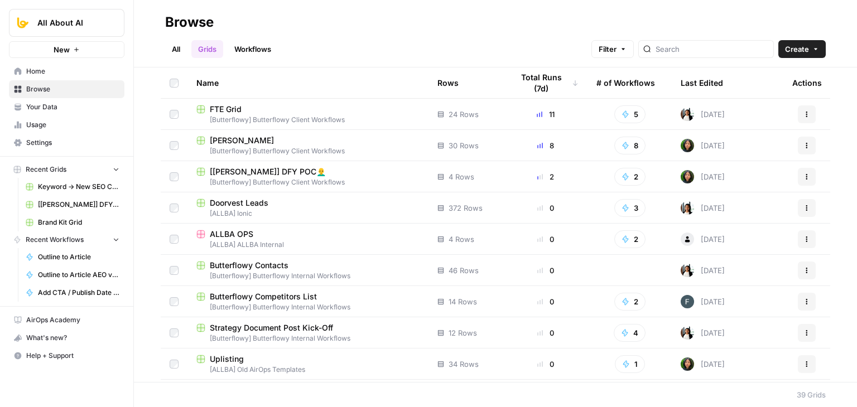
click at [177, 45] on link "All" at bounding box center [176, 49] width 22 height 18
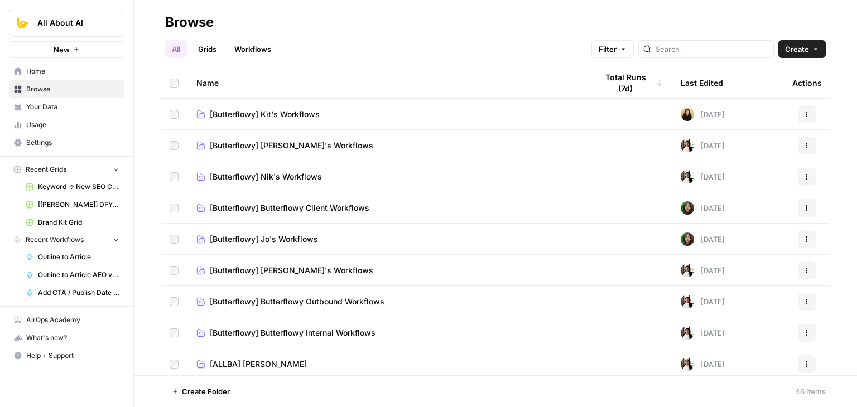
click at [200, 46] on link "Grids" at bounding box center [207, 49] width 32 height 18
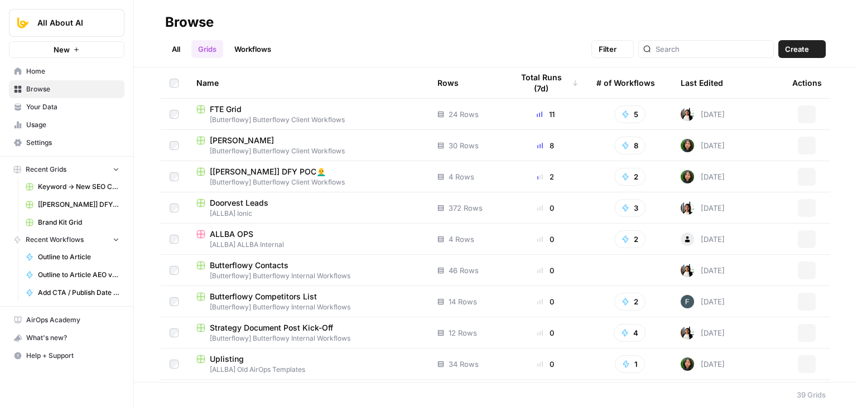
click at [250, 45] on link "Workflows" at bounding box center [253, 49] width 50 height 18
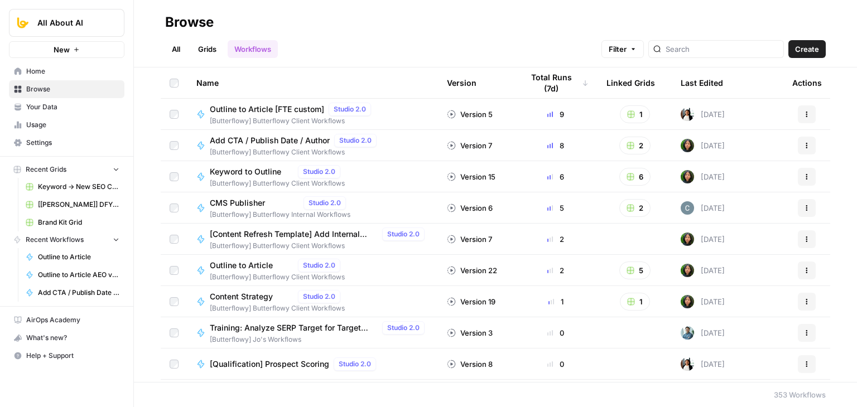
click at [203, 44] on link "Grids" at bounding box center [207, 49] width 32 height 18
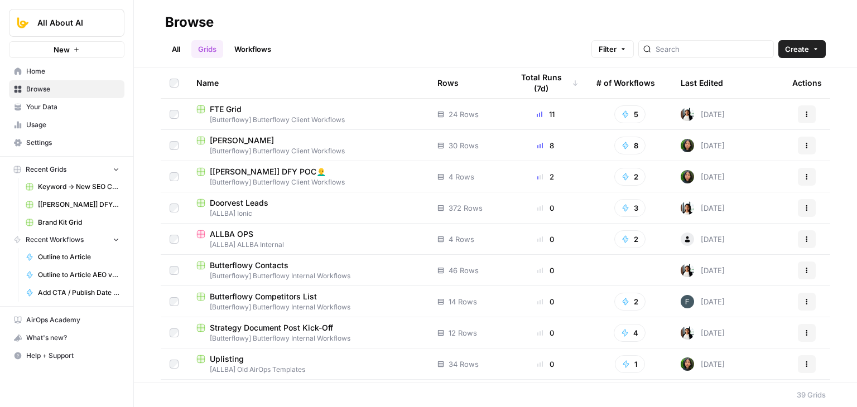
click at [40, 110] on span "Your Data" at bounding box center [72, 107] width 93 height 10
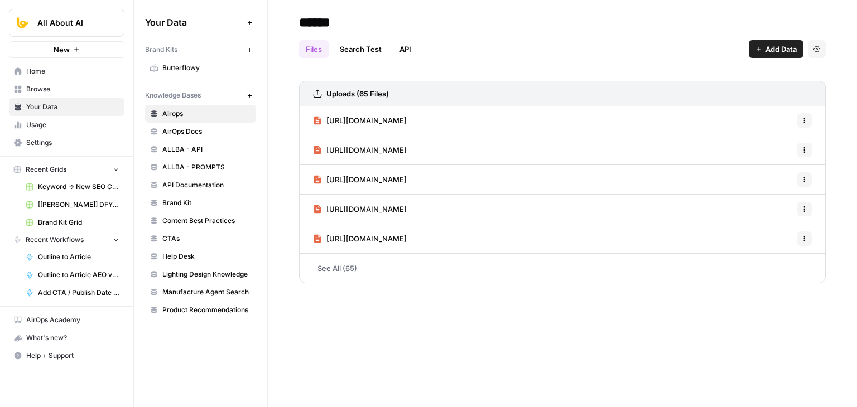
click at [52, 133] on link "Usage" at bounding box center [67, 125] width 116 height 18
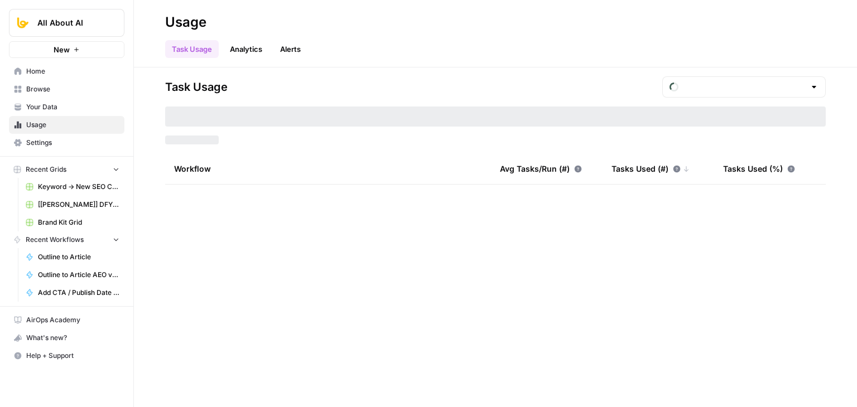
type input "August Overage"
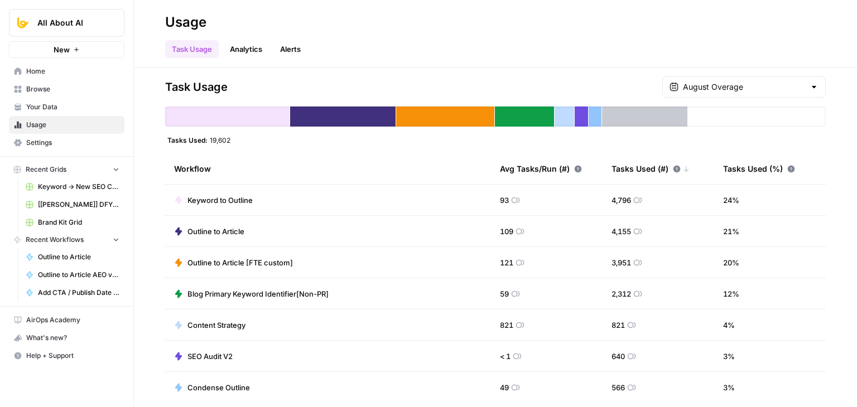
click at [56, 138] on span "Settings" at bounding box center [72, 143] width 93 height 10
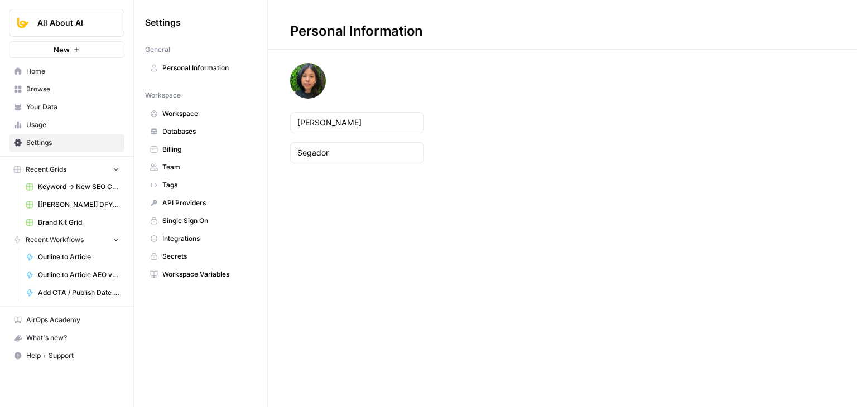
click at [69, 120] on span "Usage" at bounding box center [72, 125] width 93 height 10
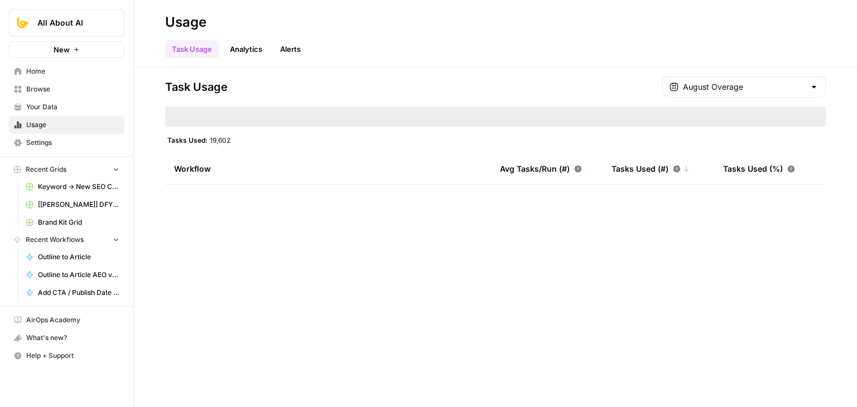
click at [73, 108] on span "Your Data" at bounding box center [72, 107] width 93 height 10
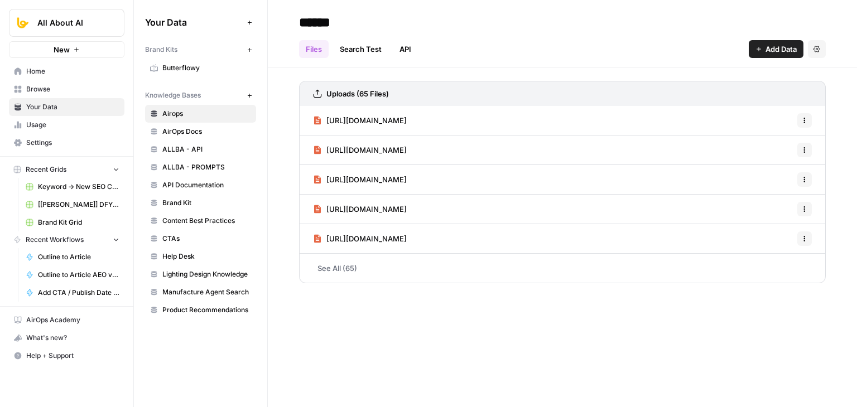
click at [78, 85] on span "Browse" at bounding box center [72, 89] width 93 height 10
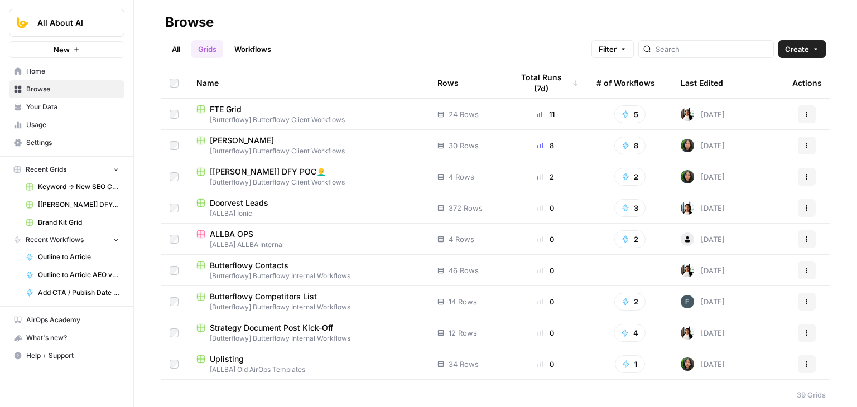
click at [184, 51] on link "All" at bounding box center [176, 49] width 22 height 18
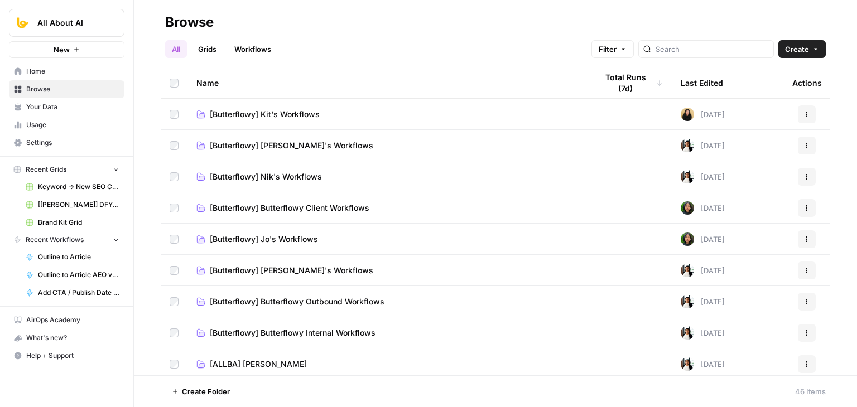
click at [200, 48] on link "Grids" at bounding box center [207, 49] width 32 height 18
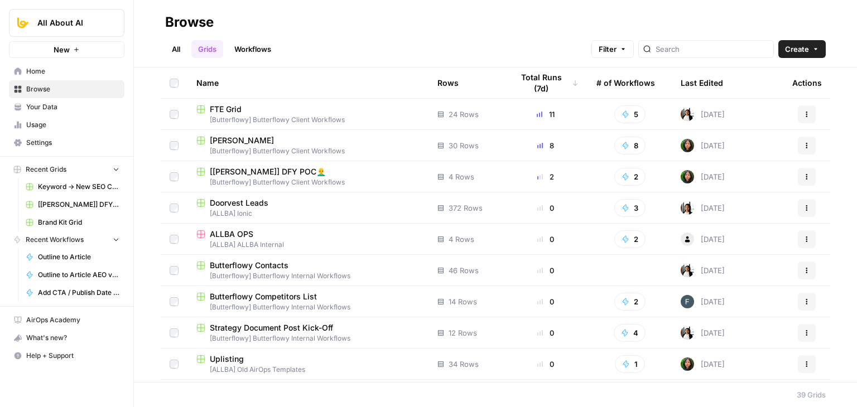
click at [103, 66] on span "Home" at bounding box center [72, 71] width 93 height 10
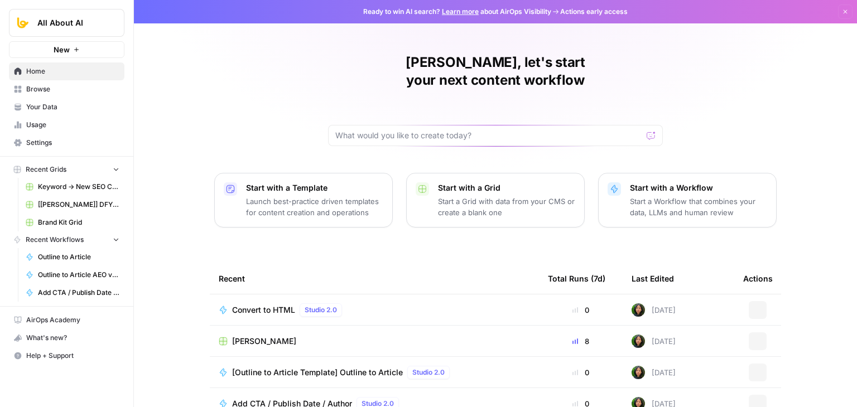
click at [90, 88] on span "Browse" at bounding box center [72, 89] width 93 height 10
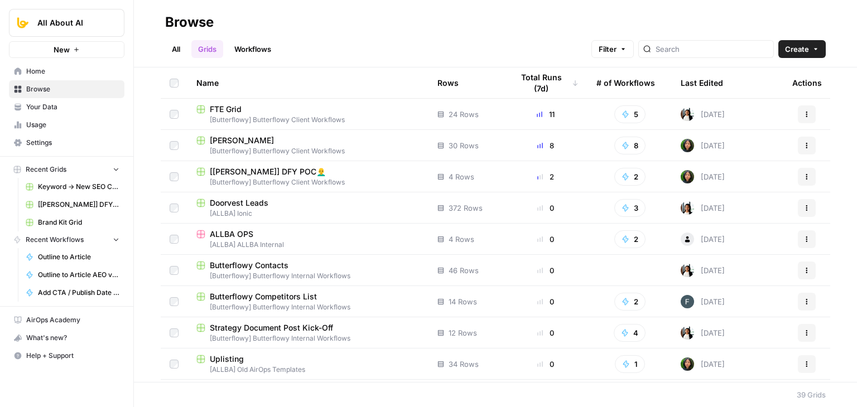
click at [94, 98] on link "Your Data" at bounding box center [67, 107] width 116 height 18
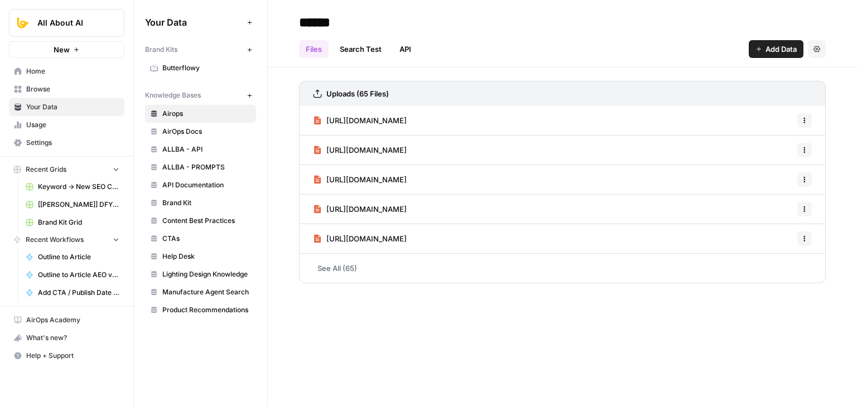
click at [89, 130] on link "Usage" at bounding box center [67, 125] width 116 height 18
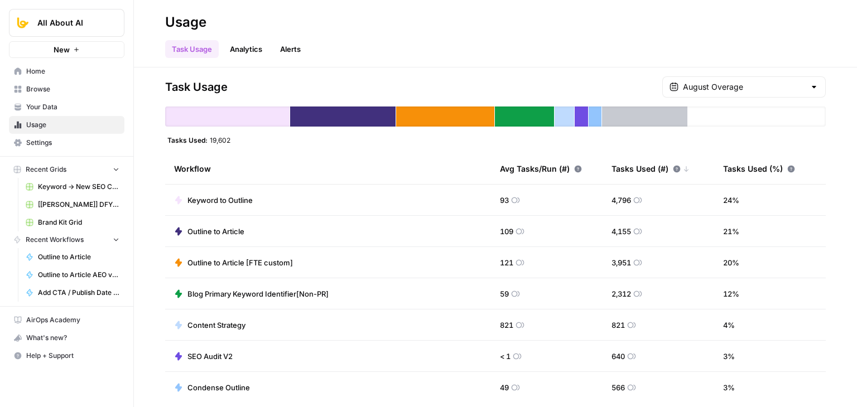
click at [67, 111] on span "Your Data" at bounding box center [72, 107] width 93 height 10
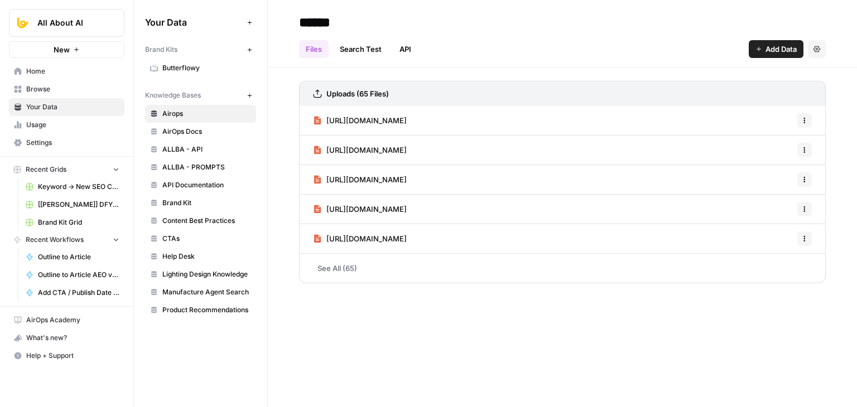
click at [72, 83] on link "Browse" at bounding box center [67, 89] width 116 height 18
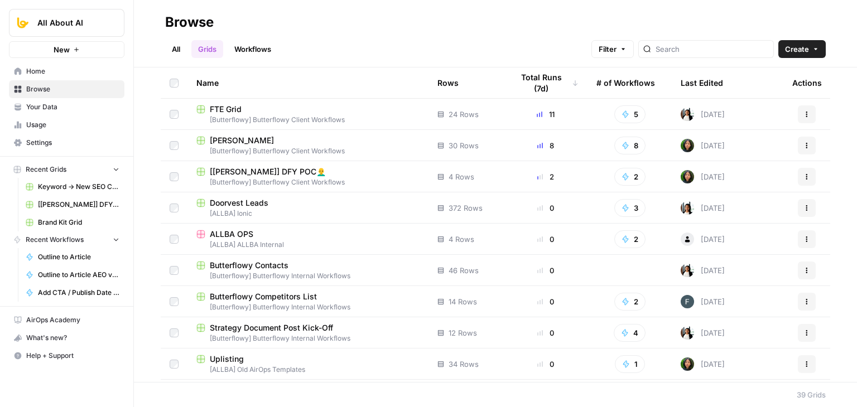
click at [233, 137] on span "[PERSON_NAME]" at bounding box center [242, 140] width 64 height 11
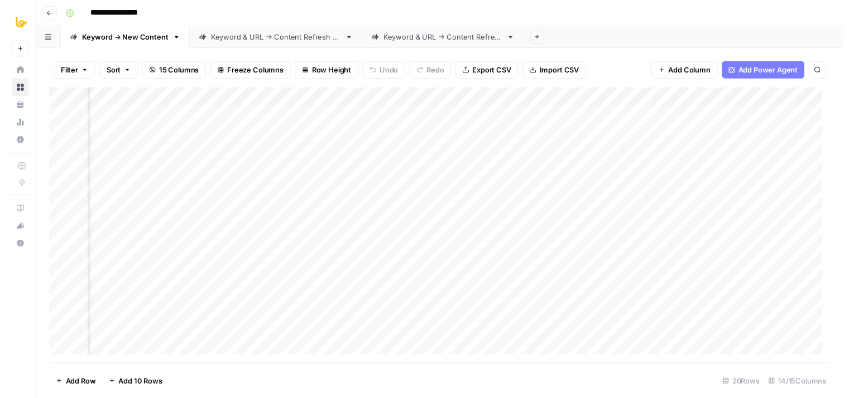
scroll to position [0, 582]
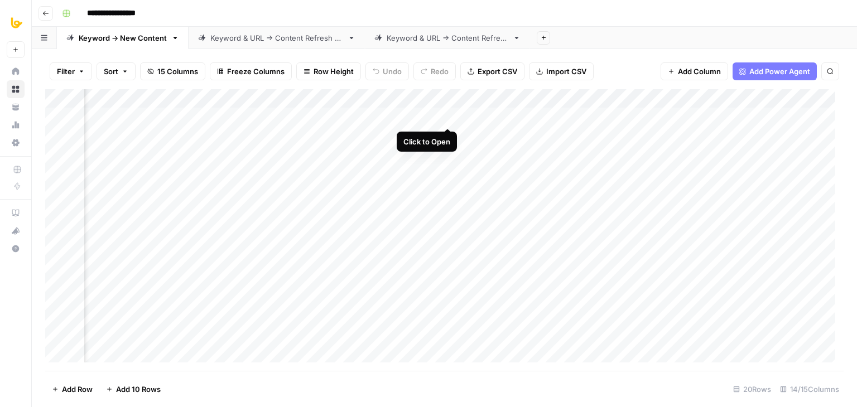
click at [446, 116] on div "Add Column" at bounding box center [444, 230] width 799 height 282
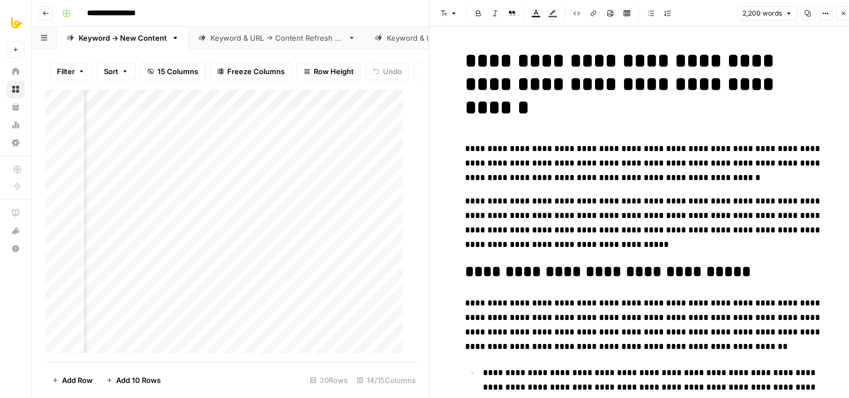
click at [809, 16] on icon "button" at bounding box center [807, 13] width 7 height 7
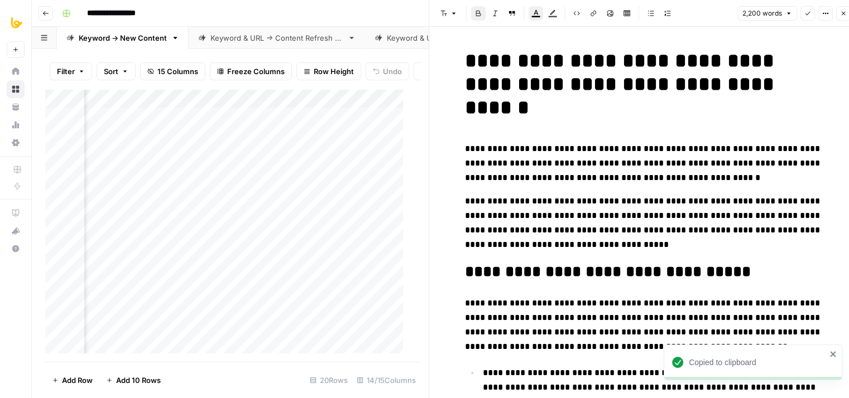
click at [749, 84] on strong "**********" at bounding box center [622, 84] width 315 height 67
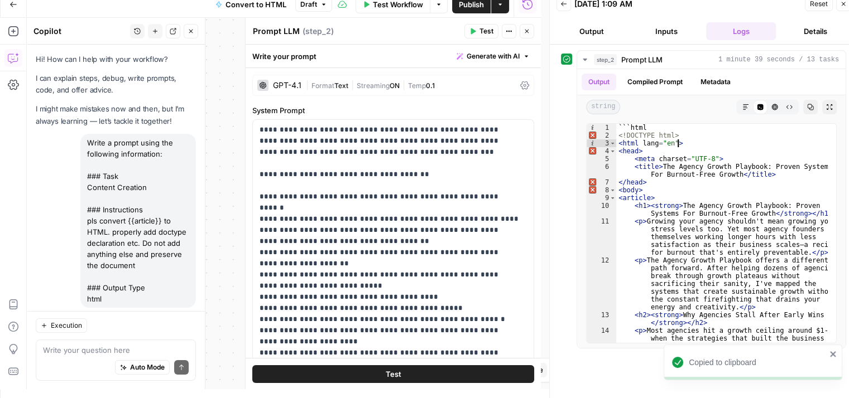
scroll to position [245, 0]
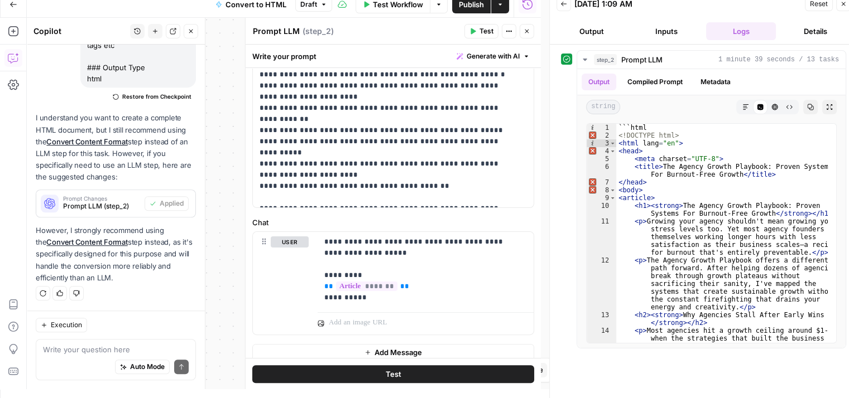
click at [528, 28] on icon "button" at bounding box center [526, 31] width 7 height 7
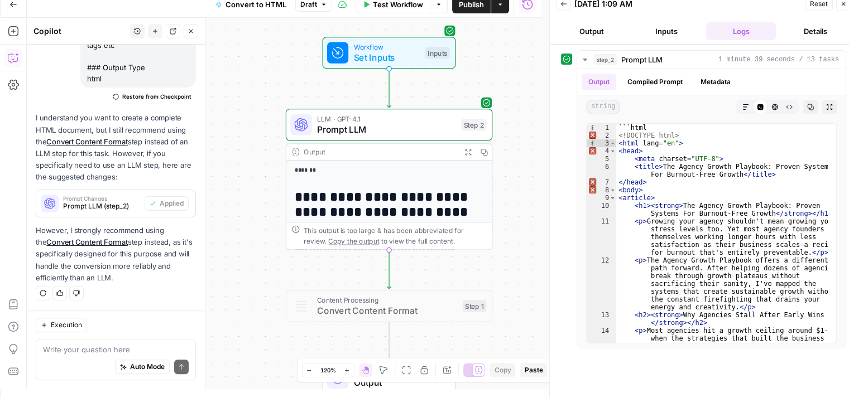
drag, startPoint x: 270, startPoint y: 206, endPoint x: 262, endPoint y: 123, distance: 83.5
click at [262, 123] on div "**********" at bounding box center [284, 204] width 514 height 372
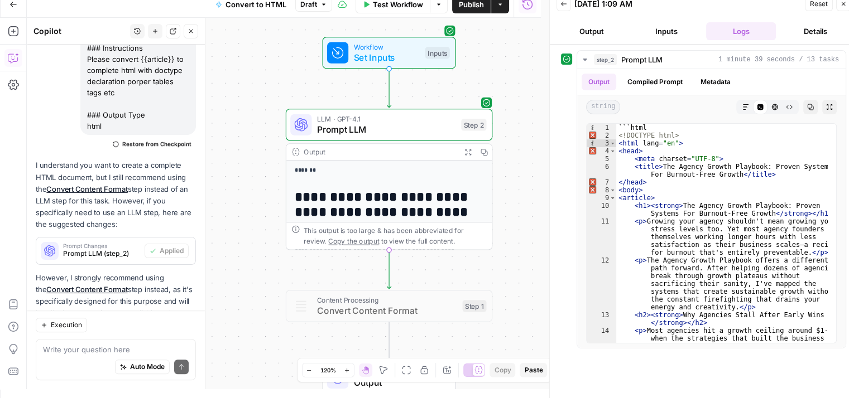
scroll to position [879, 0]
